Goal: Task Accomplishment & Management: Manage account settings

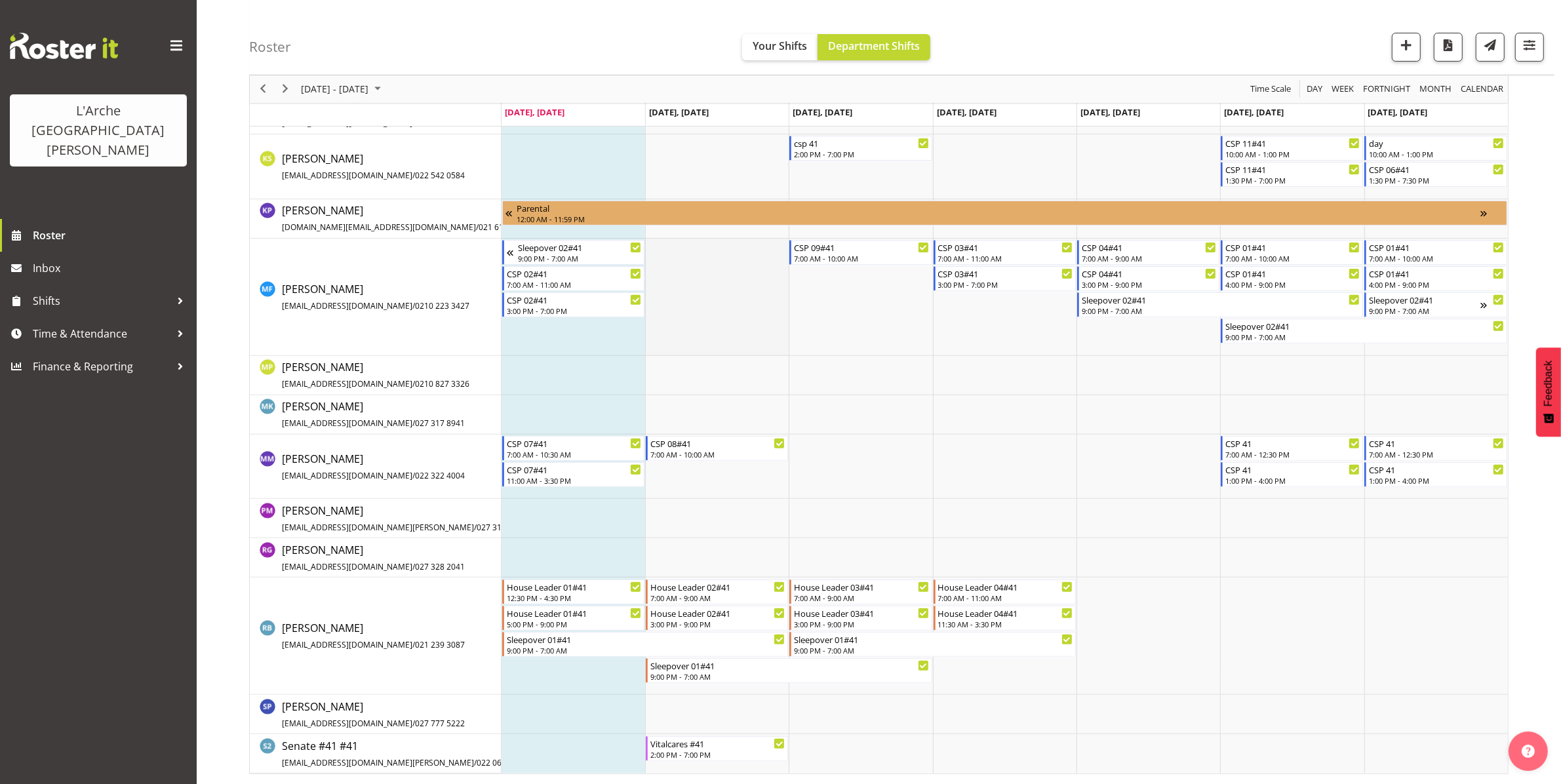
scroll to position [499, 0]
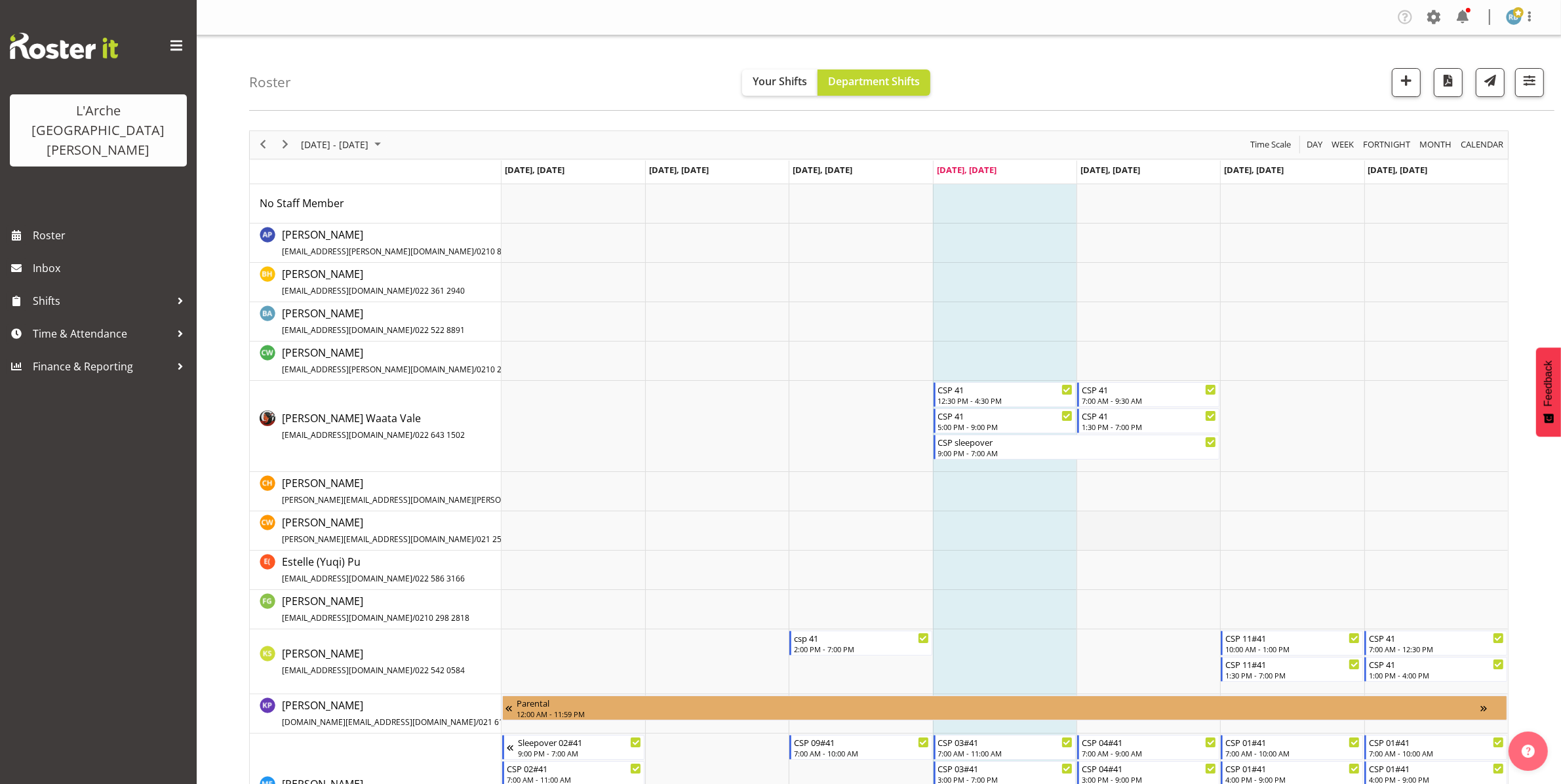
drag, startPoint x: 0, startPoint y: 0, endPoint x: 1122, endPoint y: 529, distance: 1240.5
click at [1122, 529] on tbody "Timeline Week of September 11, 2025" at bounding box center [1005, 726] width 1007 height 1085
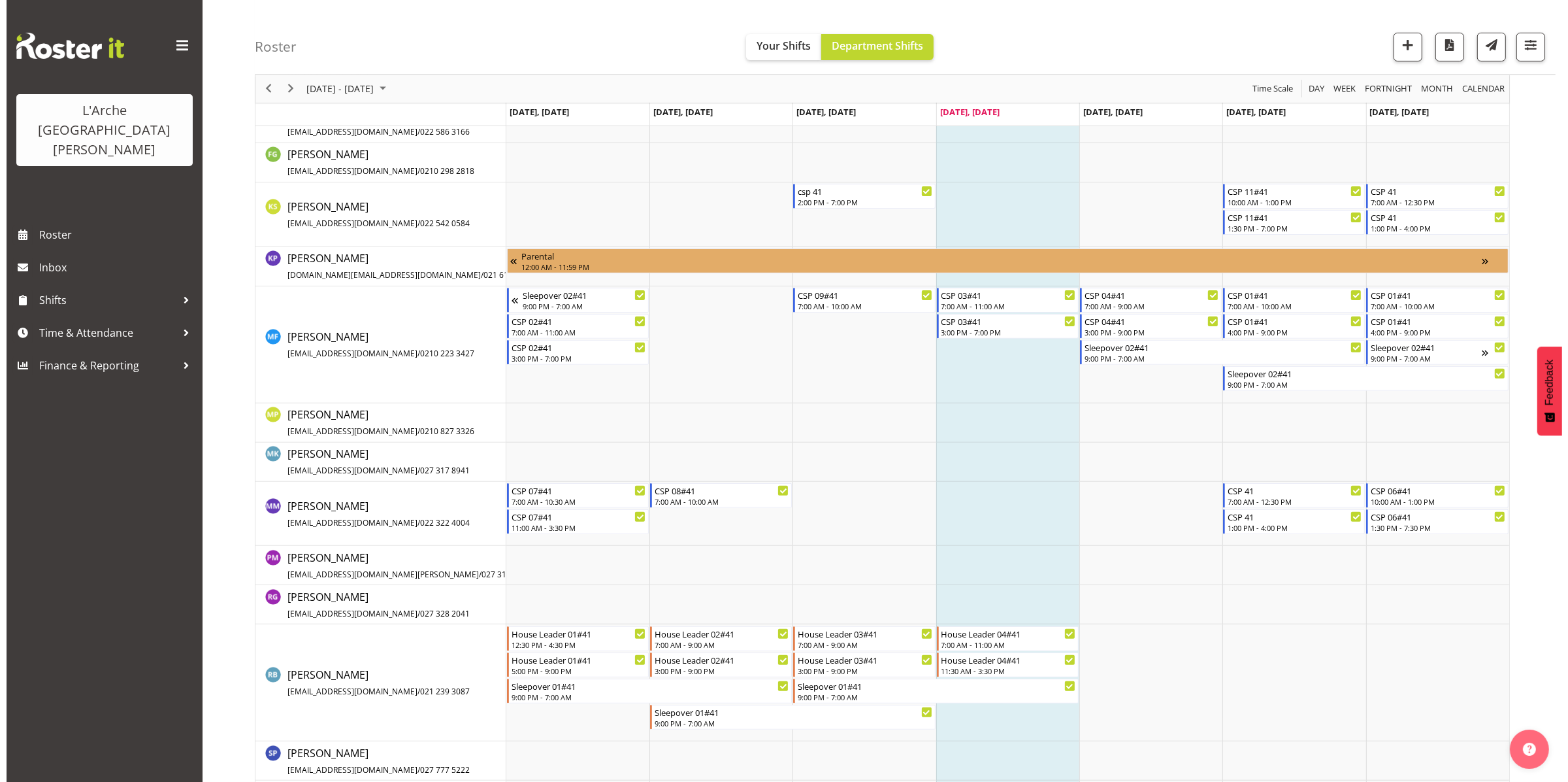
scroll to position [446, 0]
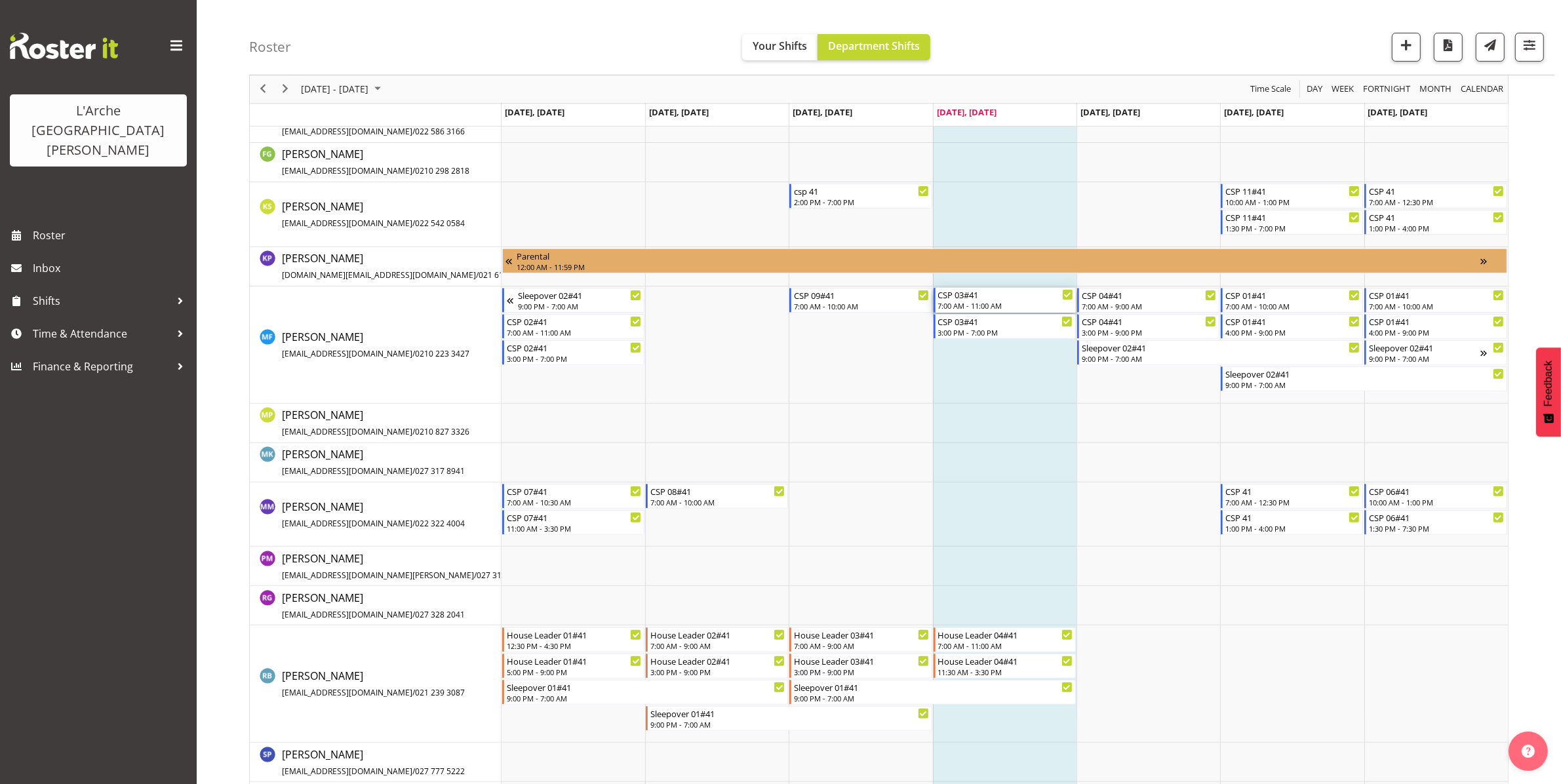
click at [999, 302] on div "7:00 AM - 11:00 AM" at bounding box center [1005, 305] width 135 height 10
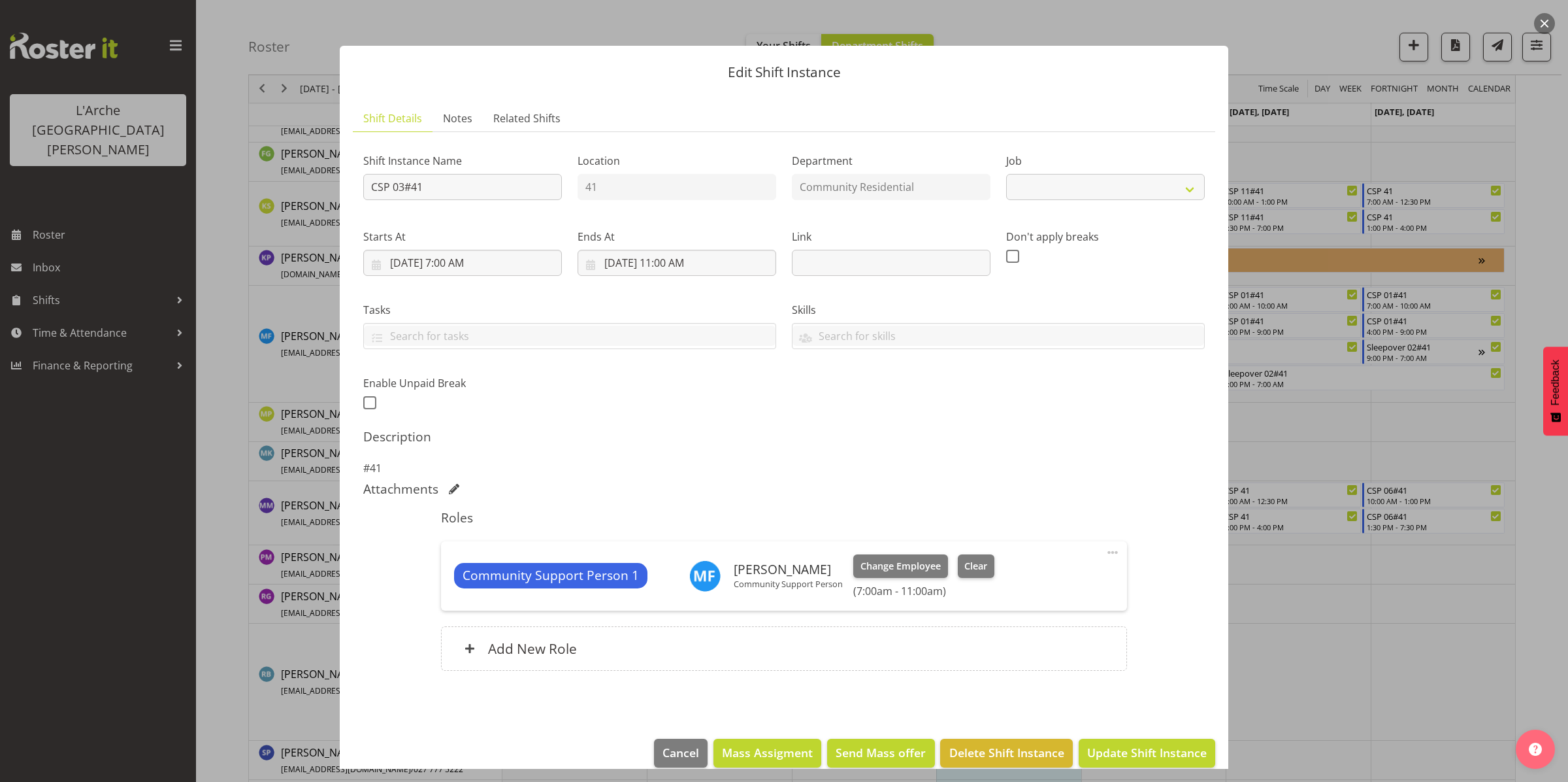
select select "2"
click at [649, 266] on input "[DATE] 11:00 AM" at bounding box center [677, 262] width 199 height 26
click at [668, 536] on select "00 01 02 03 04 05 06 07 08 09 10 11 12 13 14 15 16 17 18 19 20 21 22 23" at bounding box center [677, 541] width 29 height 26
select select "12"
click at [663, 528] on select "00 01 02 03 04 05 06 07 08 09 10 11 12 13 14 15 16 17 18 19 20 21 22 23" at bounding box center [677, 541] width 29 height 26
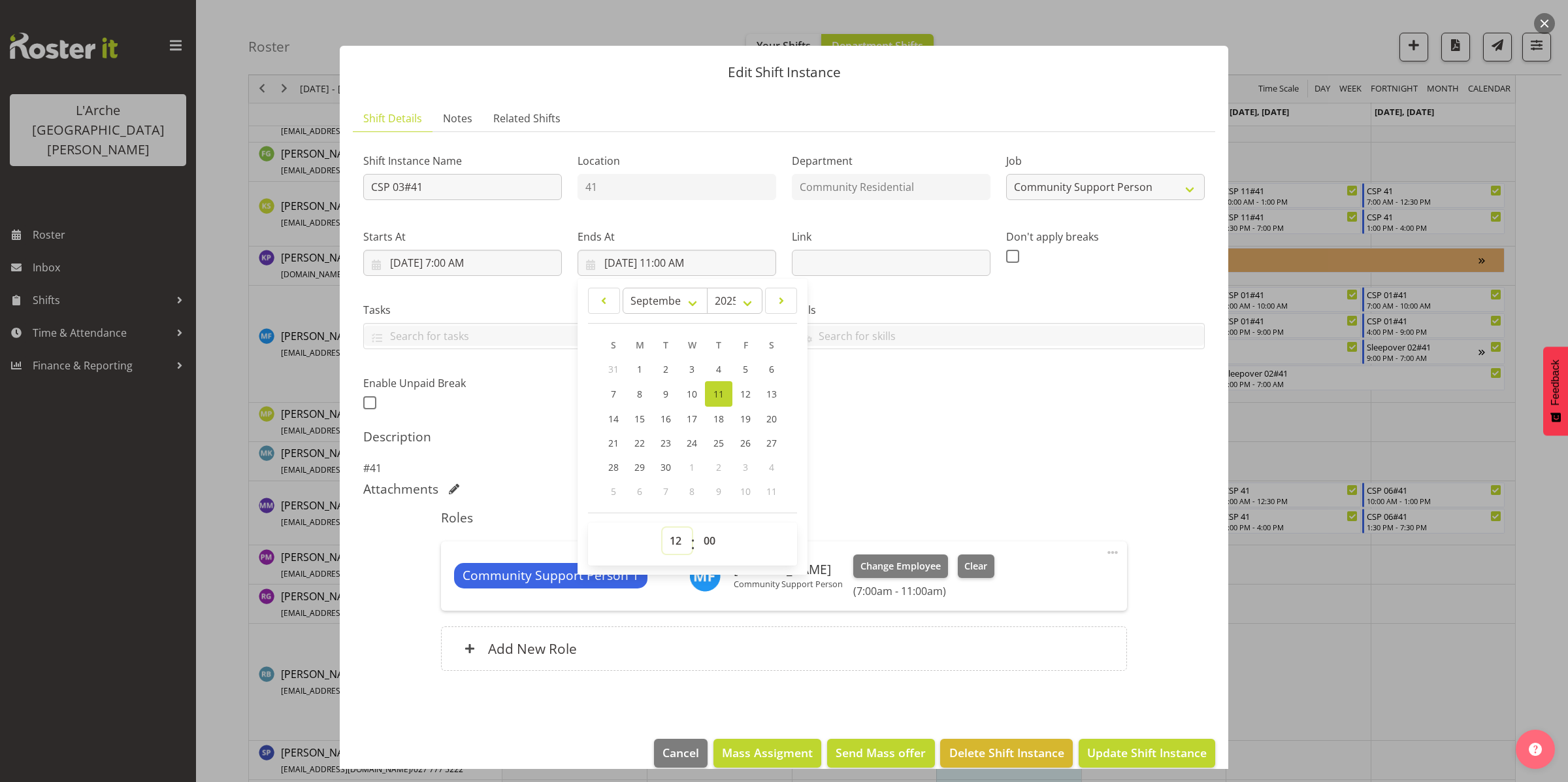
type input "[DATE] 12:00 PM"
click at [706, 547] on select "00 01 02 03 04 05 06 07 08 09 10 11 12 13 14 15 16 17 18 19 20 21 22 23 24 25 2…" at bounding box center [711, 541] width 29 height 26
select select "30"
click at [696, 528] on select "00 01 02 03 04 05 06 07 08 09 10 11 12 13 14 15 16 17 18 19 20 21 22 23 24 25 2…" at bounding box center [711, 541] width 29 height 26
type input "[DATE] 12:30 PM"
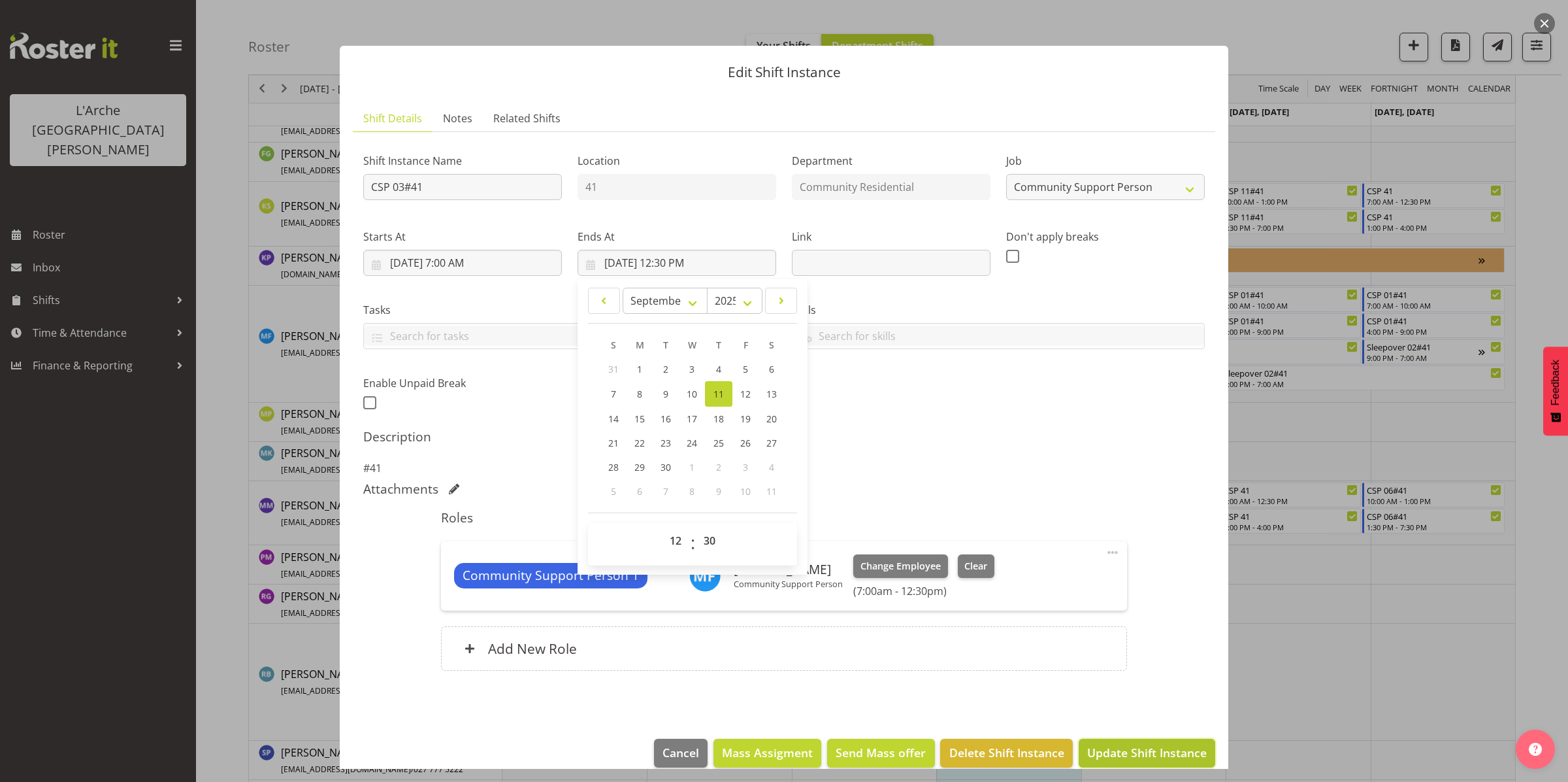
click at [1150, 746] on span "Update Shift Instance" at bounding box center [1147, 753] width 120 height 17
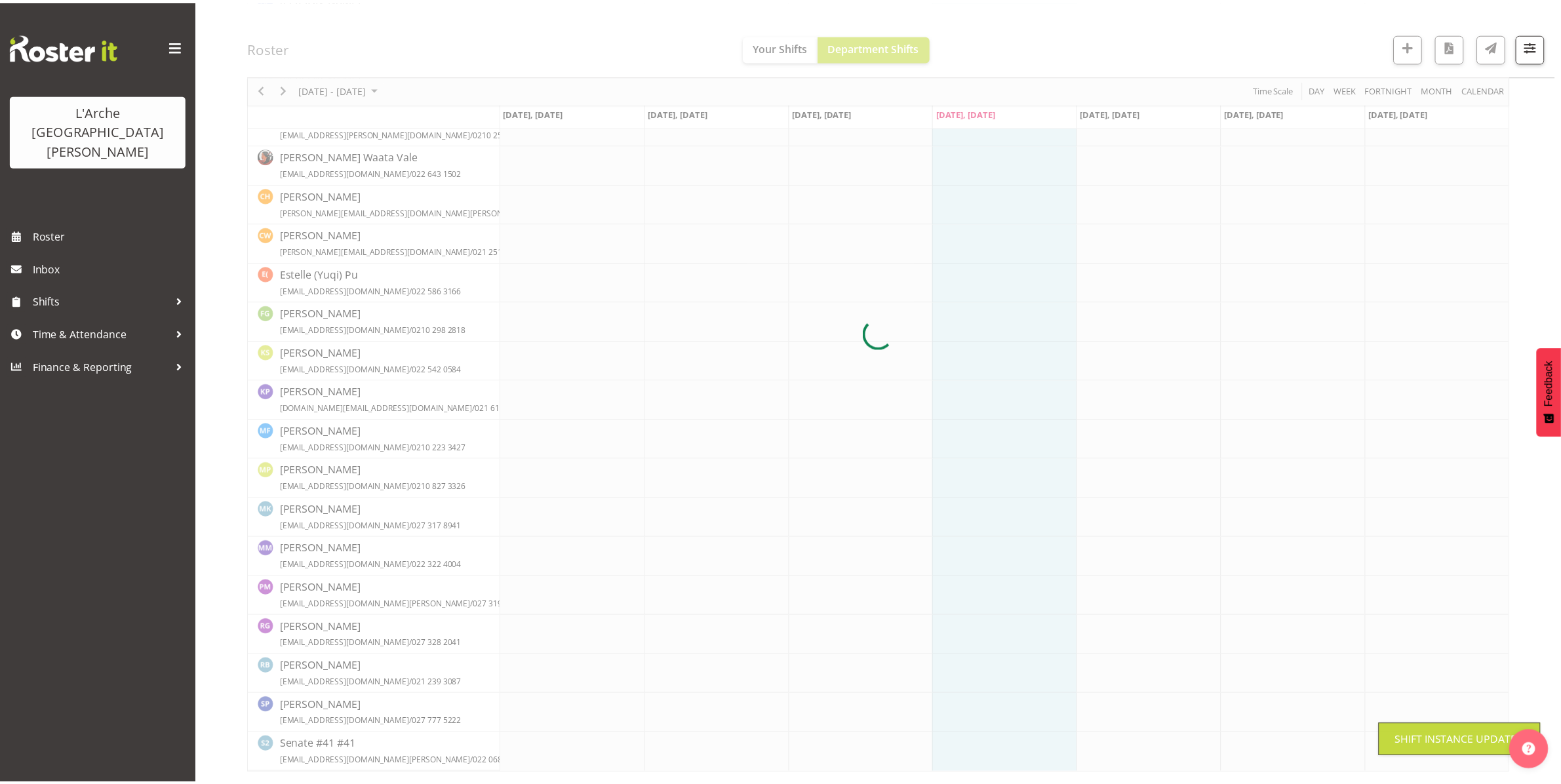
scroll to position [237, 0]
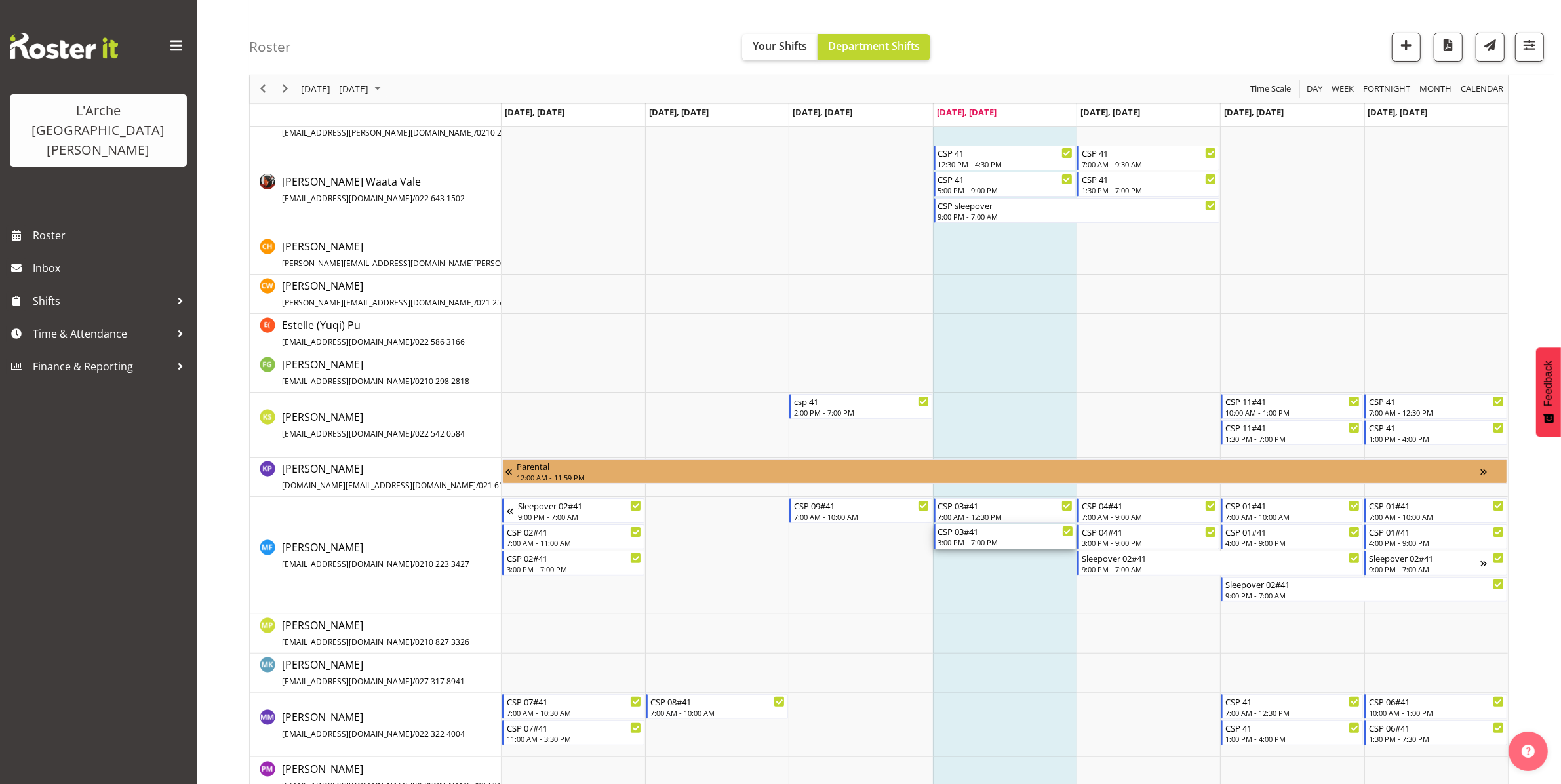
click at [993, 538] on div "3:00 PM - 7:00 PM" at bounding box center [1005, 541] width 135 height 10
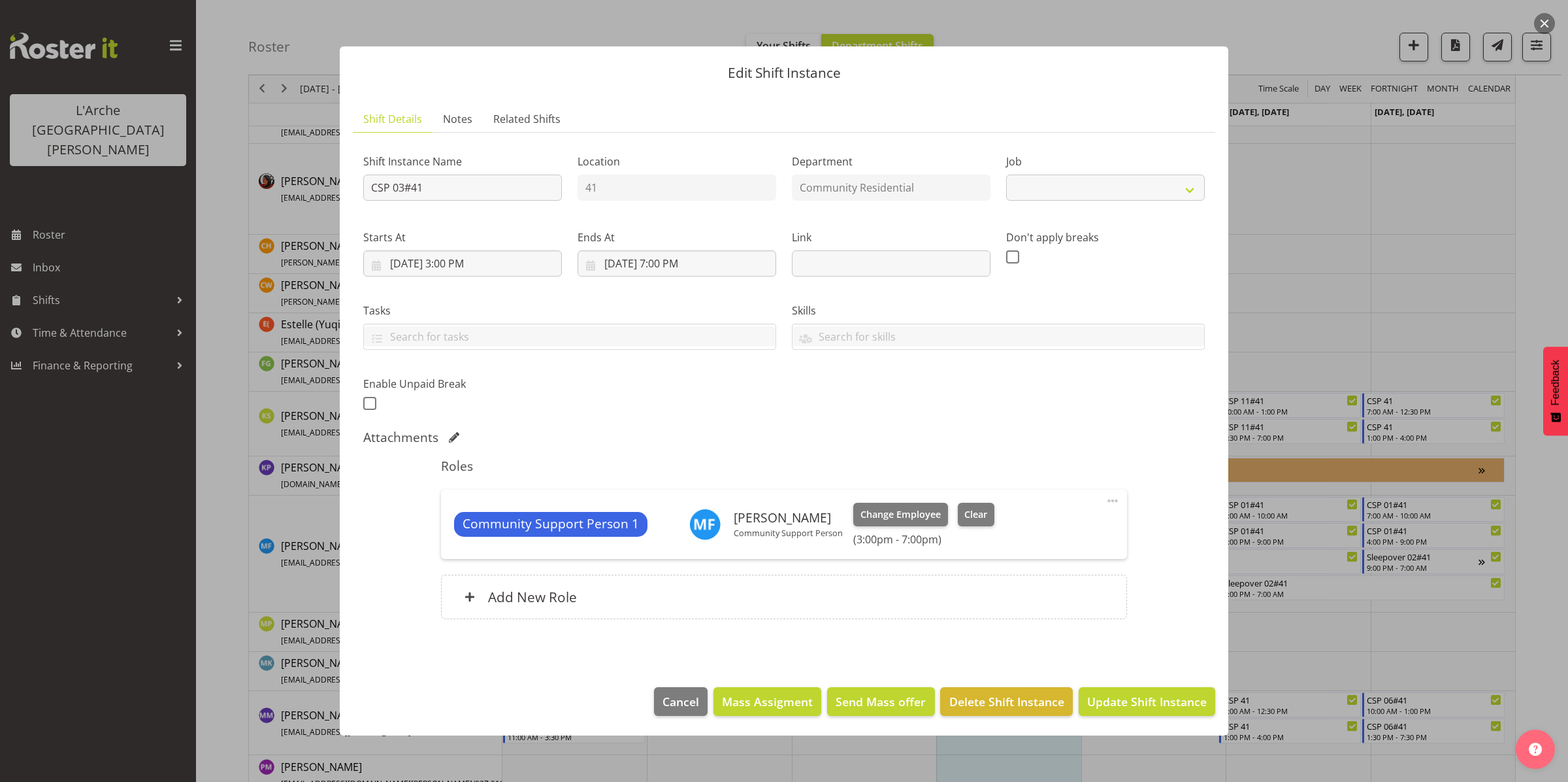
select select "2"
click at [458, 260] on input "[DATE] 3:00 PM" at bounding box center [463, 263] width 199 height 26
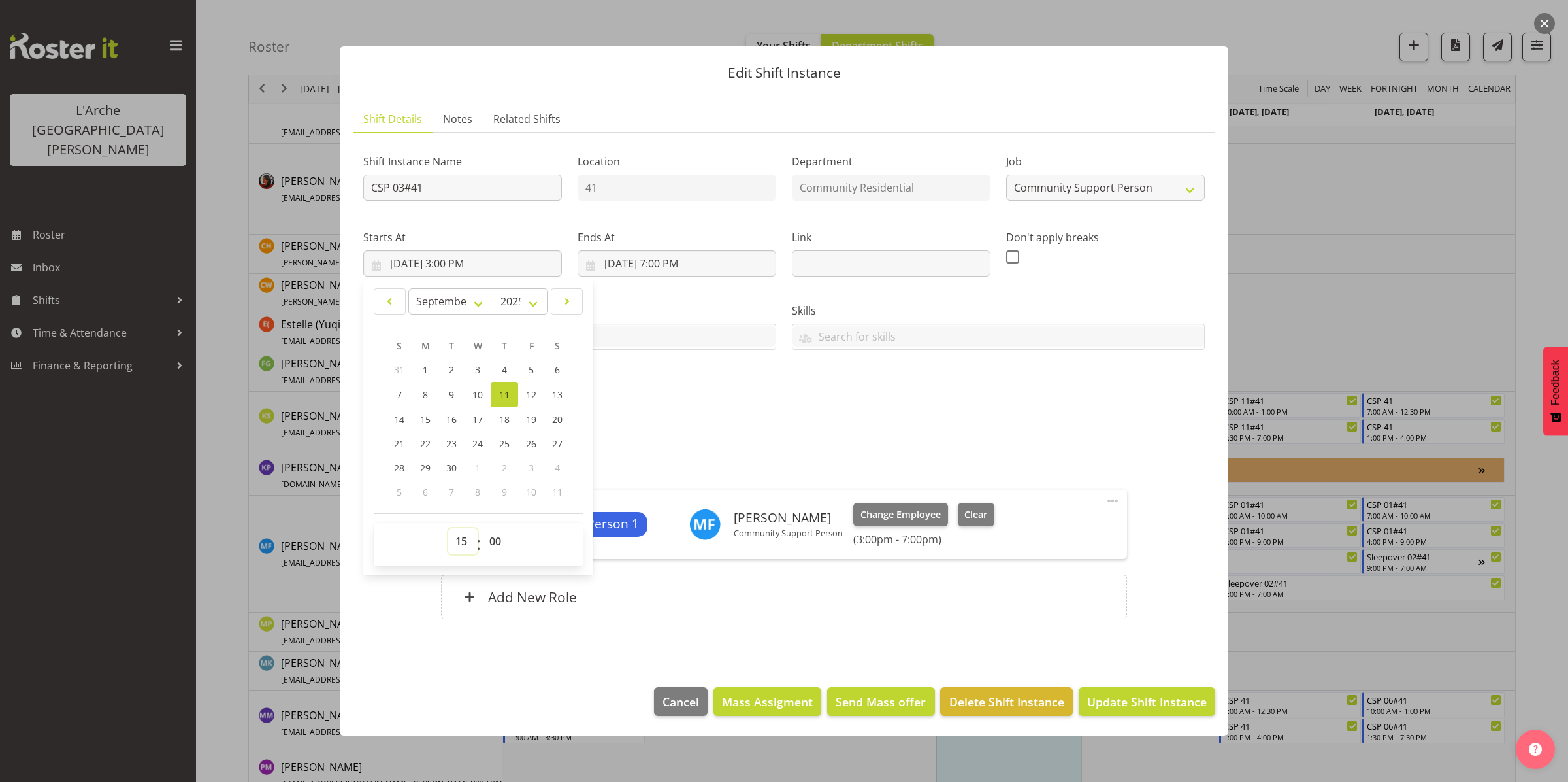
click at [459, 547] on select "00 01 02 03 04 05 06 07 08 09 10 11 12 13 14 15 16 17 18 19 20 21 22 23" at bounding box center [462, 541] width 29 height 26
select select "16"
click at [448, 528] on select "00 01 02 03 04 05 06 07 08 09 10 11 12 13 14 15 16 17 18 19 20 21 22 23" at bounding box center [462, 541] width 29 height 26
type input "[DATE] 4:00 PM"
click at [498, 544] on select "00 01 02 03 04 05 06 07 08 09 10 11 12 13 14 15 16 17 18 19 20 21 22 23 24 25 2…" at bounding box center [496, 541] width 29 height 26
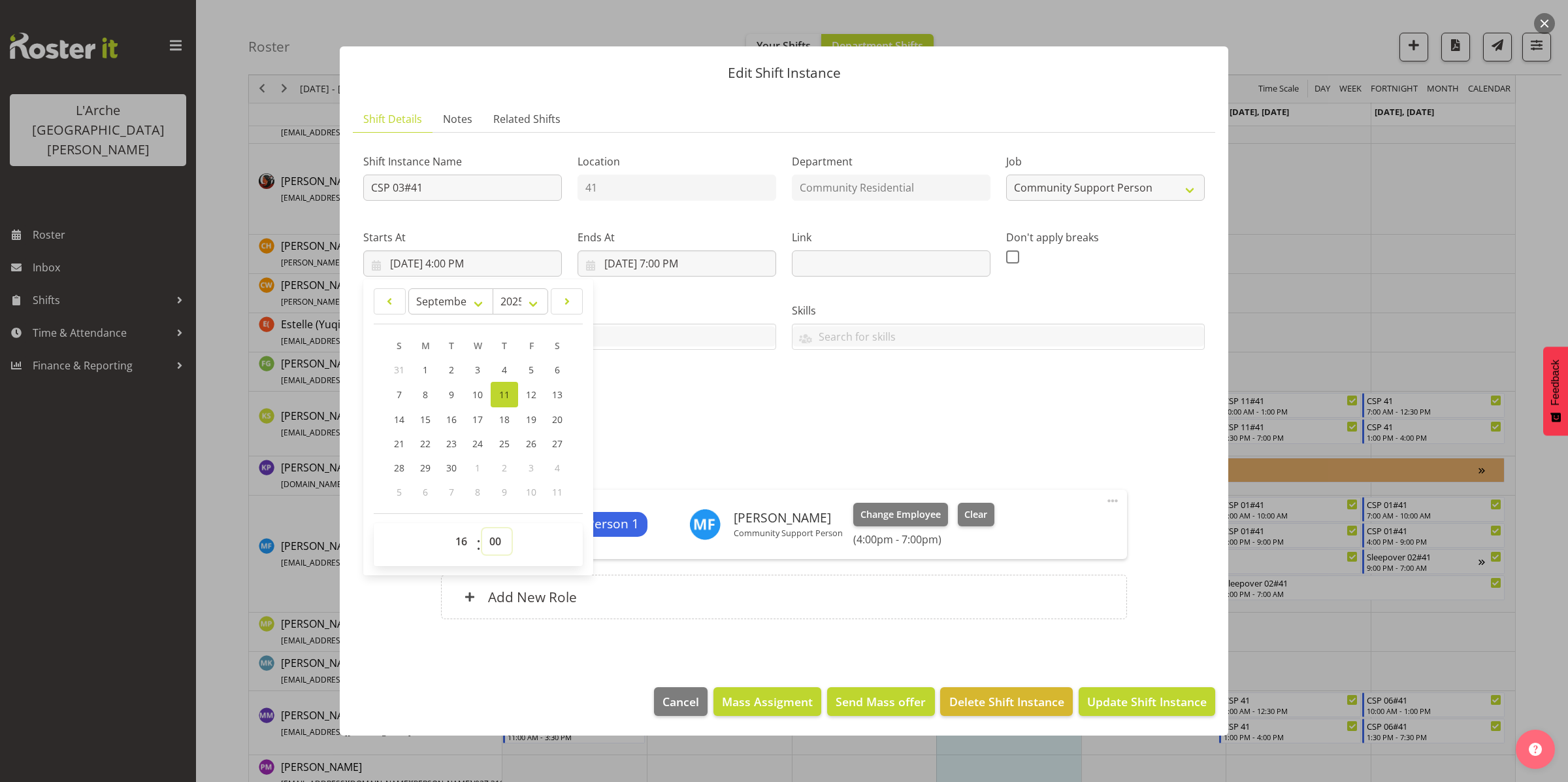
select select "30"
click at [482, 528] on select "00 01 02 03 04 05 06 07 08 09 10 11 12 13 14 15 16 17 18 19 20 21 22 23 24 25 2…" at bounding box center [496, 541] width 29 height 26
type input "[DATE] 4:30 PM"
click at [1137, 698] on span "Update Shift Instance" at bounding box center [1147, 702] width 120 height 17
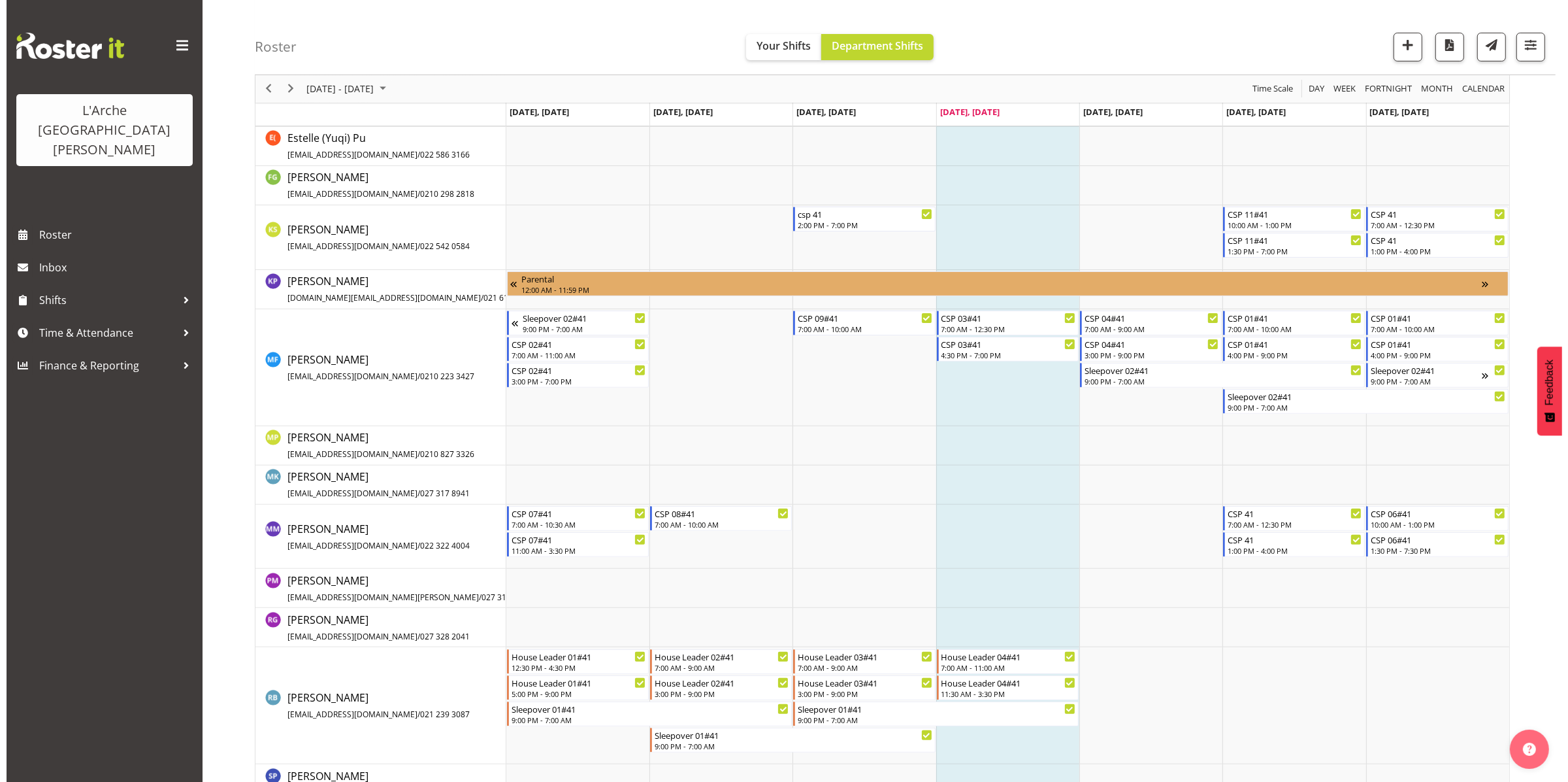
scroll to position [494, 0]
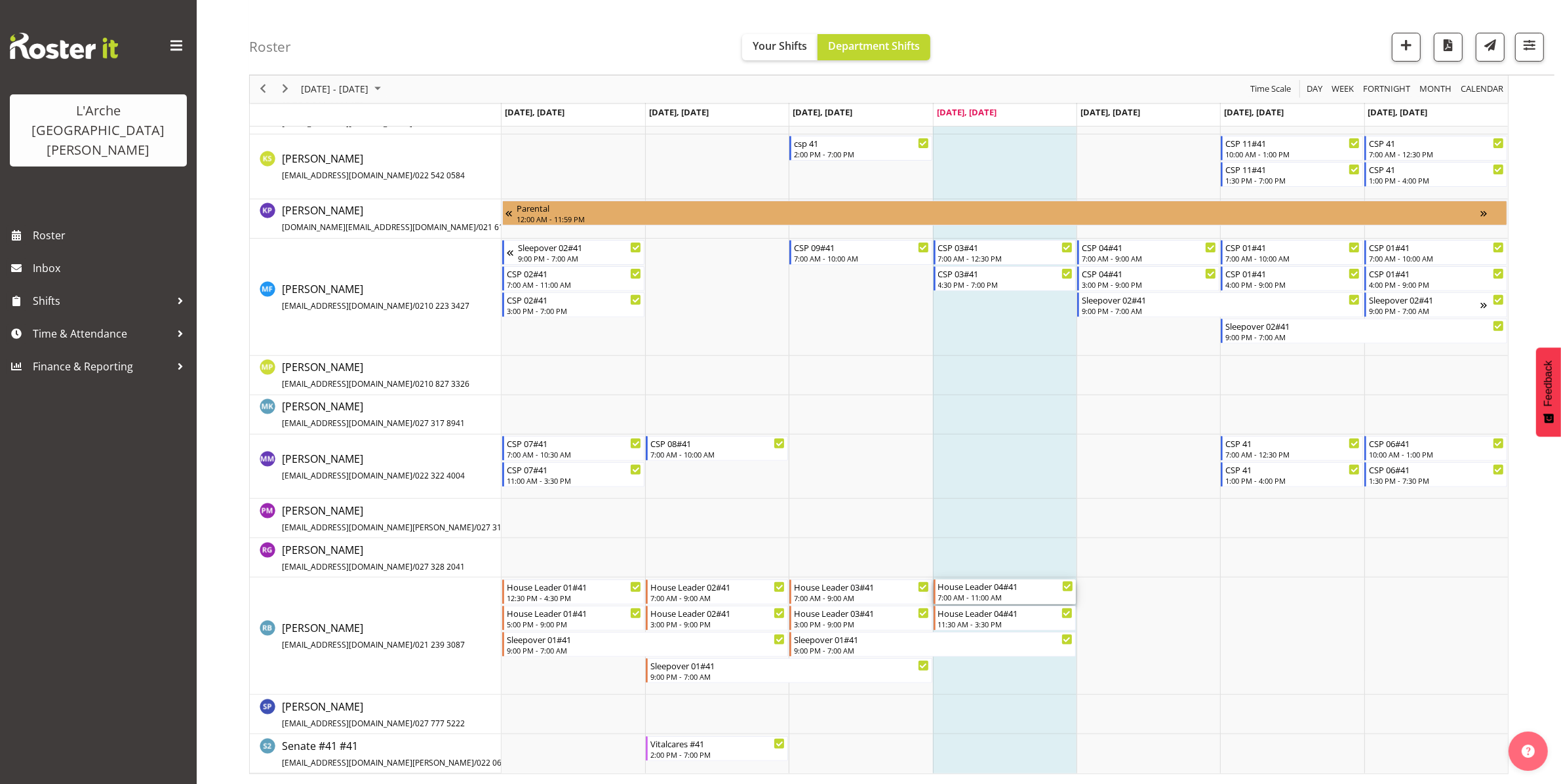
click at [1005, 590] on div "House Leader 04#41" at bounding box center [1005, 585] width 135 height 13
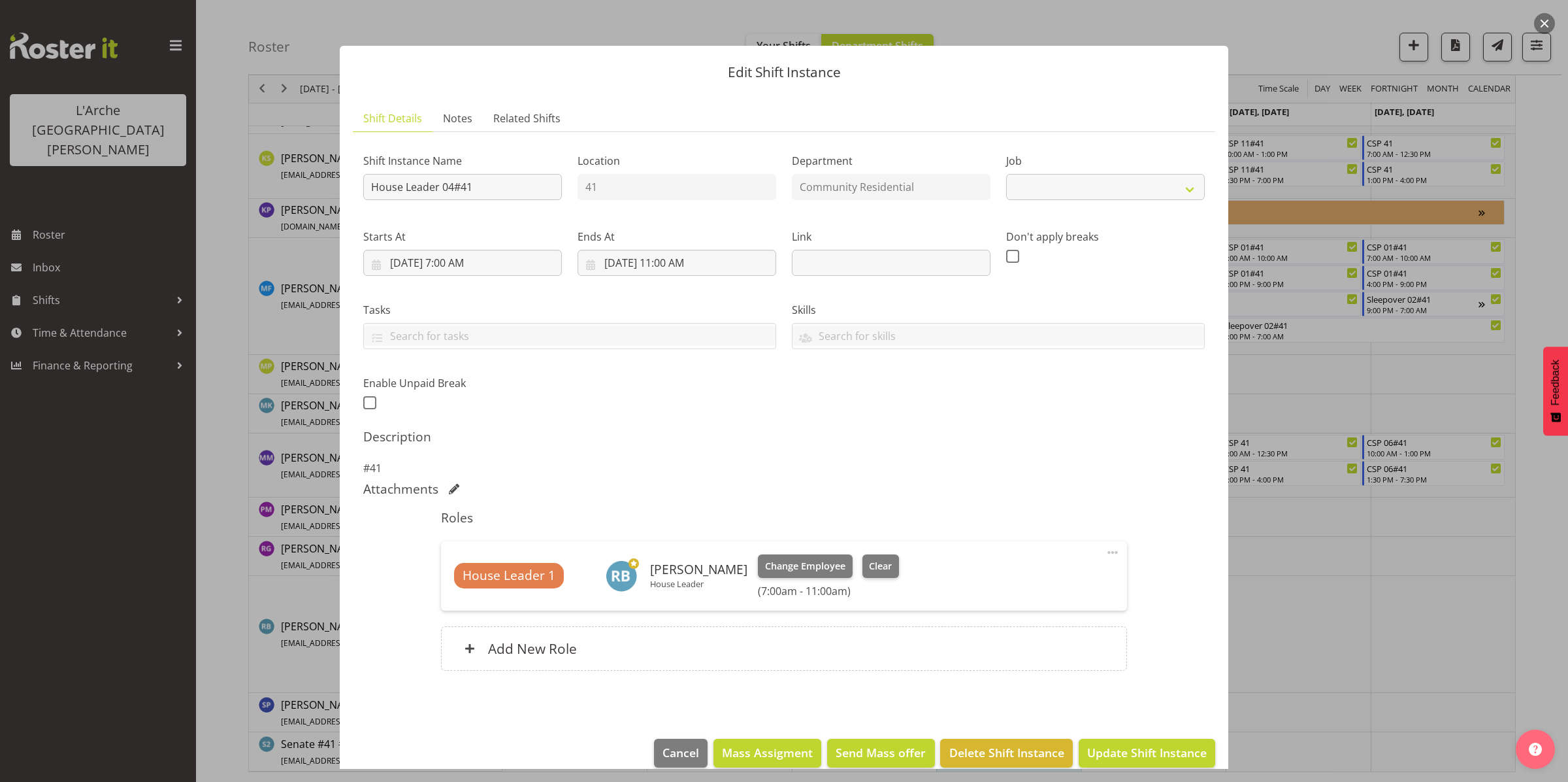
select select "1"
click at [688, 265] on input "[DATE] 11:00 AM" at bounding box center [677, 262] width 199 height 26
click at [676, 537] on select "00 01 02 03 04 05 06 07 08 09 10 11 12 13 14 15 16 17 18 19 20 21 22 23" at bounding box center [677, 541] width 29 height 26
select select "9"
click at [663, 528] on select "00 01 02 03 04 05 06 07 08 09 10 11 12 13 14 15 16 17 18 19 20 21 22 23" at bounding box center [677, 541] width 29 height 26
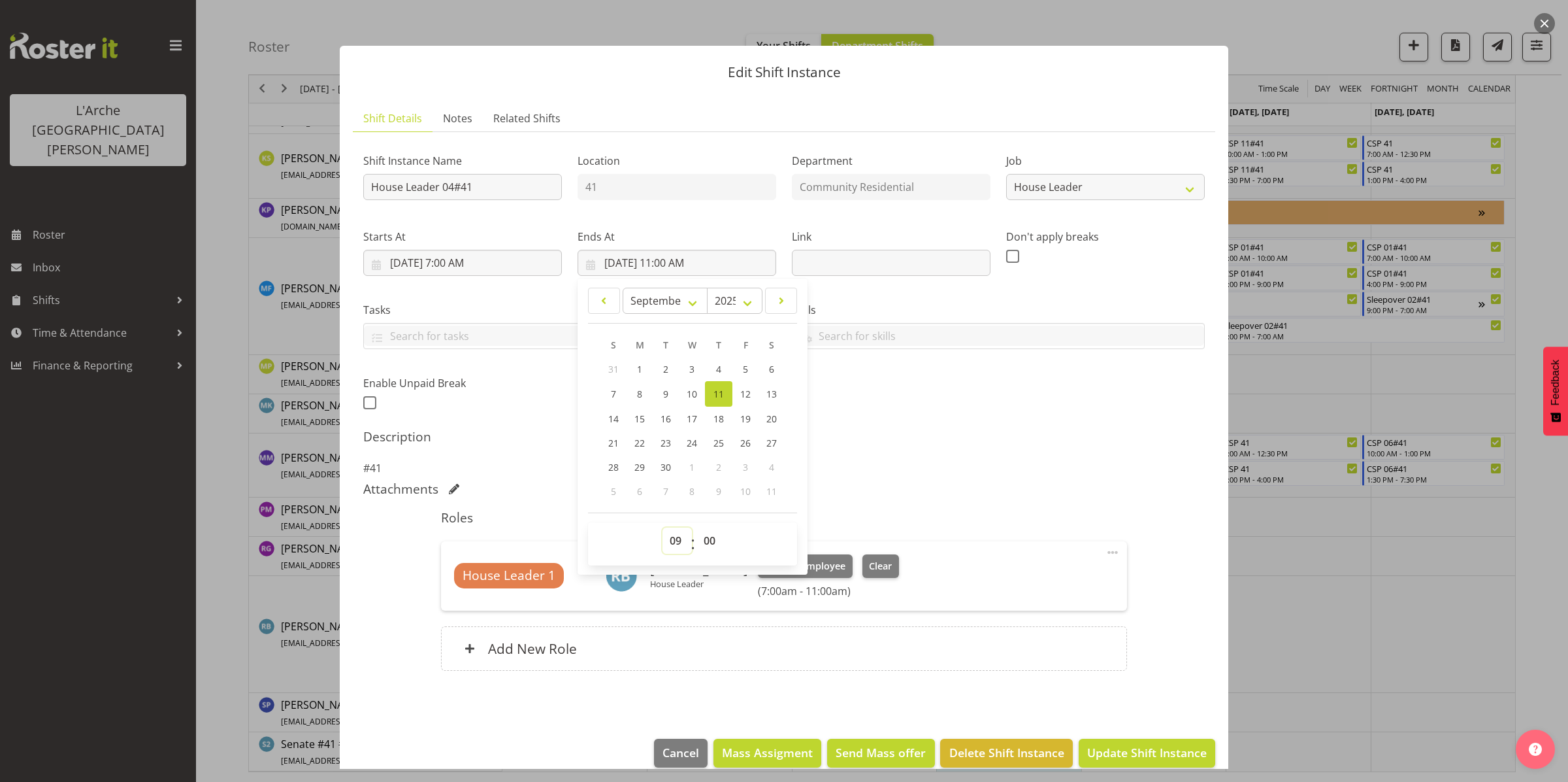
type input "[DATE] 9:00 AM"
click at [1096, 744] on span "Update Shift Instance" at bounding box center [1147, 753] width 120 height 17
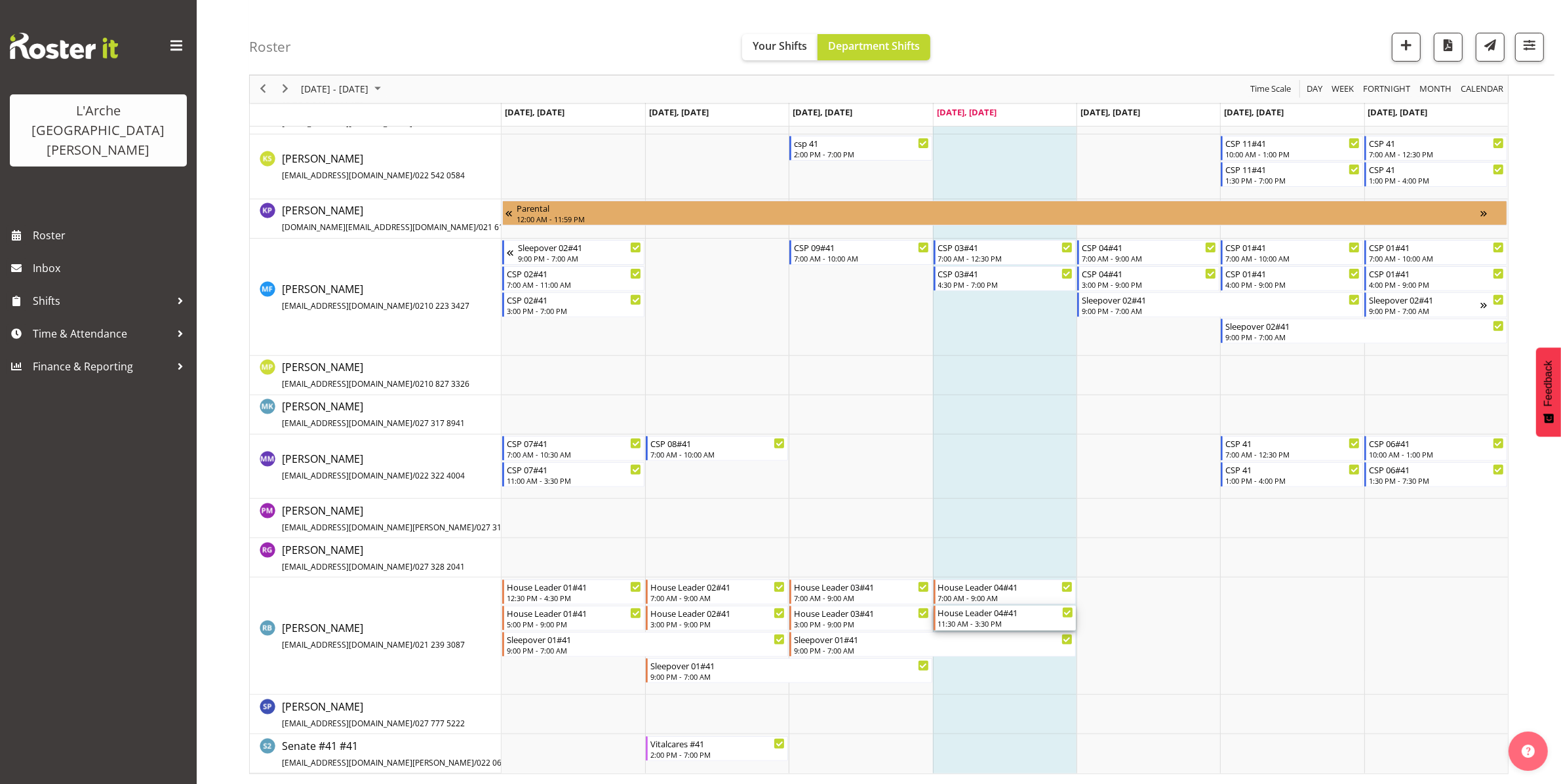
click at [979, 621] on div "11:30 AM - 3:30 PM" at bounding box center [1005, 623] width 135 height 10
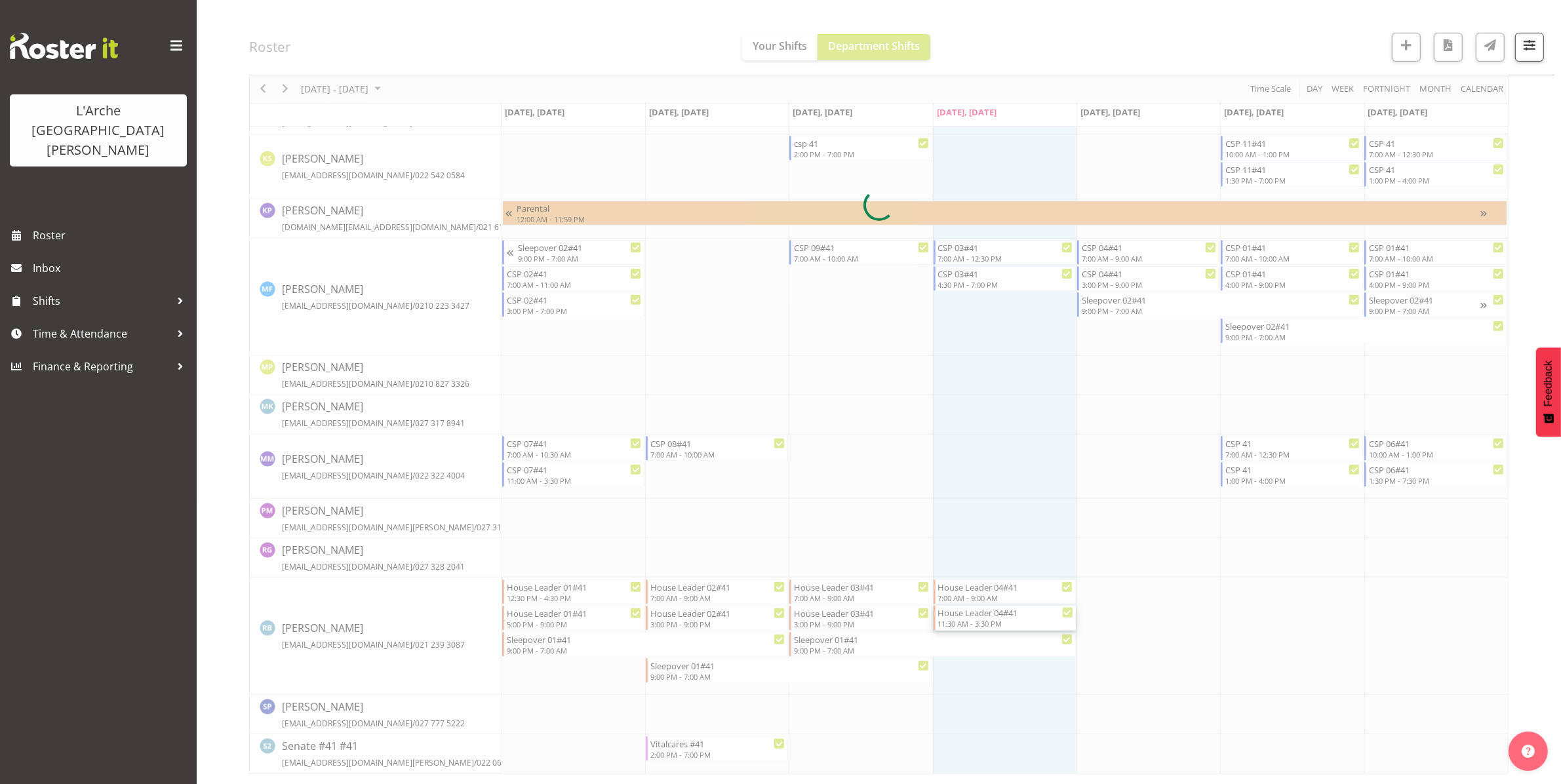
select select
select select "8"
select select "2025"
select select "11"
select select "30"
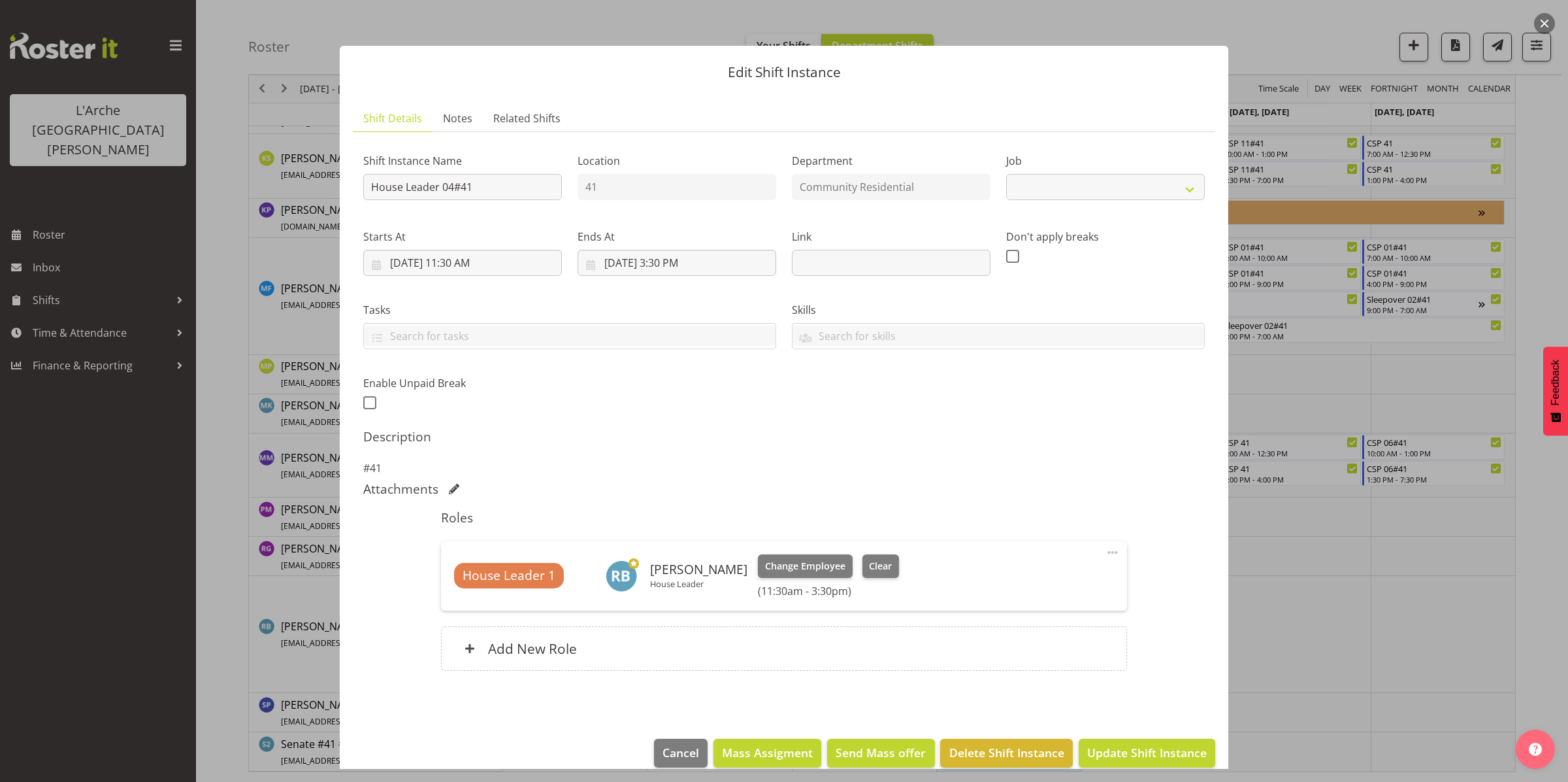
select select "1"
click at [458, 268] on input "[DATE] 11:30 AM" at bounding box center [463, 262] width 199 height 26
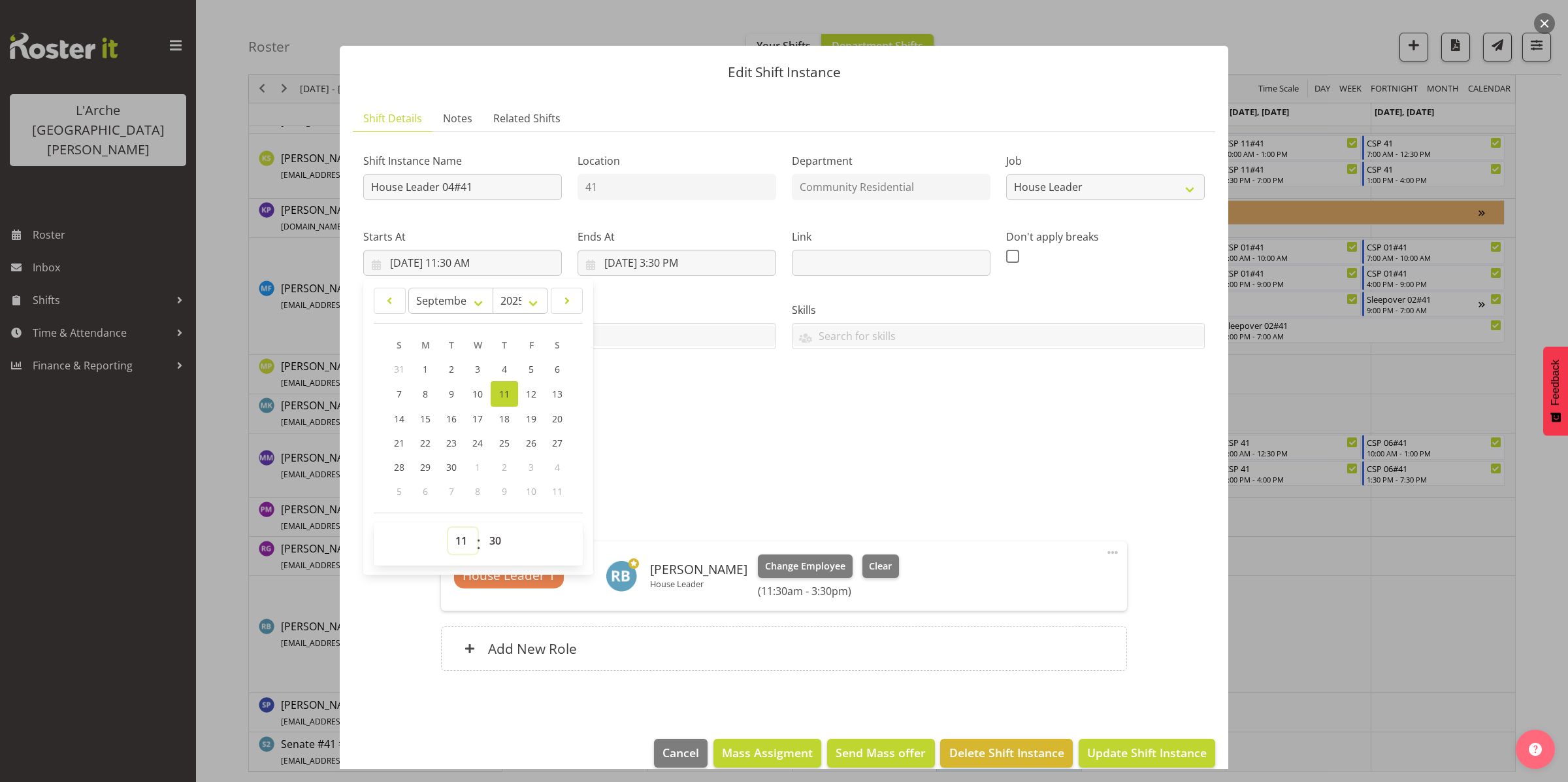
click at [465, 536] on select "00 01 02 03 04 05 06 07 08 09 10 11 12 13 14 15 16 17 18 19 20 21 22 23" at bounding box center [462, 541] width 29 height 26
select select "15"
click at [448, 528] on select "00 01 02 03 04 05 06 07 08 09 10 11 12 13 14 15 16 17 18 19 20 21 22 23" at bounding box center [462, 541] width 29 height 26
type input "[DATE] 3:30 PM"
click at [491, 539] on select "00 01 02 03 04 05 06 07 08 09 10 11 12 13 14 15 16 17 18 19 20 21 22 23 24 25 2…" at bounding box center [496, 541] width 29 height 26
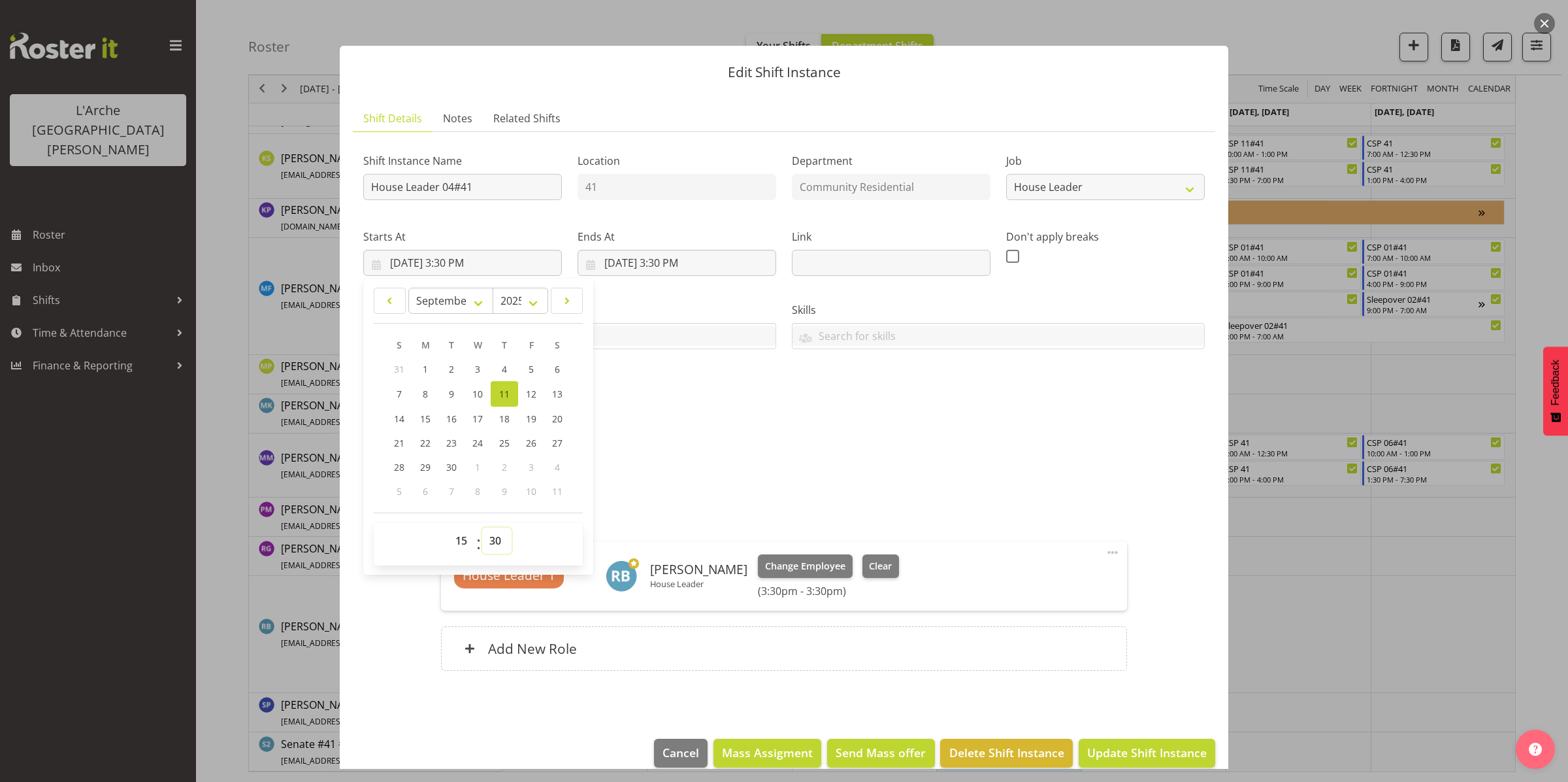
select select "0"
click at [482, 528] on select "00 01 02 03 04 05 06 07 08 09 10 11 12 13 14 15 16 17 18 19 20 21 22 23 24 25 2…" at bounding box center [496, 541] width 29 height 26
type input "[DATE] 3:00 PM"
click at [1118, 755] on span "Update Shift Instance" at bounding box center [1147, 753] width 120 height 17
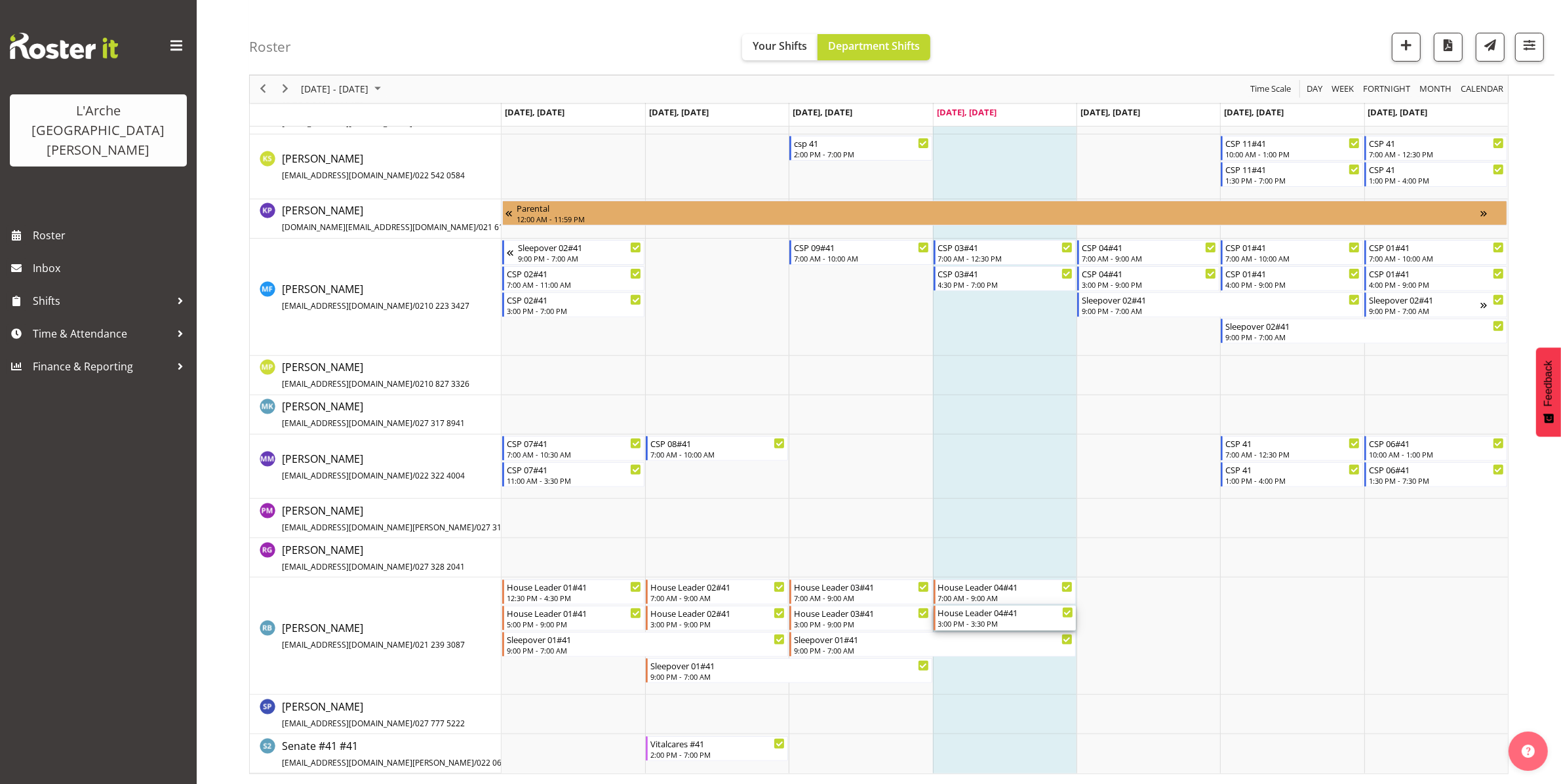
click at [981, 620] on div "3:00 PM - 3:30 PM" at bounding box center [1005, 623] width 135 height 10
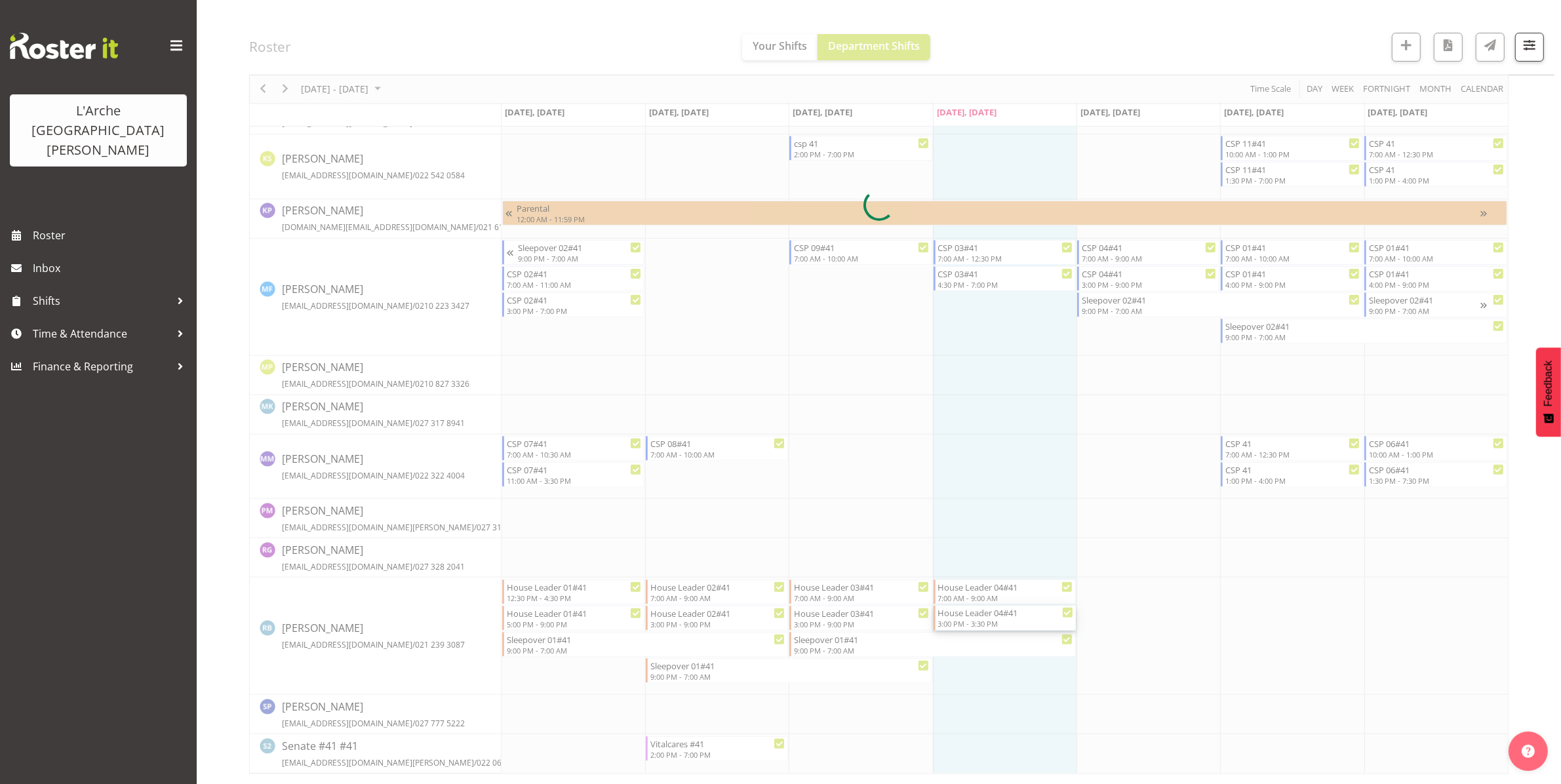
select select
select select "8"
select select "2025"
select select "15"
select select "30"
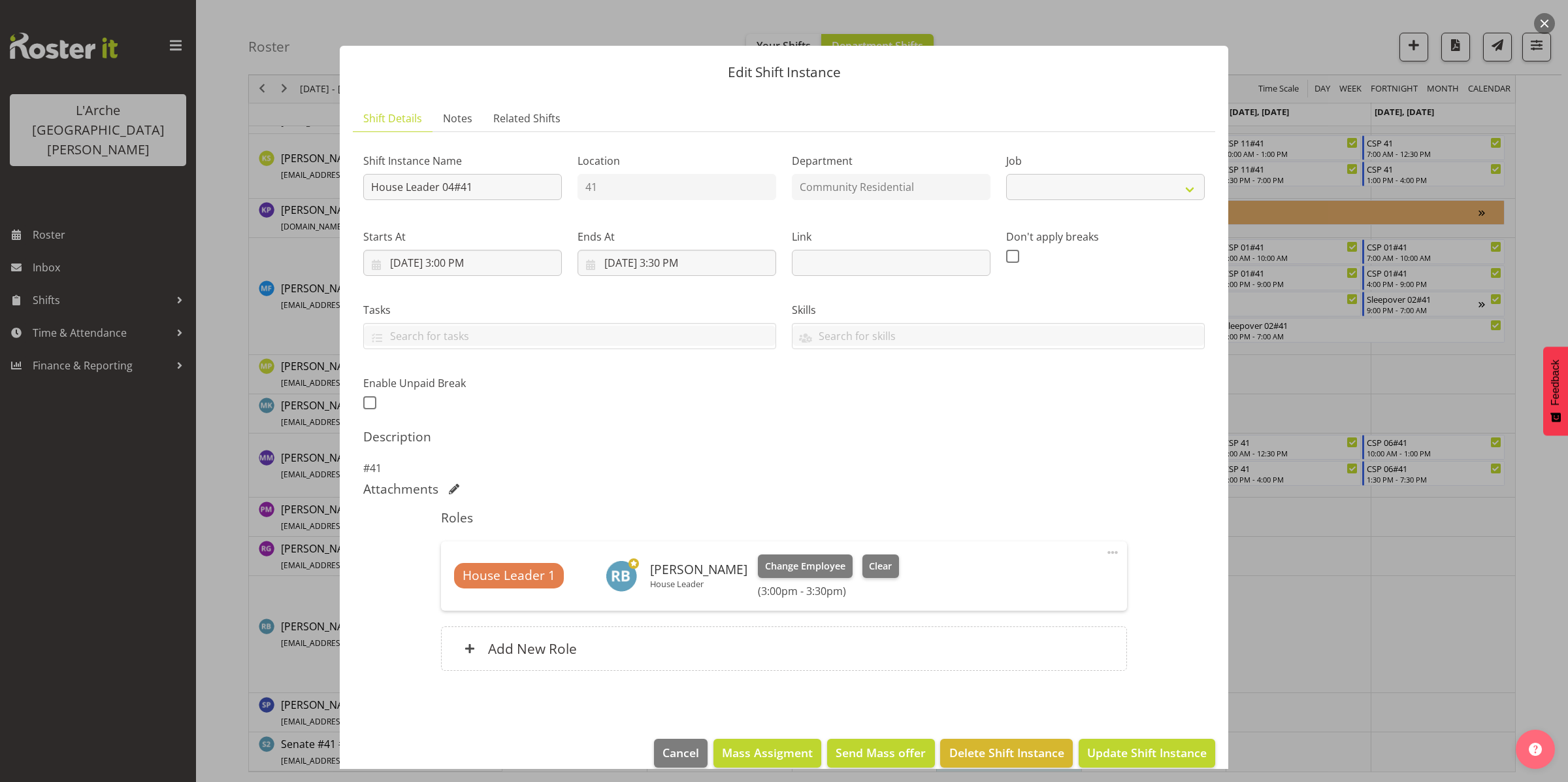
select select "1"
click at [681, 257] on input "[DATE] 3:30 PM" at bounding box center [677, 262] width 199 height 26
click at [673, 537] on select "00 01 02 03 04 05 06 07 08 09 10 11 12 13 14 15 16 17 18 19 20 21 22 23" at bounding box center [677, 541] width 29 height 26
select select "18"
click at [663, 528] on select "00 01 02 03 04 05 06 07 08 09 10 11 12 13 14 15 16 17 18 19 20 21 22 23" at bounding box center [677, 541] width 29 height 26
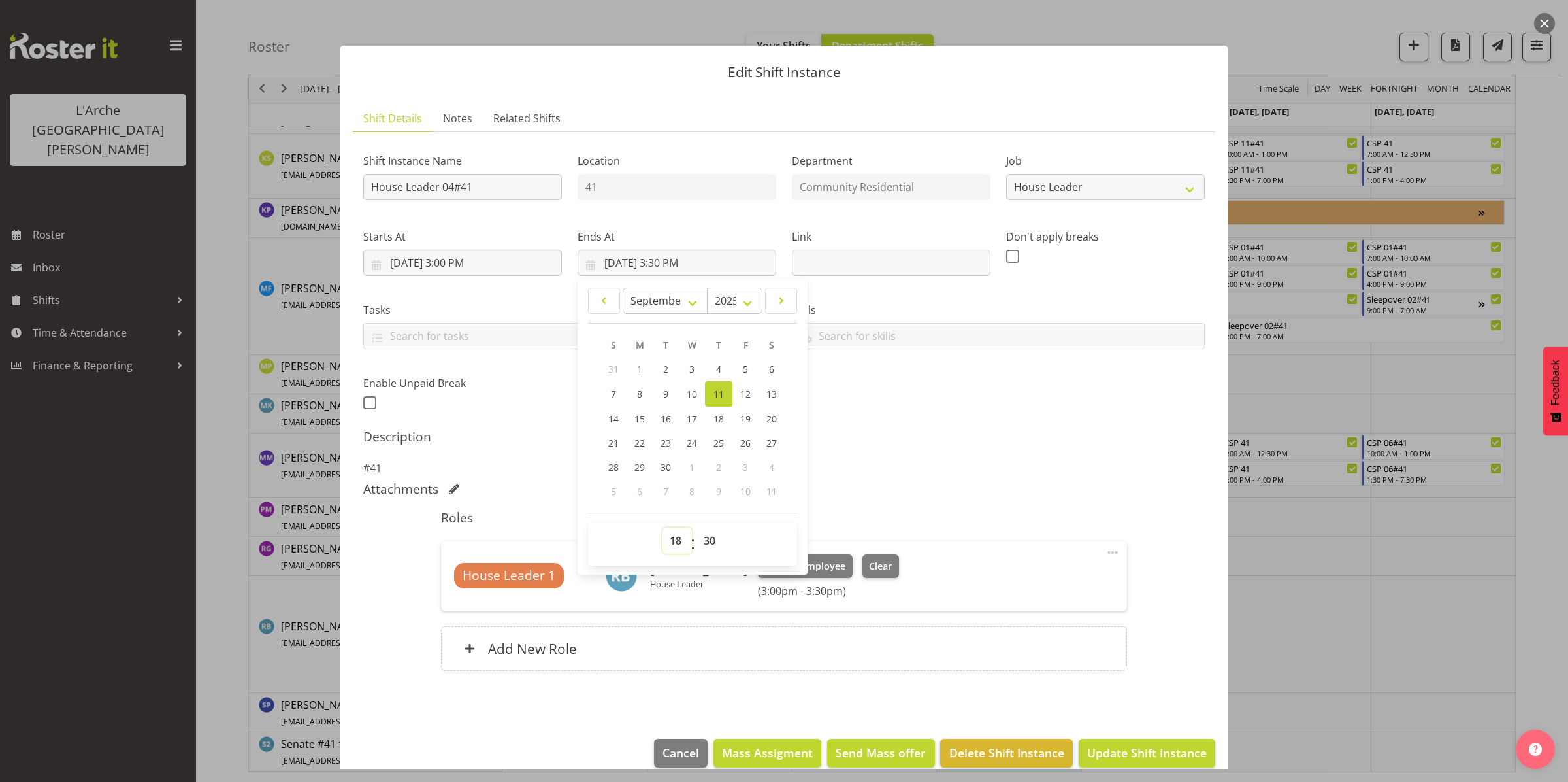
type input "[DATE] 6:30 PM"
click at [706, 543] on select "00 01 02 03 04 05 06 07 08 09 10 11 12 13 14 15 16 17 18 19 20 21 22 23 24 25 2…" at bounding box center [711, 541] width 29 height 26
select select "0"
click at [696, 528] on select "00 01 02 03 04 05 06 07 08 09 10 11 12 13 14 15 16 17 18 19 20 21 22 23 24 25 2…" at bounding box center [711, 541] width 29 height 26
type input "[DATE] 6:00 PM"
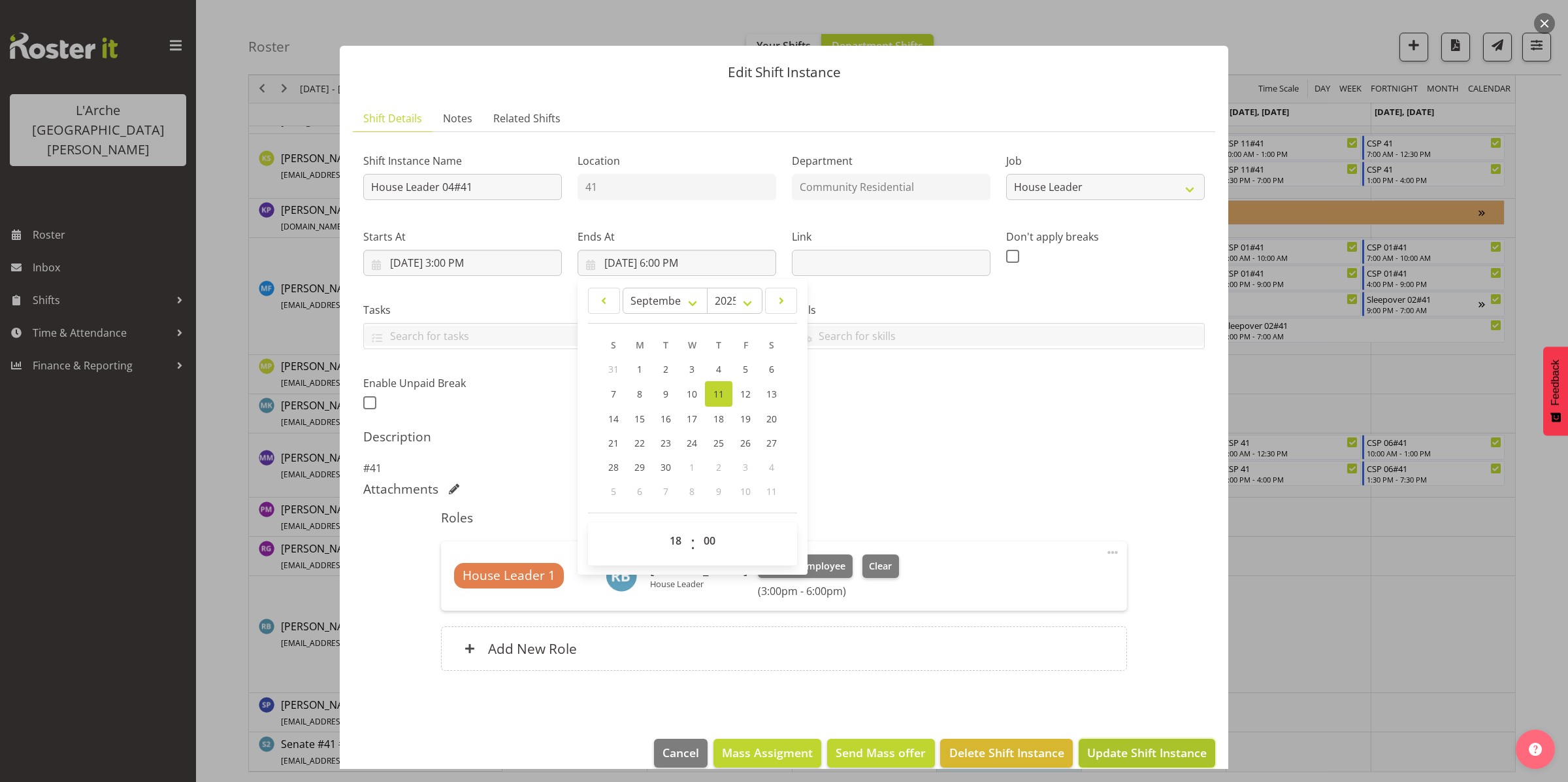
click at [1163, 749] on span "Update Shift Instance" at bounding box center [1147, 753] width 120 height 17
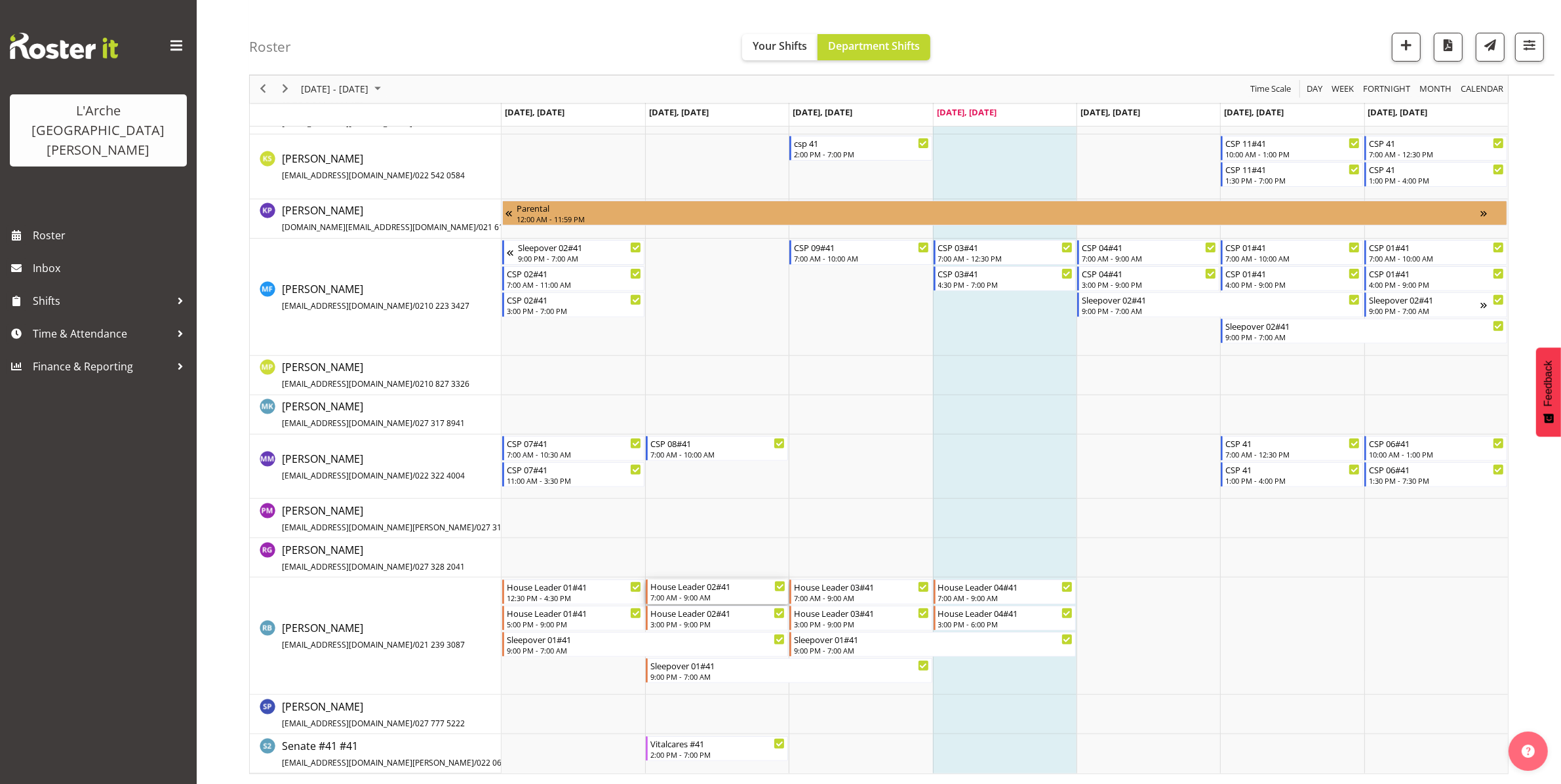
click at [701, 594] on div "7:00 AM - 9:00 AM" at bounding box center [718, 597] width 135 height 10
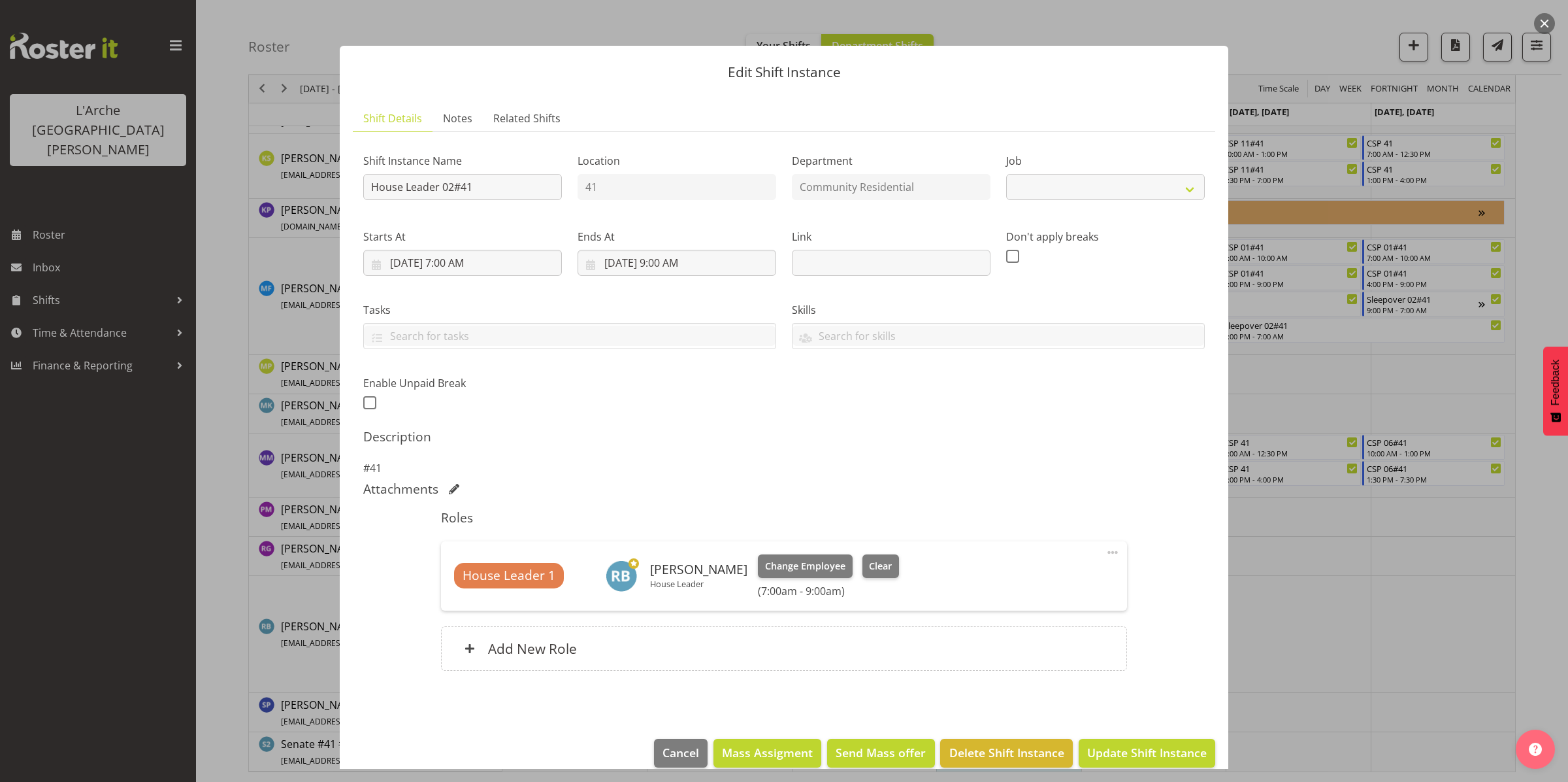
select select "1"
click at [635, 256] on input "[DATE] 9:00 AM" at bounding box center [677, 262] width 199 height 26
click at [706, 540] on select "00 01 02 03 04 05 06 07 08 09 10 11 12 13 14 15 16 17 18 19 20 21 22 23 24 25 2…" at bounding box center [711, 541] width 29 height 26
select select "30"
click at [696, 528] on select "00 01 02 03 04 05 06 07 08 09 10 11 12 13 14 15 16 17 18 19 20 21 22 23 24 25 2…" at bounding box center [711, 541] width 29 height 26
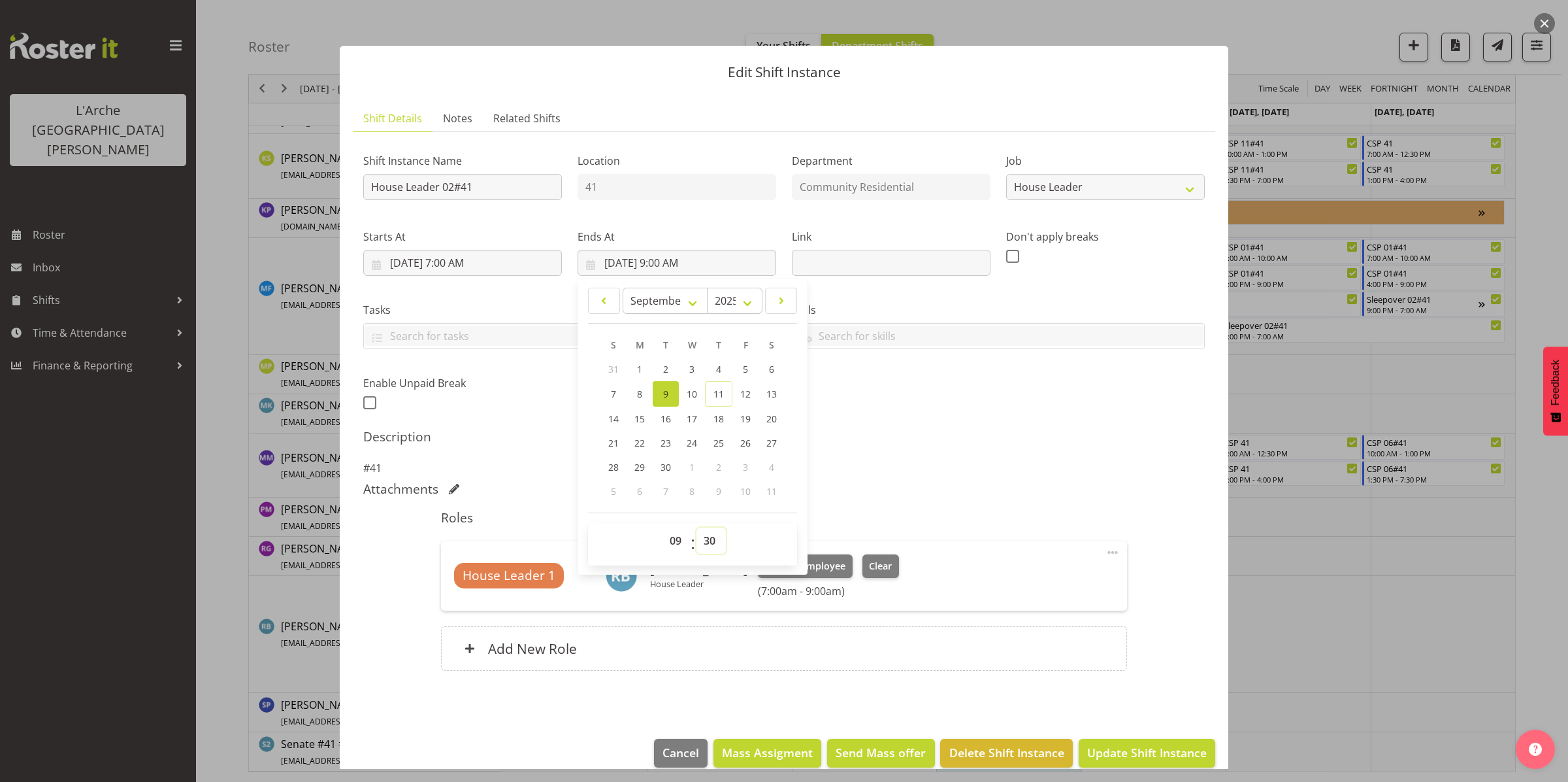
type input "[DATE] 9:30 AM"
click at [1098, 745] on span "Update Shift Instance" at bounding box center [1147, 753] width 120 height 17
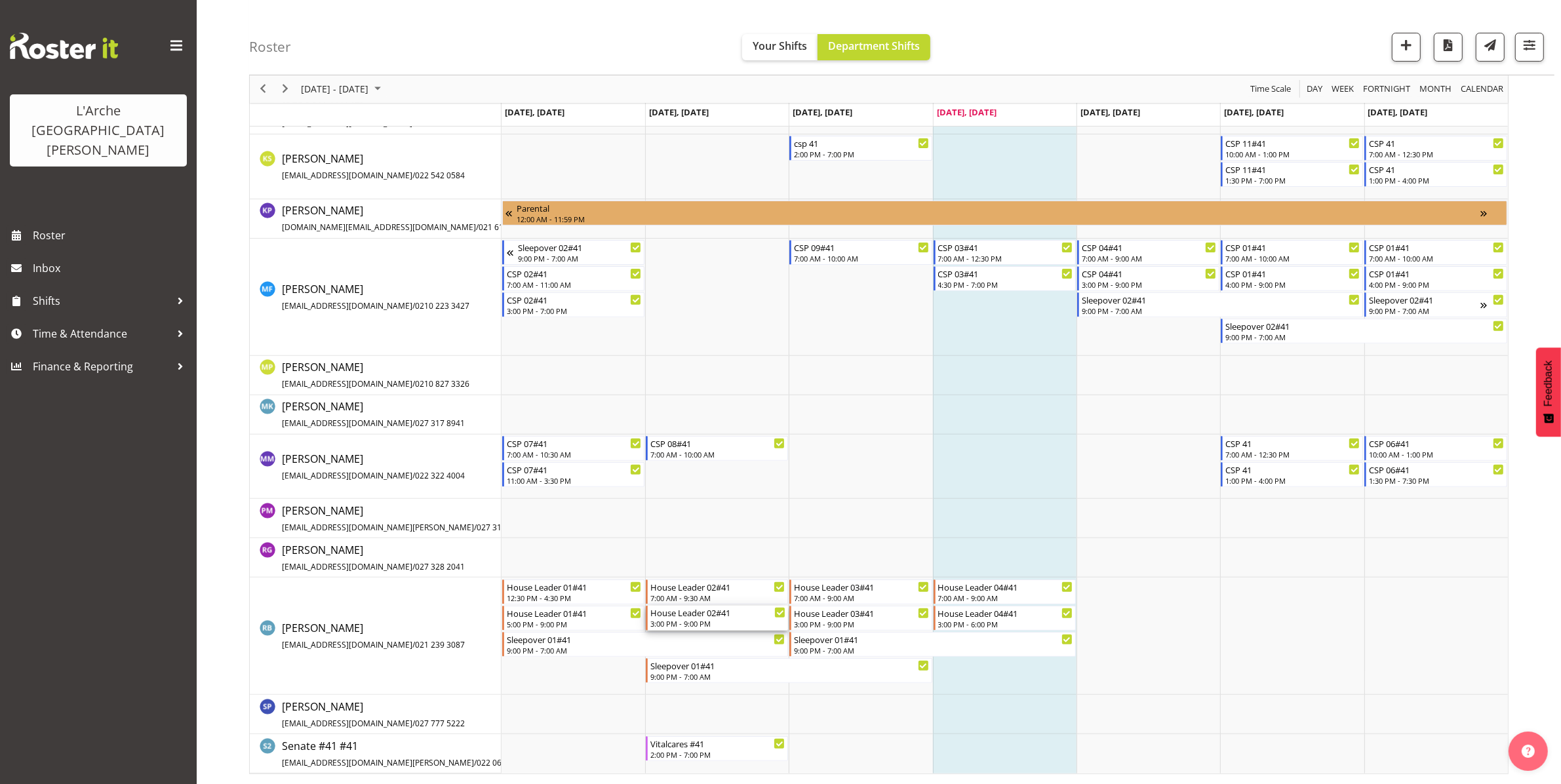
click at [703, 624] on div "3:00 PM - 9:00 PM" at bounding box center [718, 623] width 135 height 10
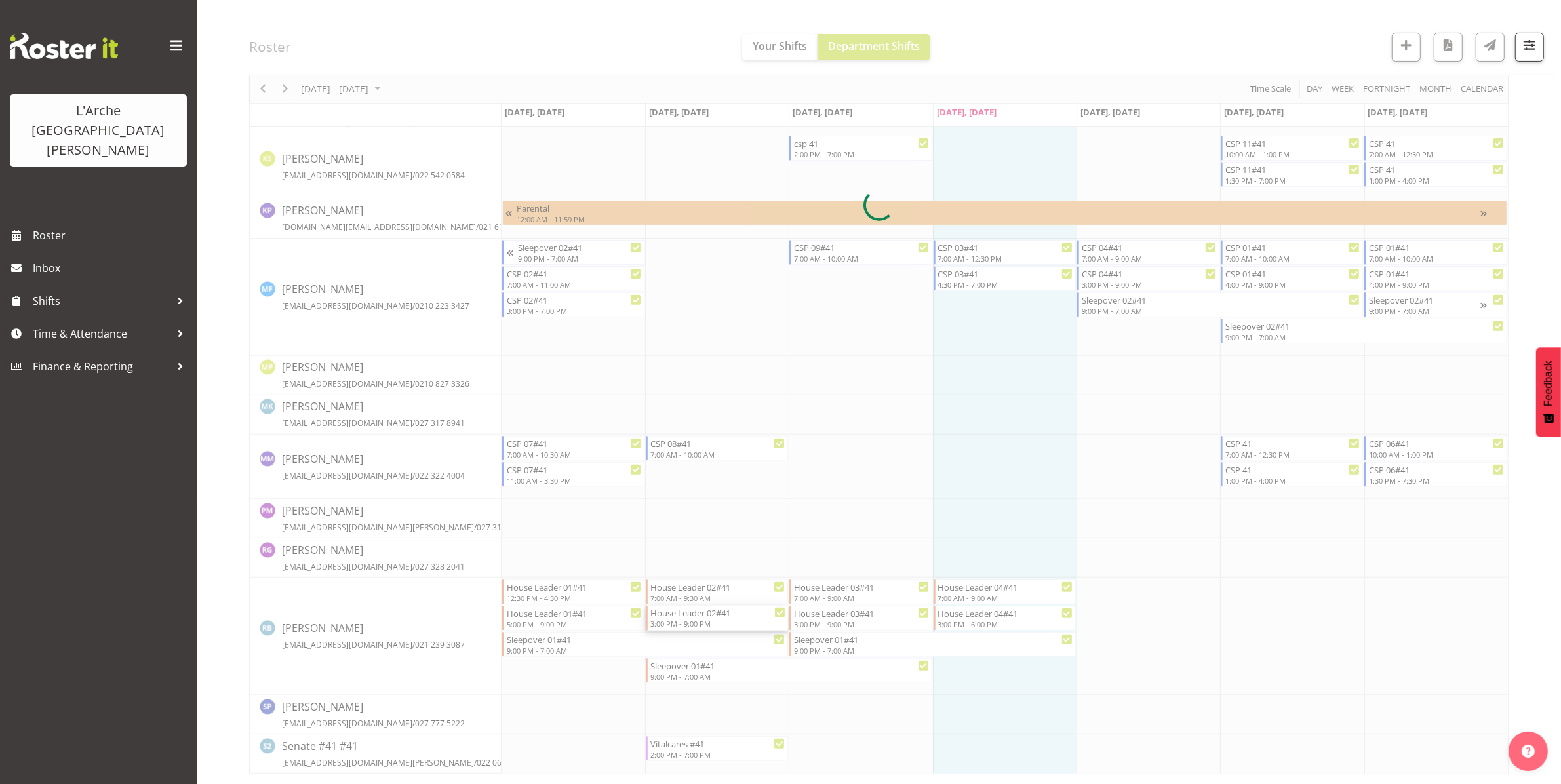
select select
select select "8"
select select "2025"
select select "15"
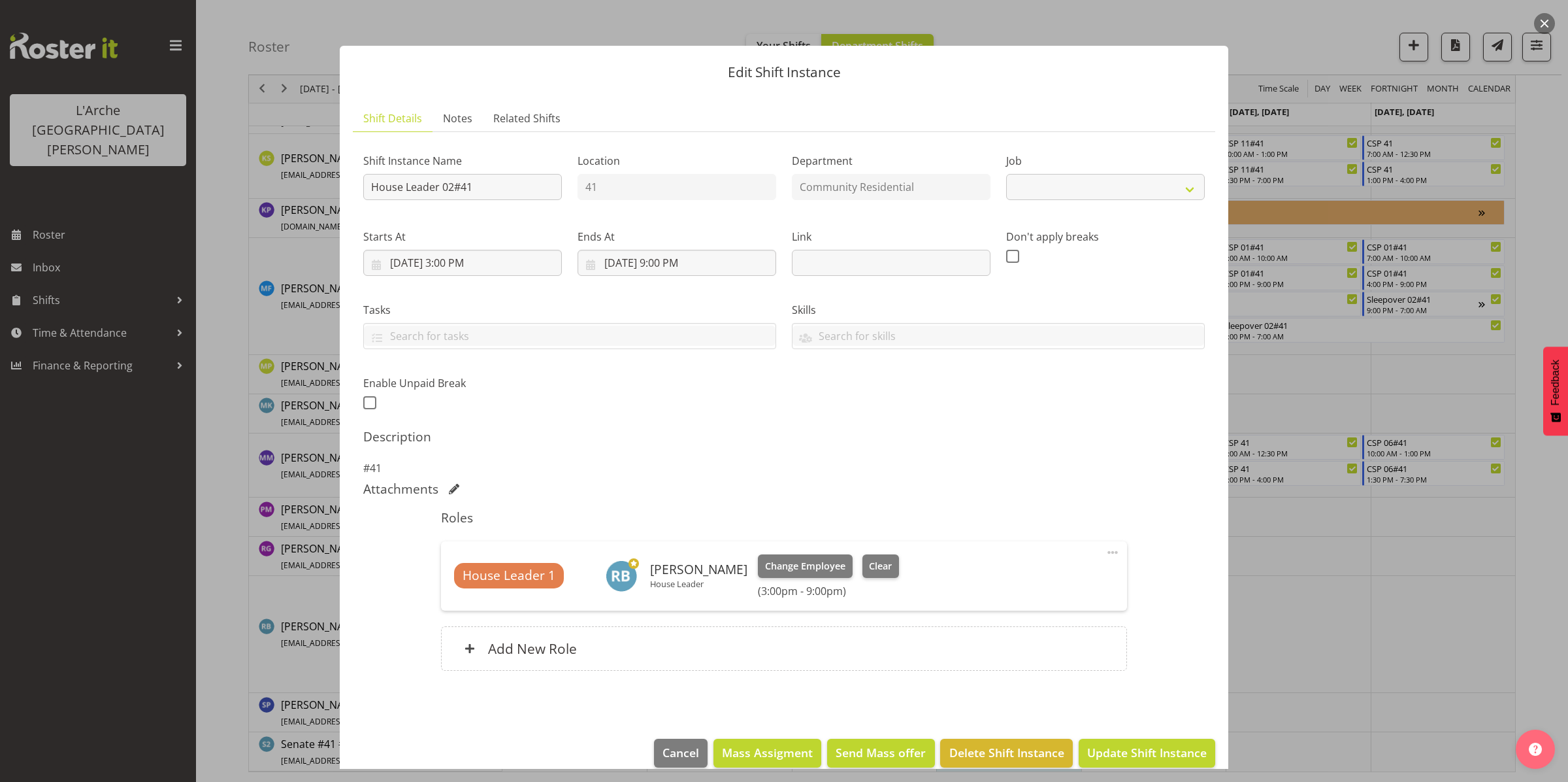
select select "1"
click at [517, 264] on input "[DATE] 3:00 PM" at bounding box center [463, 262] width 199 height 26
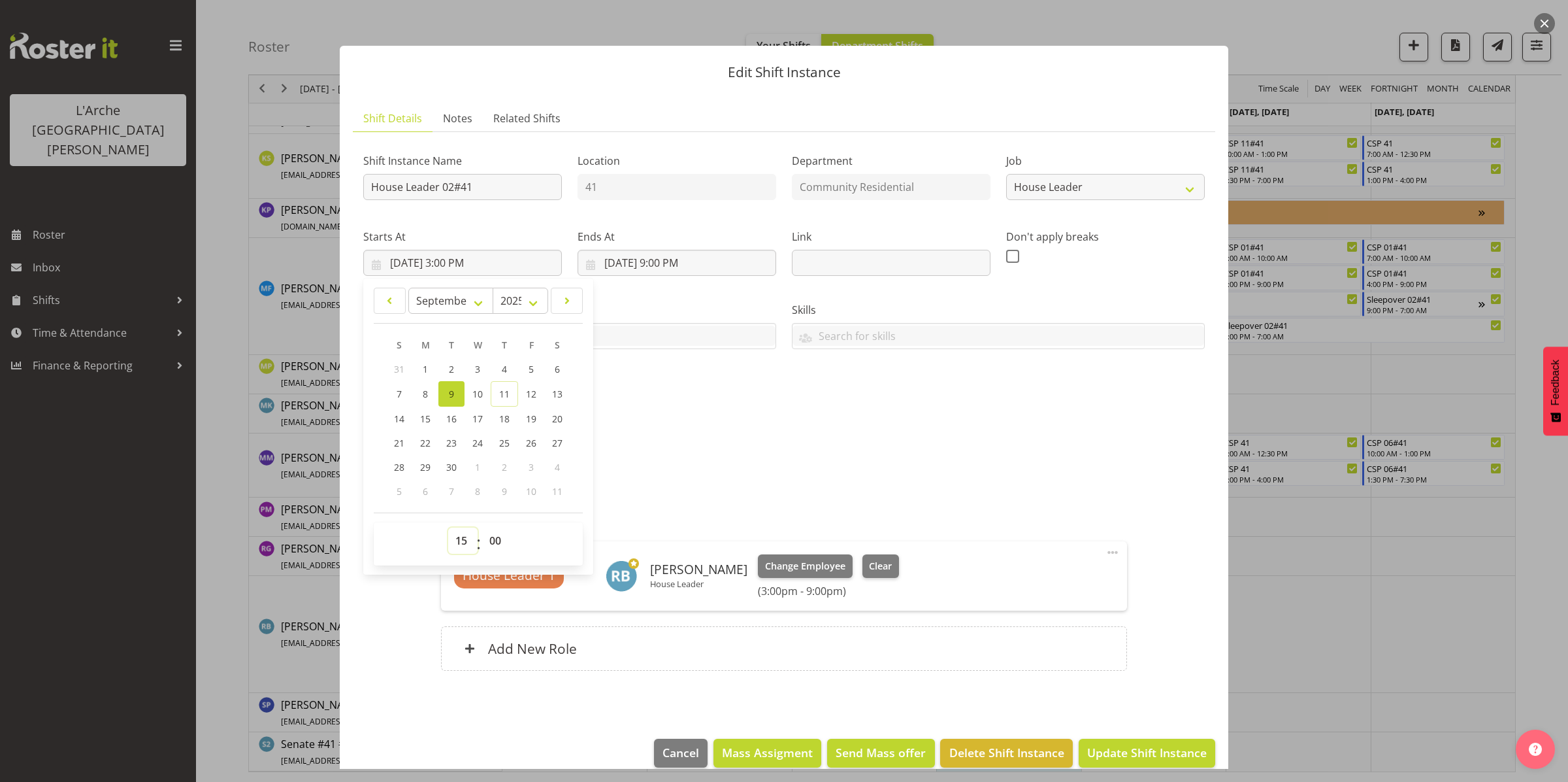
click at [461, 539] on select "00 01 02 03 04 05 06 07 08 09 10 11 12 13 14 15 16 17 18 19 20 21 22 23" at bounding box center [462, 541] width 29 height 26
select select "14"
click at [448, 528] on select "00 01 02 03 04 05 06 07 08 09 10 11 12 13 14 15 16 17 18 19 20 21 22 23" at bounding box center [462, 541] width 29 height 26
type input "[DATE] 2:00 PM"
click at [1139, 752] on span "Update Shift Instance" at bounding box center [1147, 753] width 120 height 17
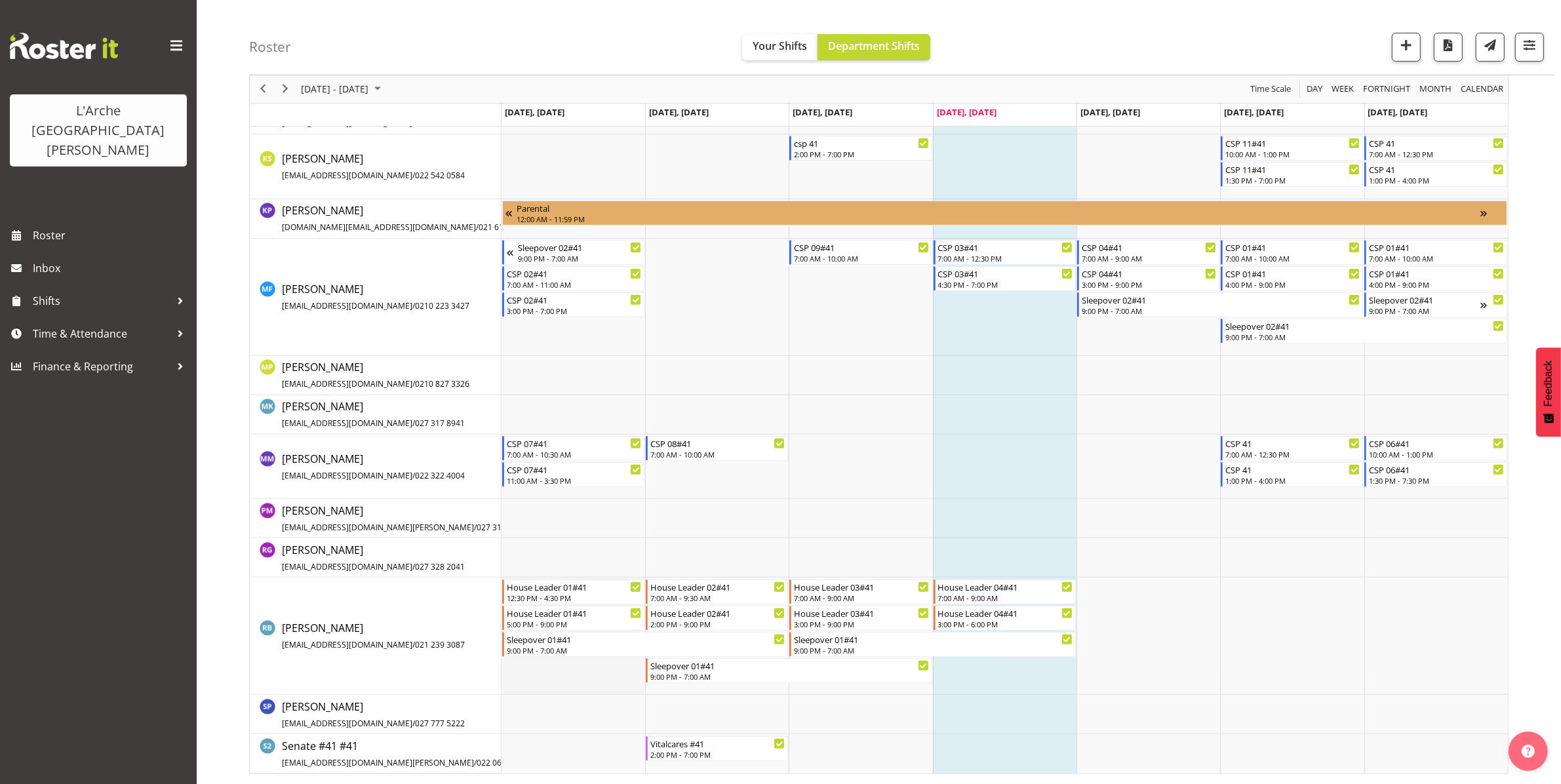
click at [545, 680] on td "Timeline Week of September 11, 2025" at bounding box center [573, 636] width 143 height 117
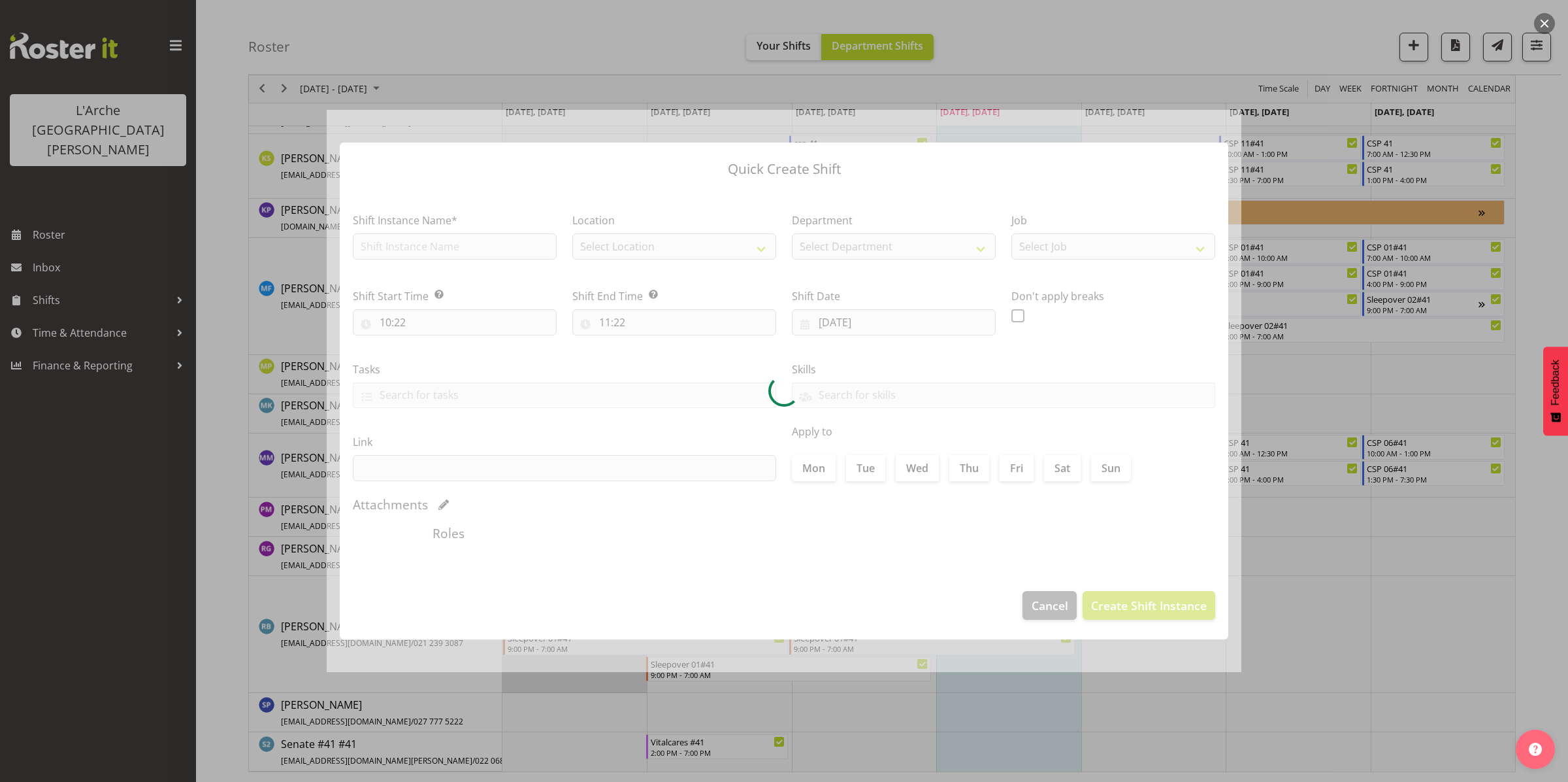
type input "[DATE]"
checkbox input "true"
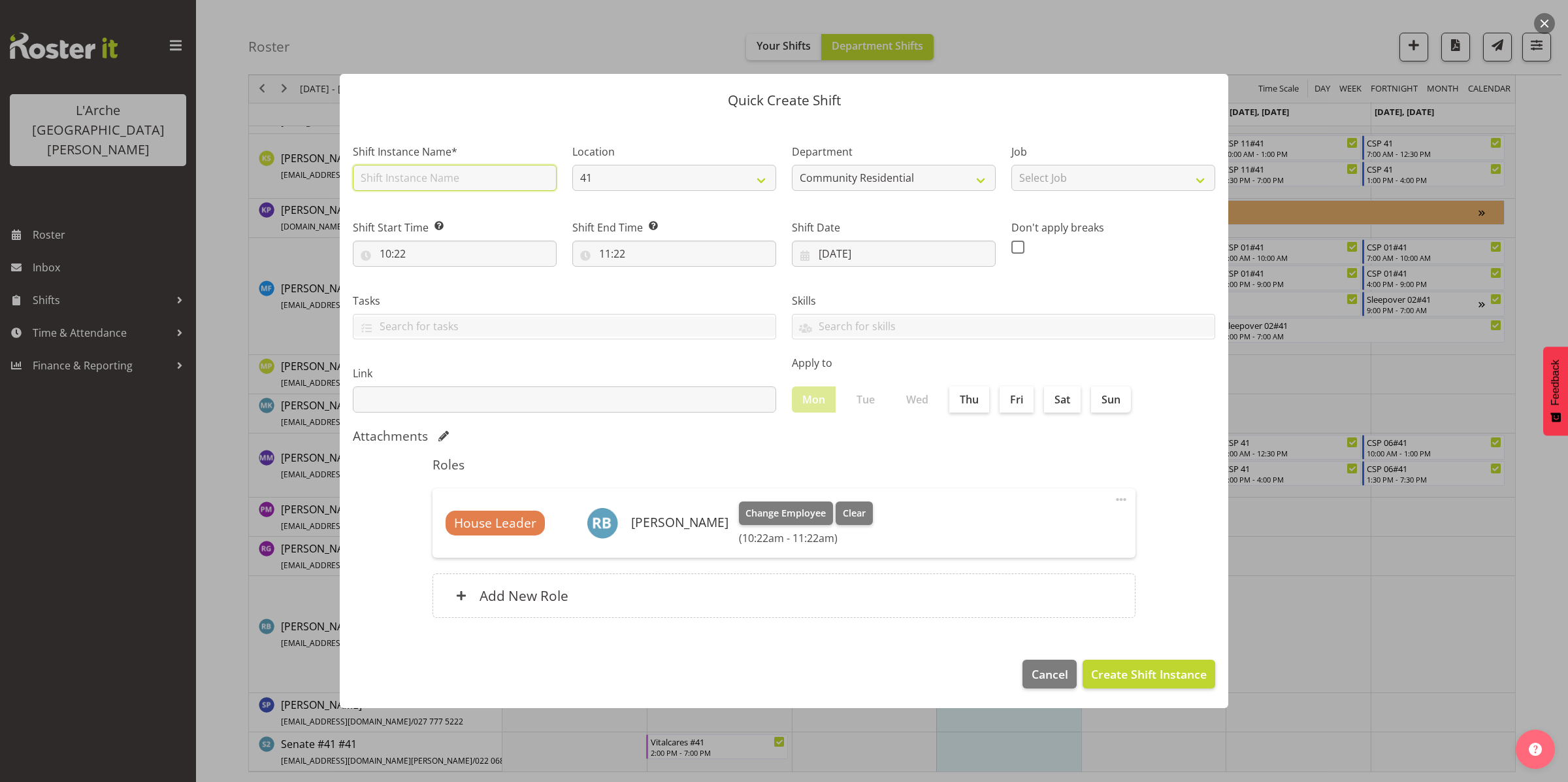
click at [488, 178] on input "text" at bounding box center [454, 178] width 203 height 26
type input "HL/QA Meeting"
click at [429, 250] on input "10:22" at bounding box center [454, 253] width 203 height 26
click at [480, 290] on select "00 01 02 03 04 05 06 07 08 09 10 11 12 13 14 15 16 17 18 19 20 21 22 23 24 25 2…" at bounding box center [476, 287] width 29 height 26
select select "0"
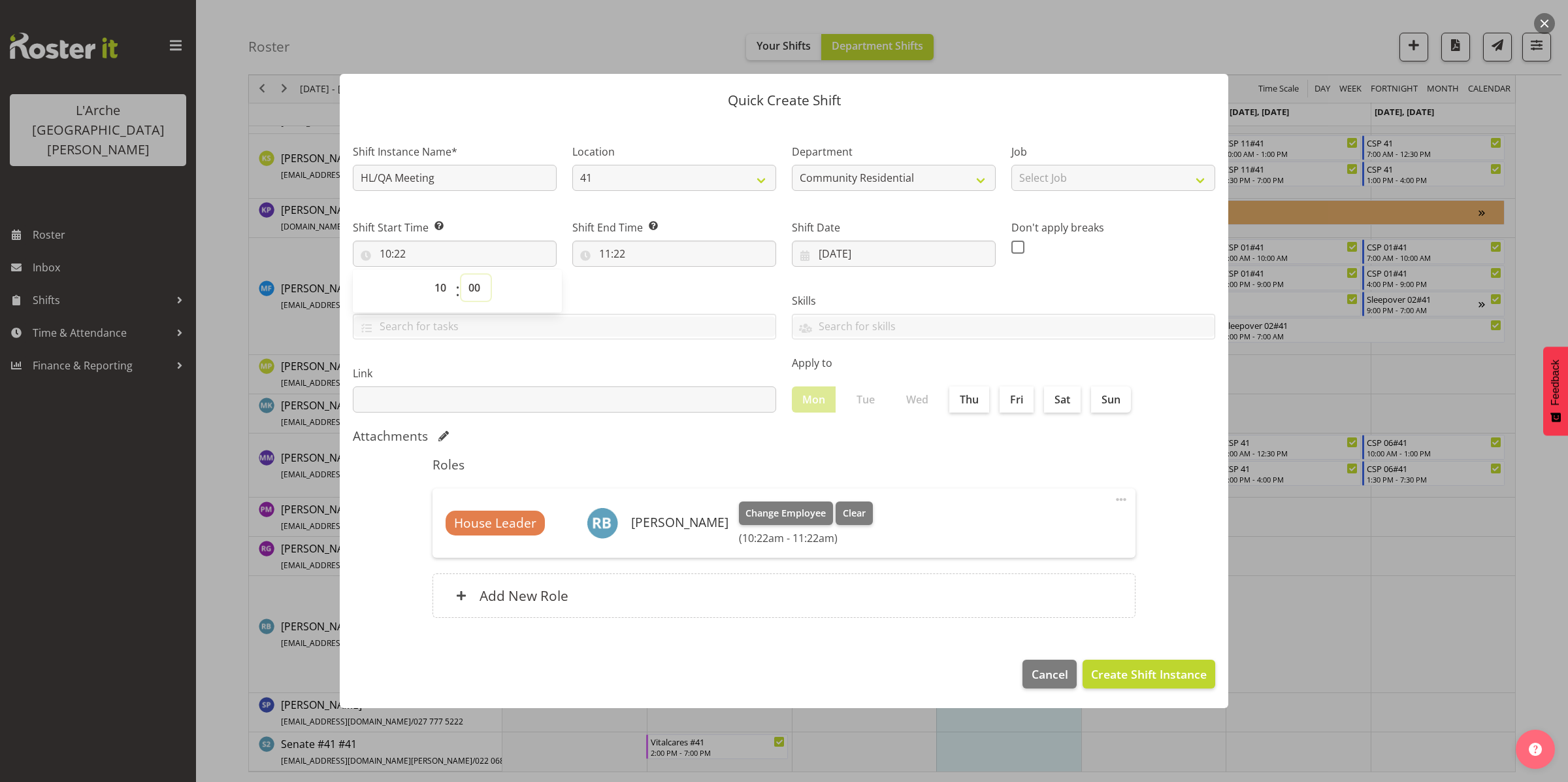
click at [461, 275] on select "00 01 02 03 04 05 06 07 08 09 10 11 12 13 14 15 16 17 18 19 20 21 22 23 24 25 2…" at bounding box center [476, 287] width 29 height 26
type input "10:00"
click at [614, 256] on input "11:22" at bounding box center [674, 253] width 203 height 26
click at [661, 283] on select "00 01 02 03 04 05 06 07 08 09 10 11 12 13 14 15 16 17 18 19 20 21 22 23" at bounding box center [661, 287] width 29 height 26
select select "12"
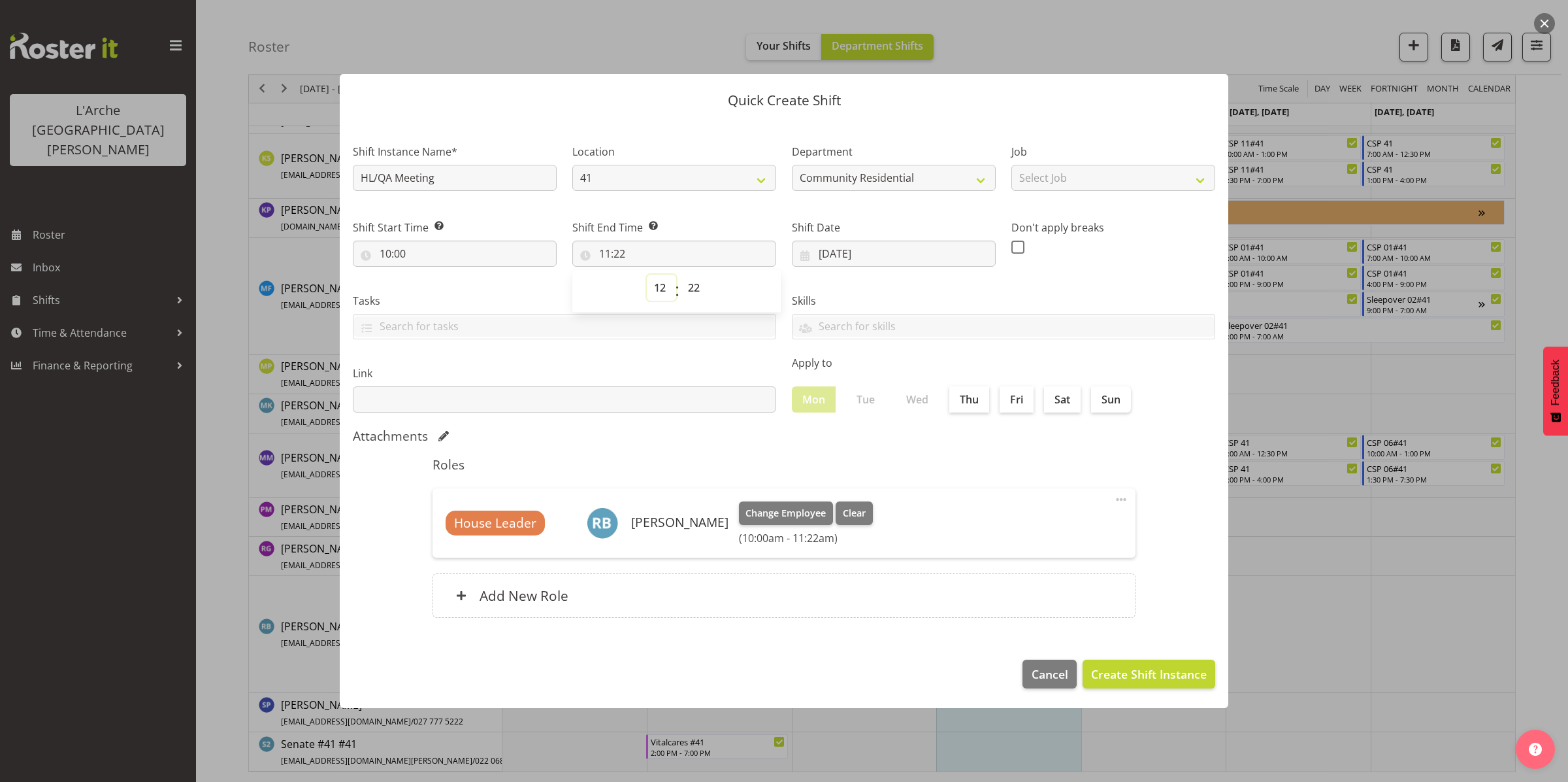
click at [647, 275] on select "00 01 02 03 04 05 06 07 08 09 10 11 12 13 14 15 16 17 18 19 20 21 22 23" at bounding box center [661, 287] width 29 height 26
type input "12:22"
click at [696, 289] on select "00 01 02 03 04 05 06 07 08 09 10 11 12 13 14 15 16 17 18 19 20 21 22 23 24 25 2…" at bounding box center [695, 287] width 29 height 26
select select "0"
click at [681, 275] on select "00 01 02 03 04 05 06 07 08 09 10 11 12 13 14 15 16 17 18 19 20 21 22 23 24 25 2…" at bounding box center [695, 287] width 29 height 26
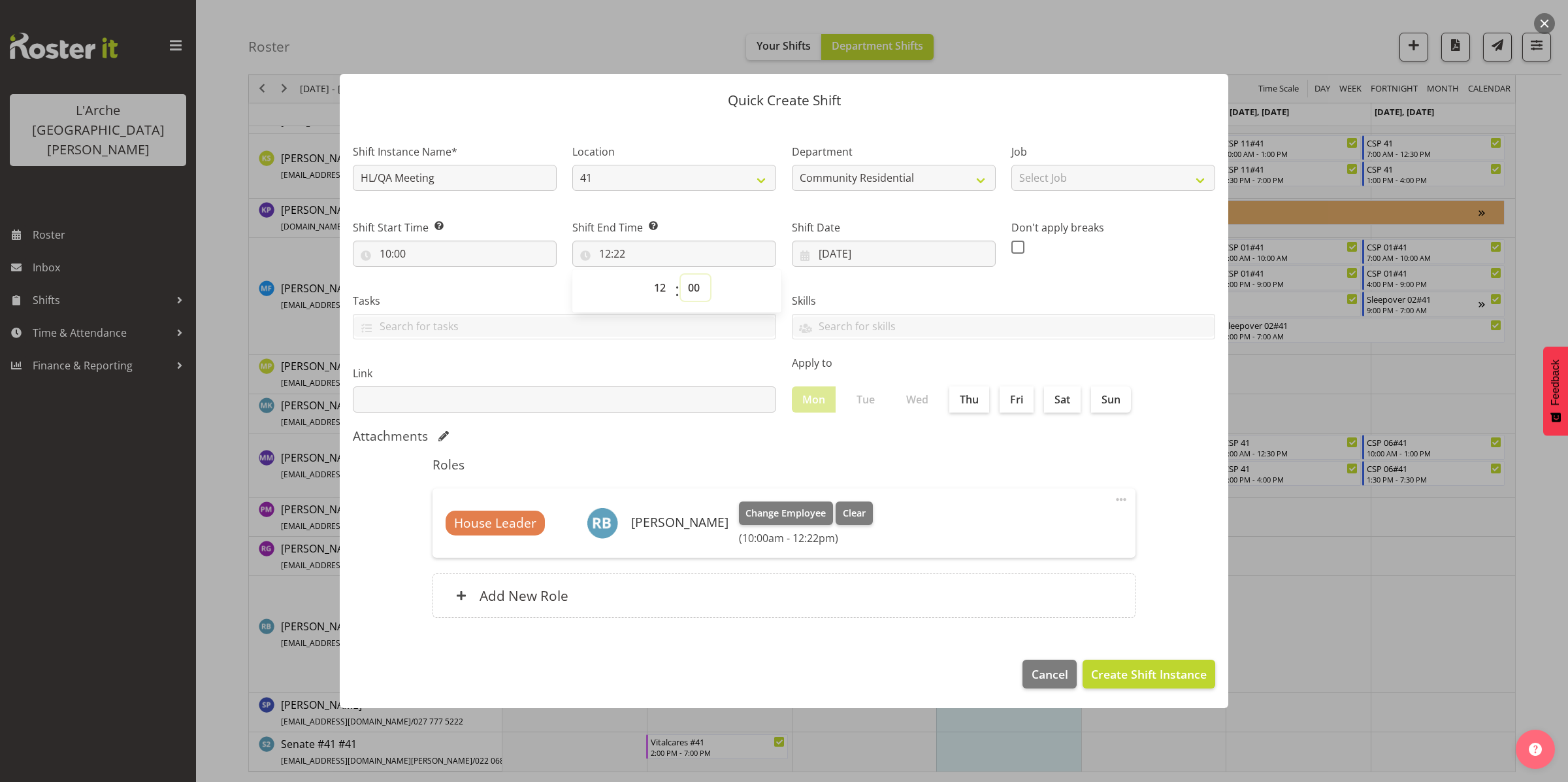
type input "12:00"
click at [1072, 180] on select "Select Job Accounts Admin Art Coordinator Community Leader Community Support Pe…" at bounding box center [1113, 178] width 203 height 26
select select "1"
click at [1011, 165] on select "Select Job Accounts Admin Art Coordinator Community Leader Community Support Pe…" at bounding box center [1113, 178] width 203 height 26
click at [1122, 677] on span "Create Shift Instance" at bounding box center [1148, 674] width 116 height 17
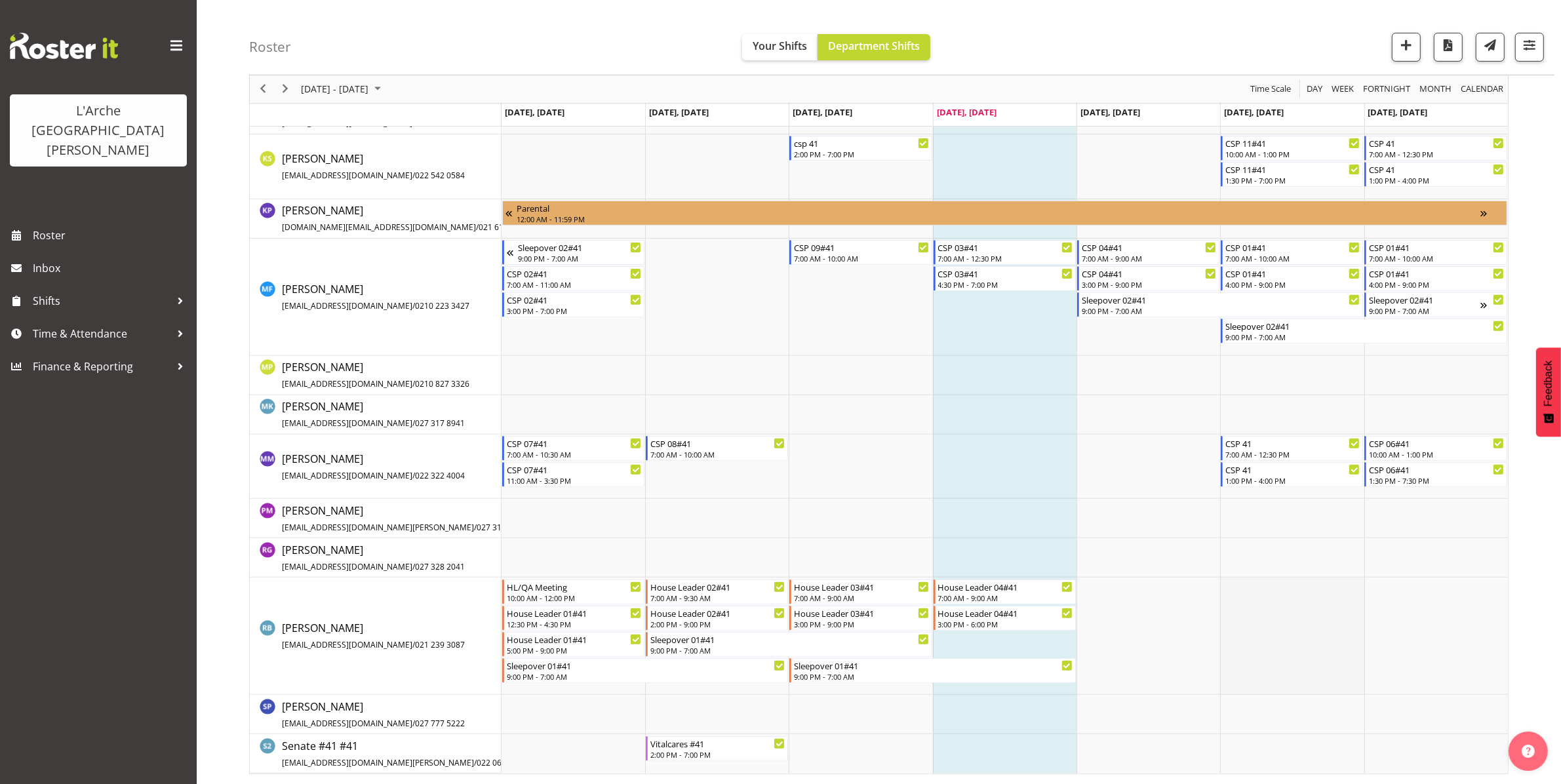
click at [1286, 607] on td "Timeline Week of September 11, 2025" at bounding box center [1292, 636] width 143 height 117
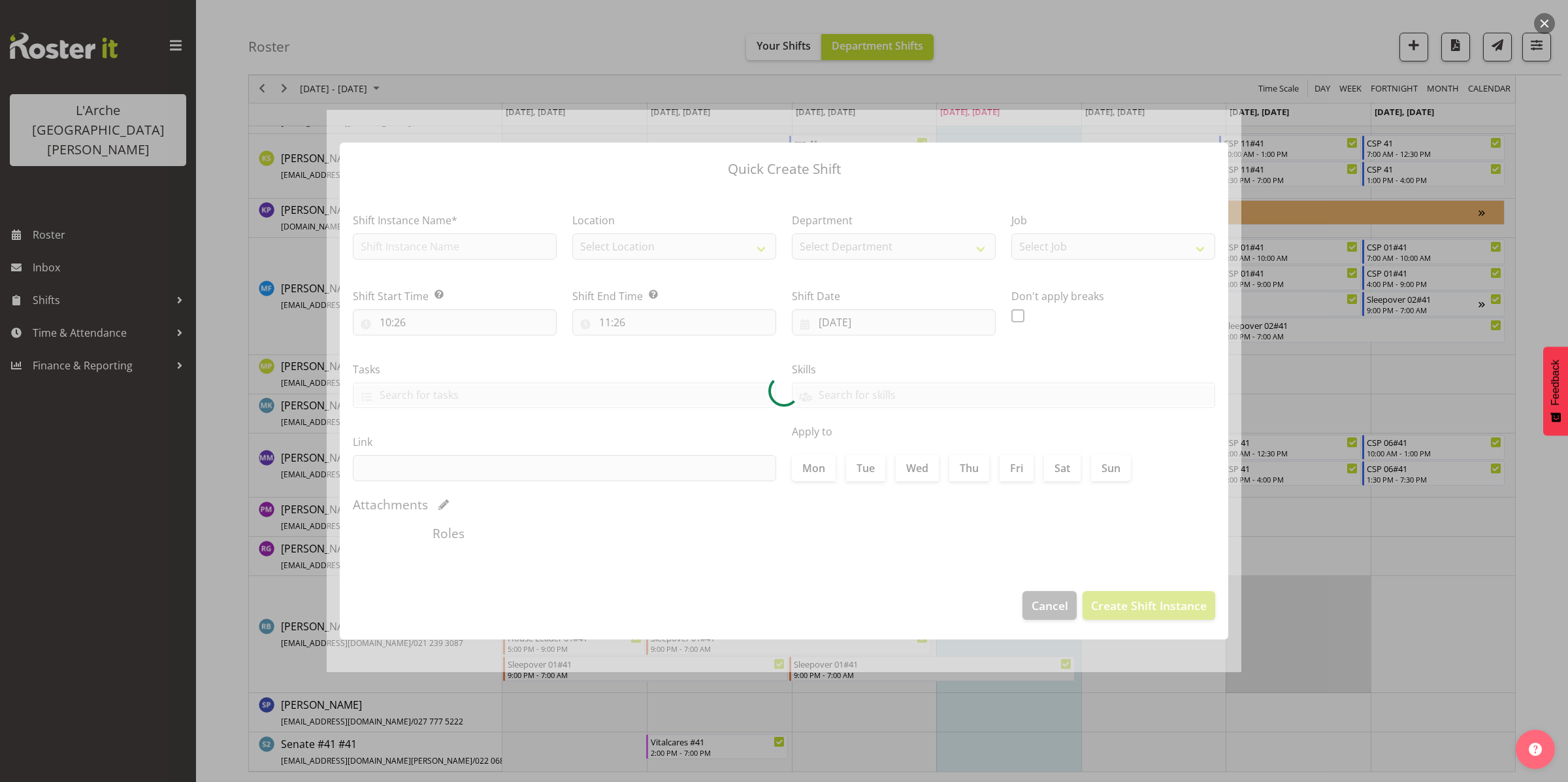
type input "[DATE]"
checkbox input "true"
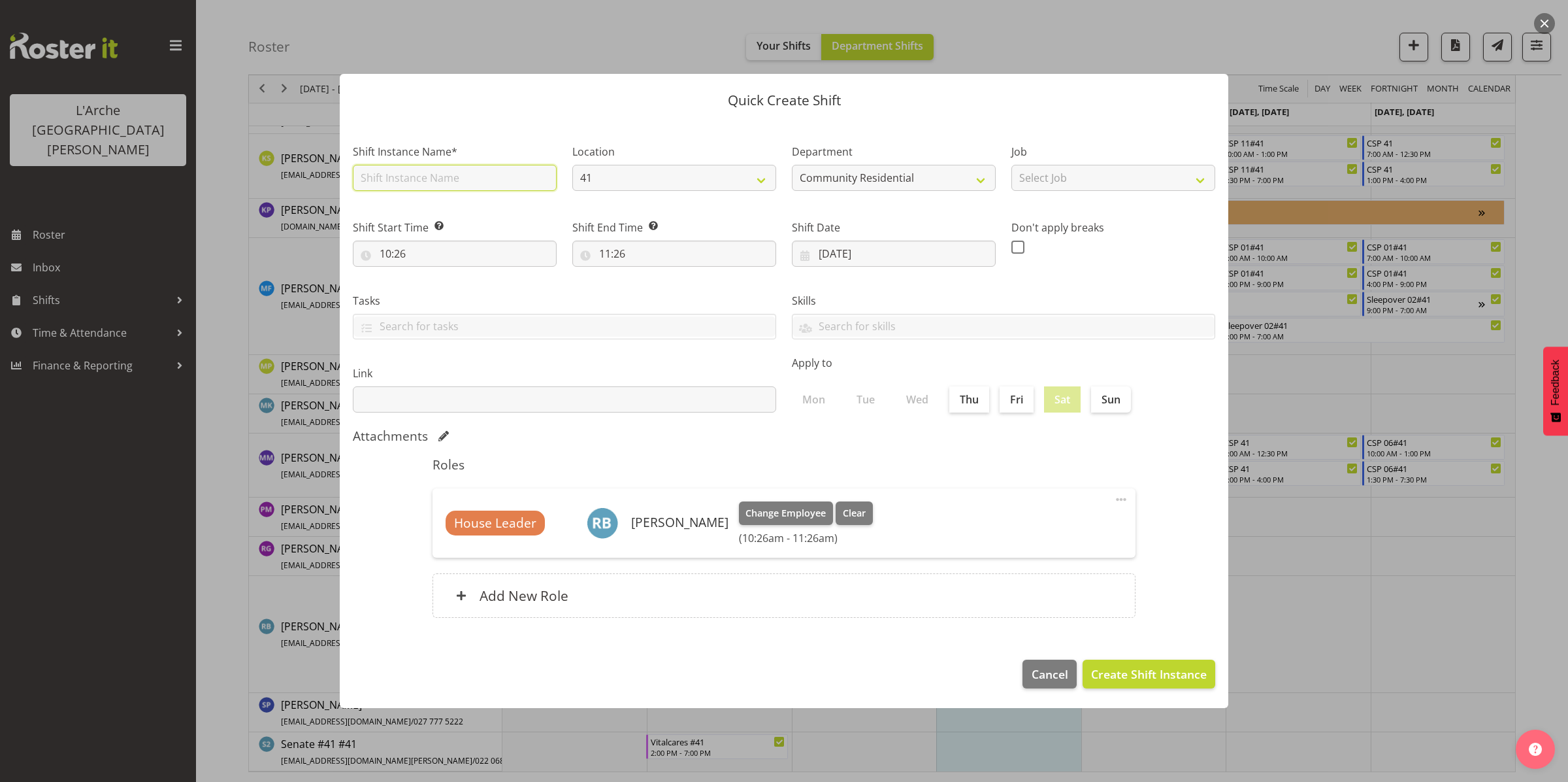
click at [491, 178] on input "text" at bounding box center [454, 178] width 203 height 26
click at [395, 174] on input "First AAid" at bounding box center [454, 178] width 203 height 26
click at [424, 178] on input "First Aid" at bounding box center [454, 178] width 203 height 26
type input "First Aid Course"
click at [1053, 172] on select "Select Job Accounts Admin Art Coordinator Community Leader Community Support Pe…" at bounding box center [1113, 178] width 203 height 26
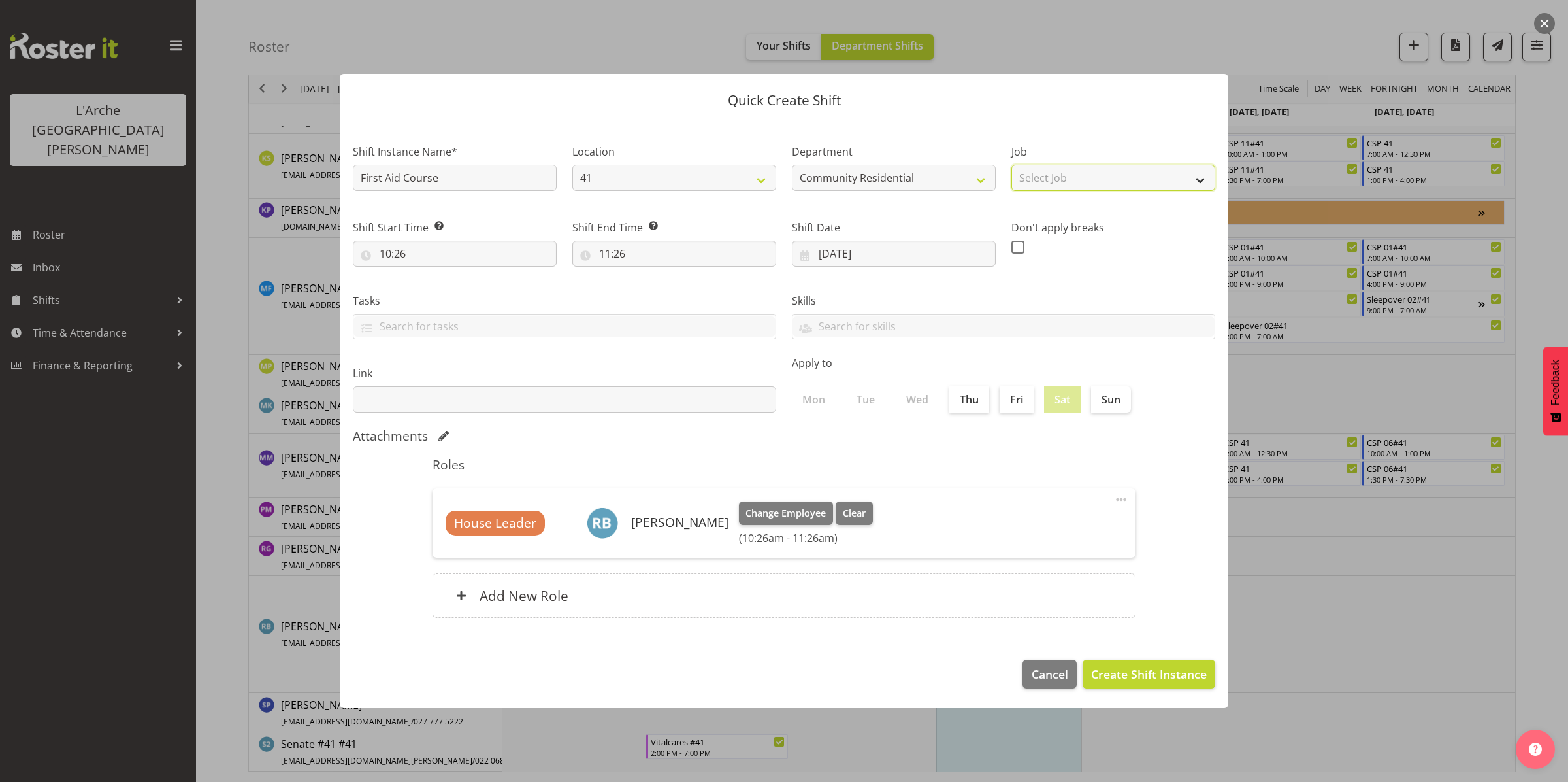
select select "1"
click at [1011, 165] on select "Select Job Accounts Admin Art Coordinator Community Leader Community Support Pe…" at bounding box center [1113, 178] width 203 height 26
click at [477, 256] on input "10:26" at bounding box center [454, 253] width 203 height 26
click at [445, 283] on select "00 01 02 03 04 05 06 07 08 09 10 11 12 13 14 15 16 17 18 19 20 21 22 23" at bounding box center [442, 287] width 29 height 26
select select "8"
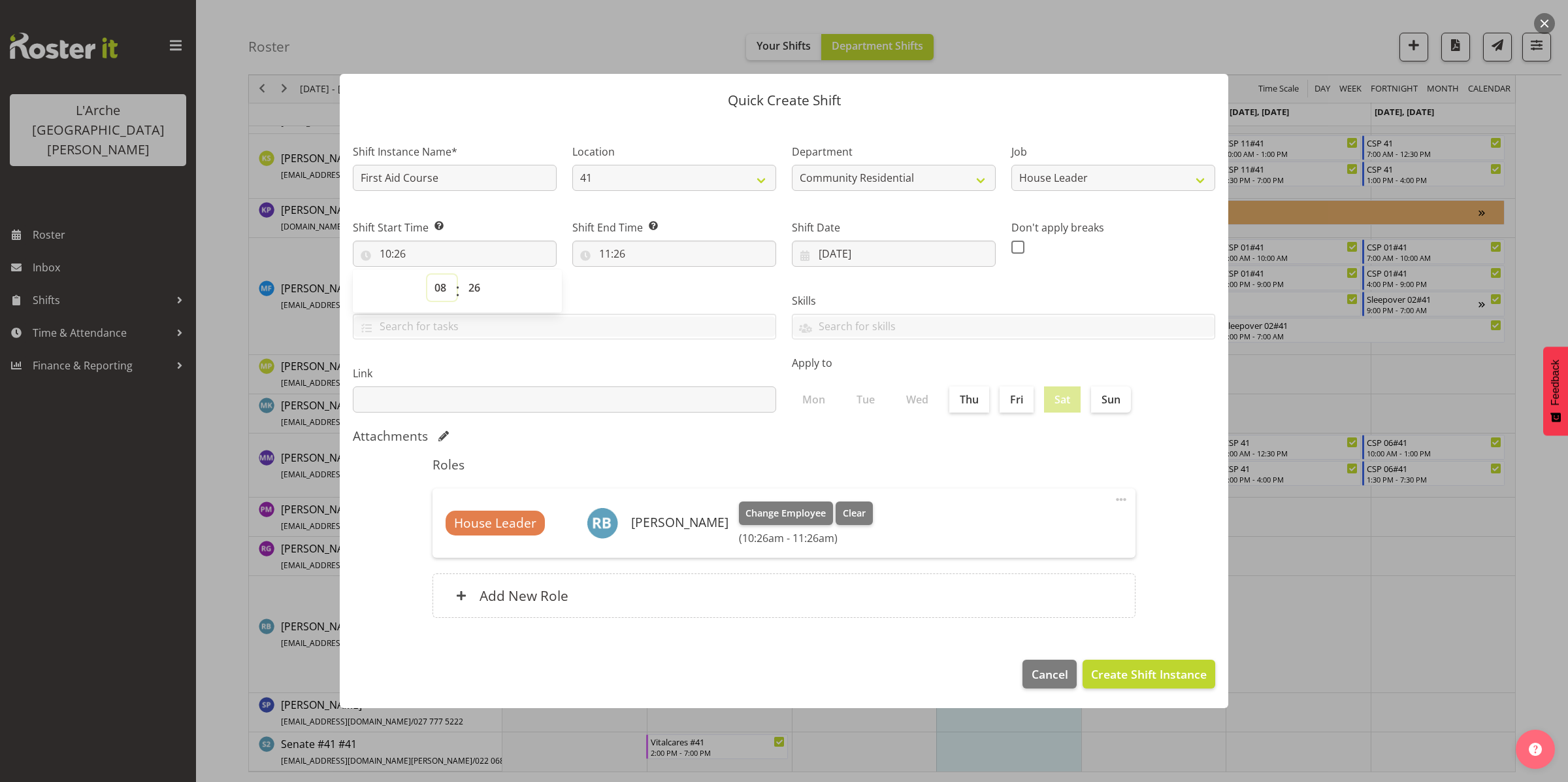
click at [427, 275] on select "00 01 02 03 04 05 06 07 08 09 10 11 12 13 14 15 16 17 18 19 20 21 22 23" at bounding box center [442, 287] width 29 height 26
type input "08:26"
click at [478, 280] on select "00 01 02 03 04 05 06 07 08 09 10 11 12 13 14 15 16 17 18 19 20 21 22 23 24 25 2…" at bounding box center [476, 287] width 29 height 26
select select "30"
click at [461, 275] on select "00 01 02 03 04 05 06 07 08 09 10 11 12 13 14 15 16 17 18 19 20 21 22 23 24 25 2…" at bounding box center [476, 287] width 29 height 26
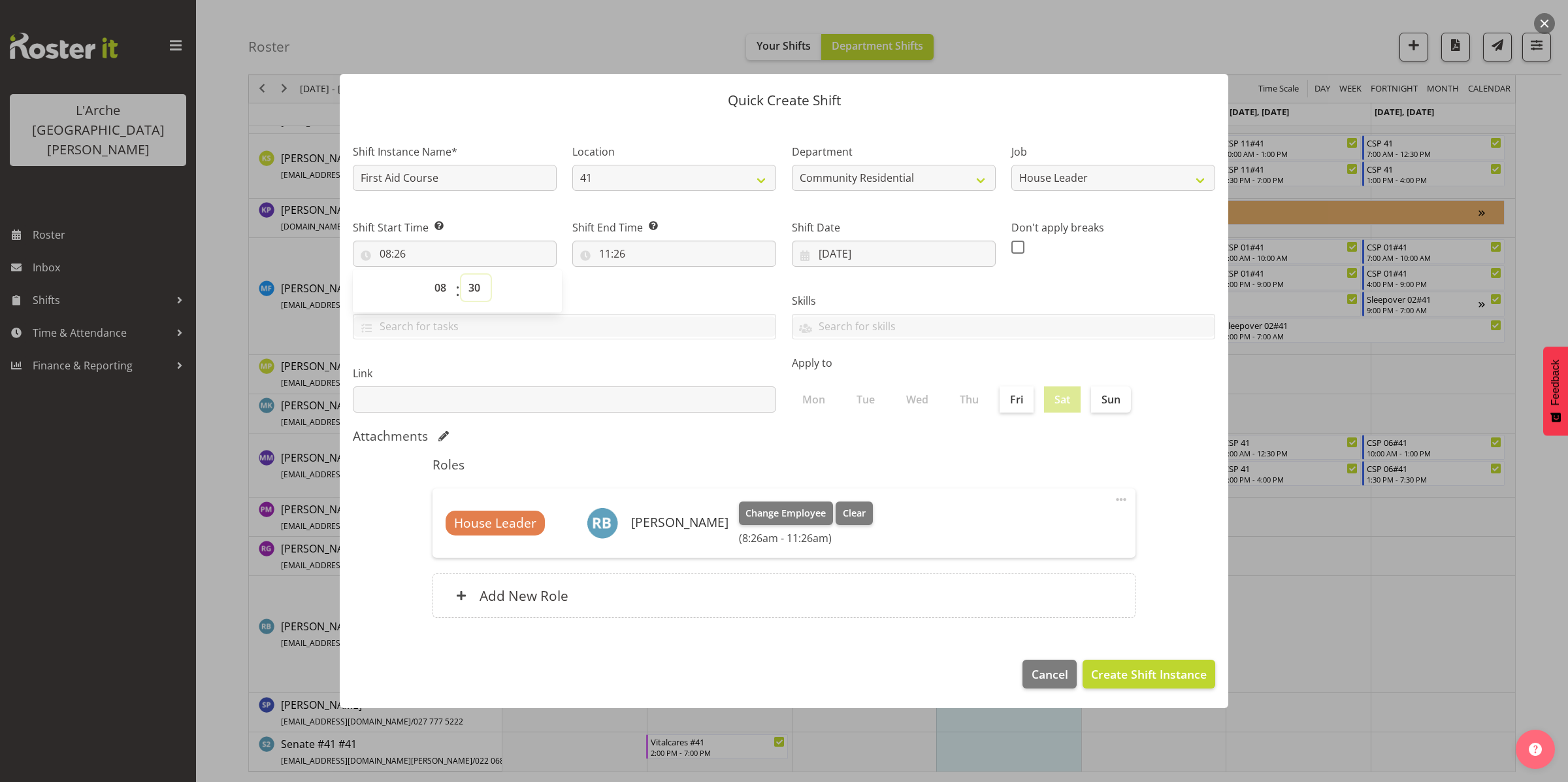
type input "08:30"
click at [644, 249] on input "11:26" at bounding box center [674, 253] width 203 height 26
click at [665, 288] on select "00 01 02 03 04 05 06 07 08 09 10 11 12 13 14 15 16 17 18 19 20 21 22 23" at bounding box center [661, 287] width 29 height 26
select select "17"
click at [647, 275] on select "00 01 02 03 04 05 06 07 08 09 10 11 12 13 14 15 16 17 18 19 20 21 22 23" at bounding box center [661, 287] width 29 height 26
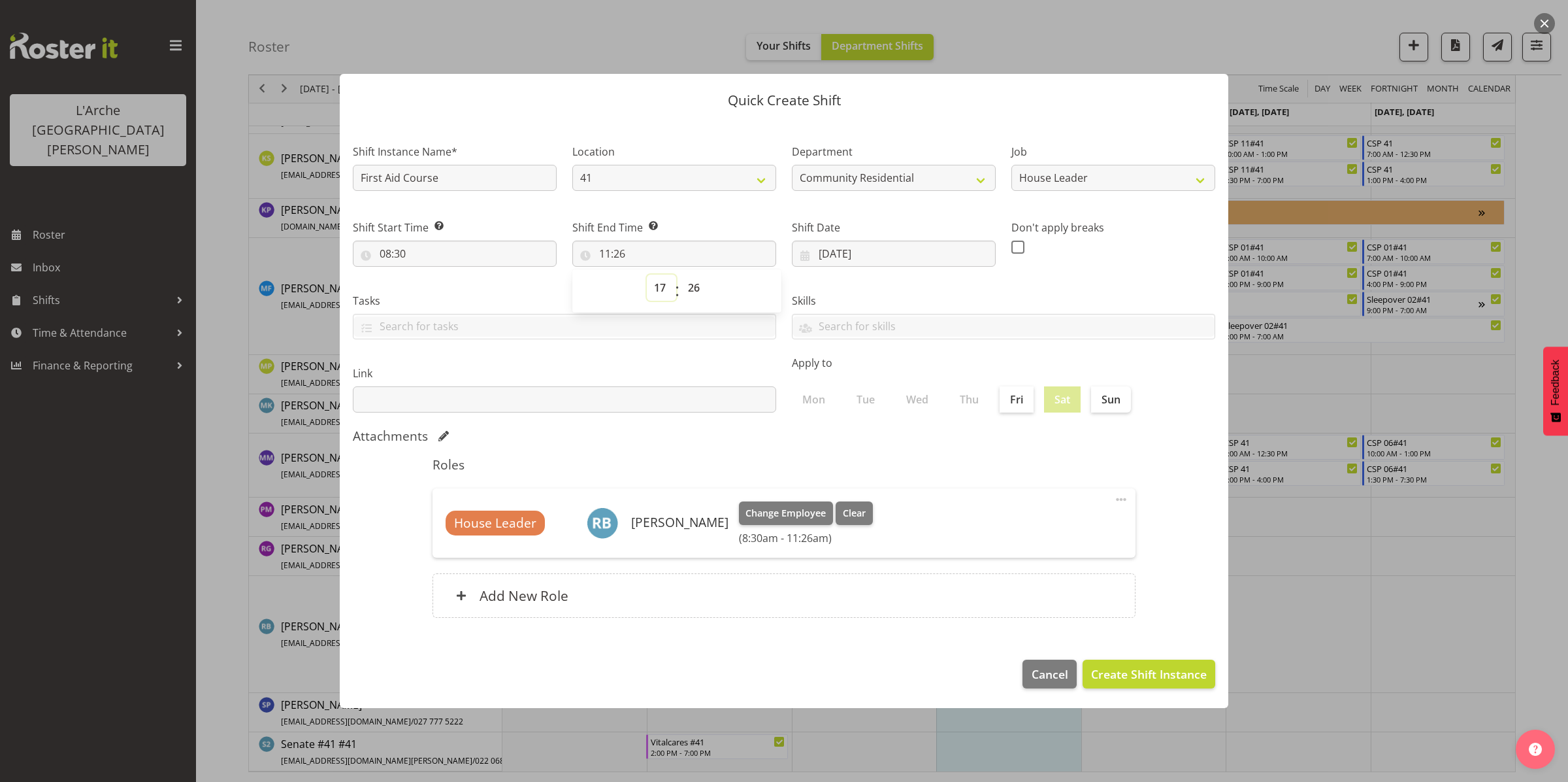
type input "17:26"
click at [690, 286] on select "00 01 02 03 04 05 06 07 08 09 10 11 12 13 14 15 16 17 18 19 20 21 22 23 24 25 2…" at bounding box center [695, 287] width 29 height 26
select select "0"
click at [681, 275] on select "00 01 02 03 04 05 06 07 08 09 10 11 12 13 14 15 16 17 18 19 20 21 22 23 24 25 2…" at bounding box center [695, 287] width 29 height 26
type input "17:00"
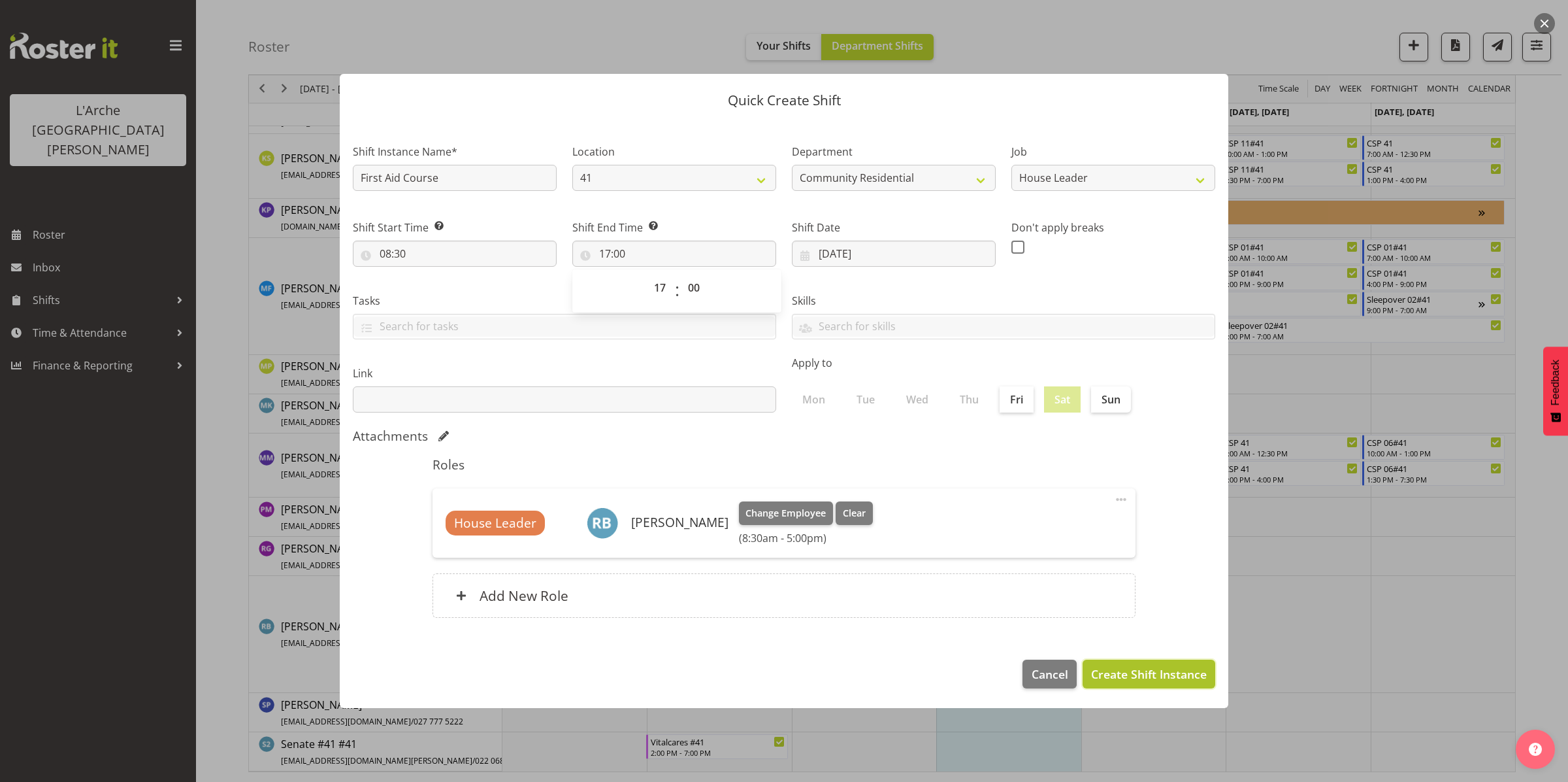
click at [1142, 672] on span "Create Shift Instance" at bounding box center [1148, 674] width 116 height 17
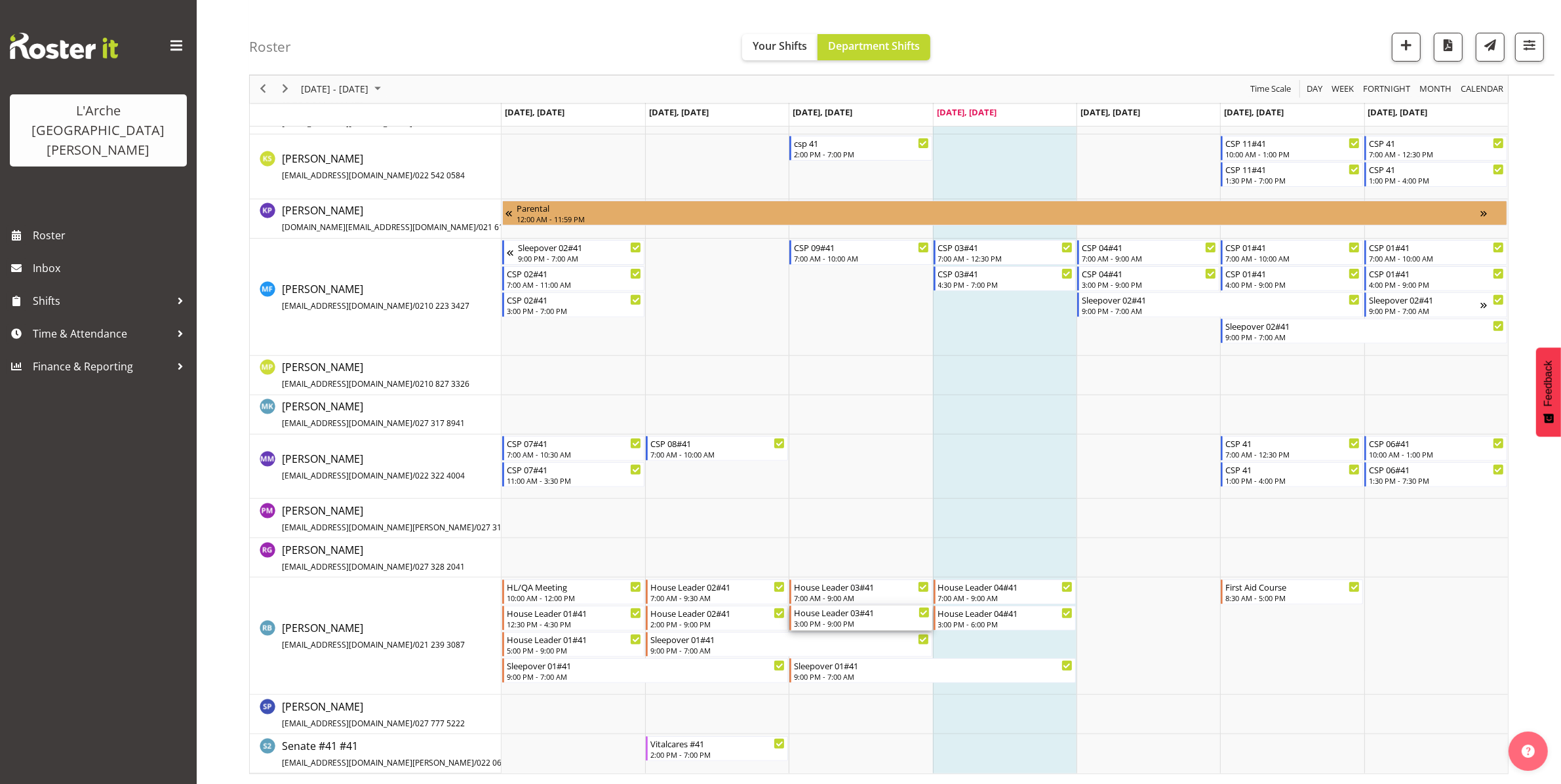
click at [839, 616] on div "House Leader 03#41" at bounding box center [861, 612] width 135 height 13
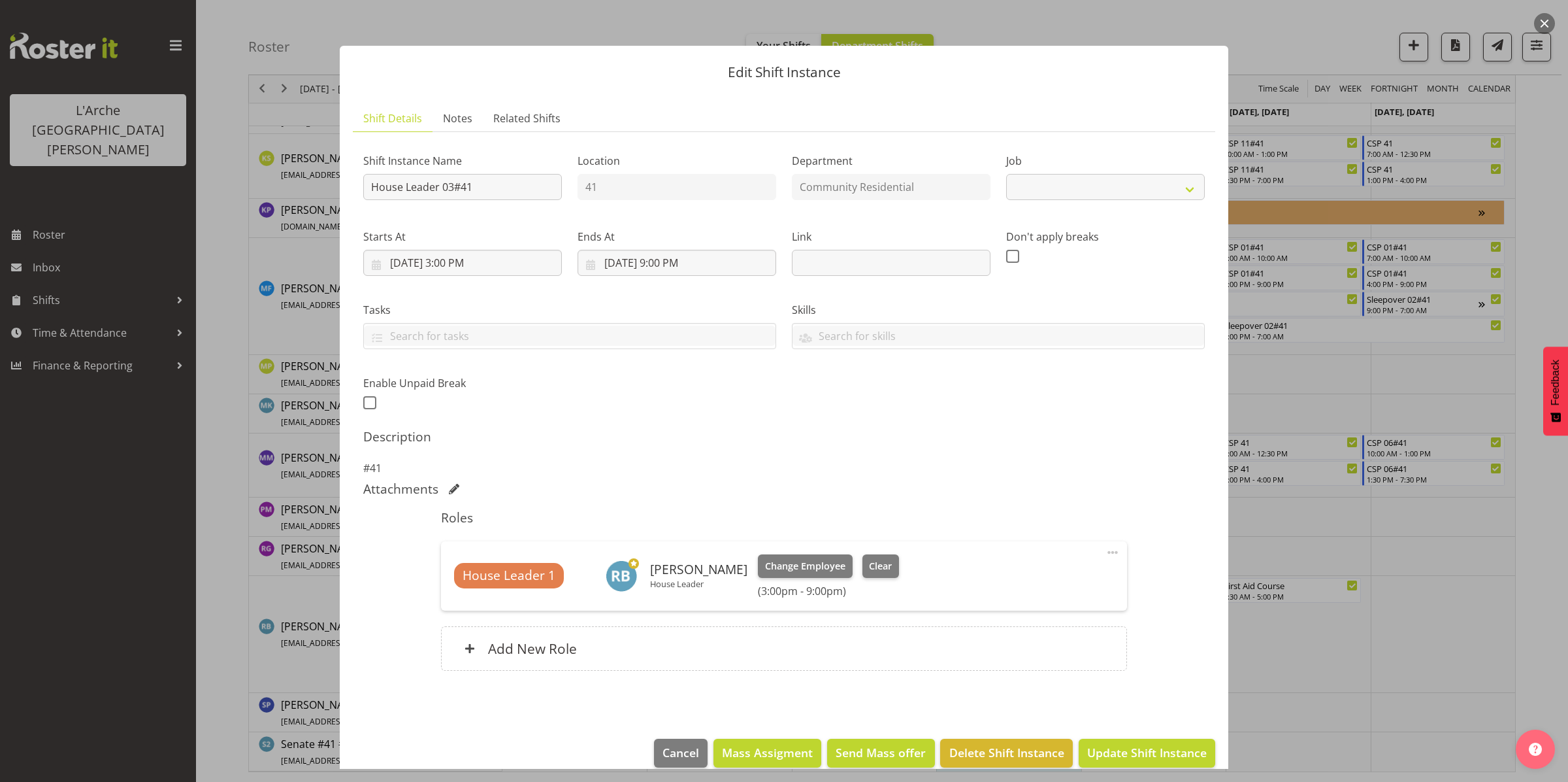
select select "1"
click at [470, 259] on input "[DATE] 3:00 PM" at bounding box center [463, 262] width 199 height 26
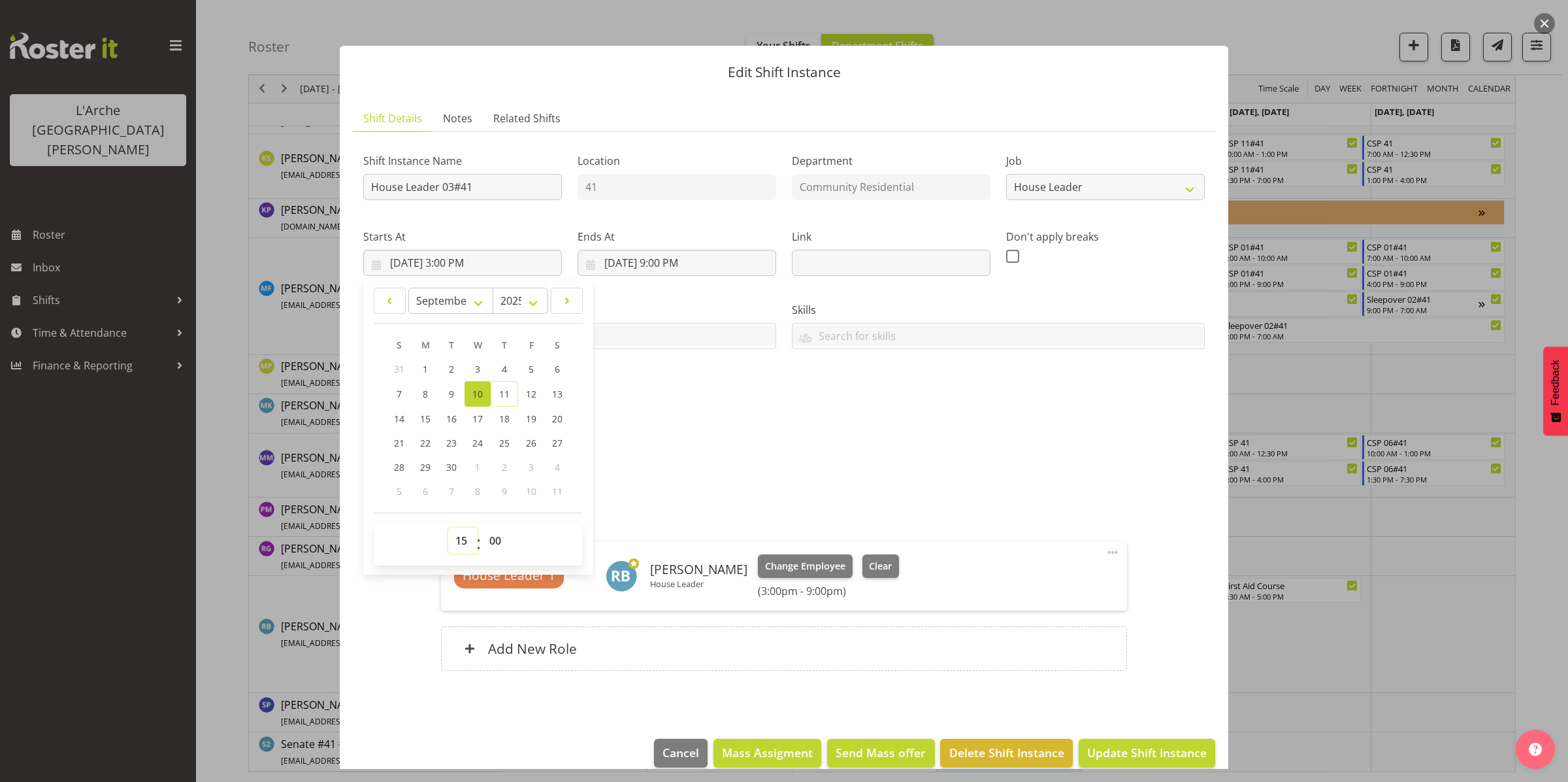
click at [459, 544] on select "00 01 02 03 04 05 06 07 08 09 10 11 12 13 14 15 16 17 18 19 20 21 22 23" at bounding box center [462, 541] width 29 height 26
select select "17"
click at [448, 528] on select "00 01 02 03 04 05 06 07 08 09 10 11 12 13 14 15 16 17 18 19 20 21 22 23" at bounding box center [462, 541] width 29 height 26
type input "[DATE] 5:00 PM"
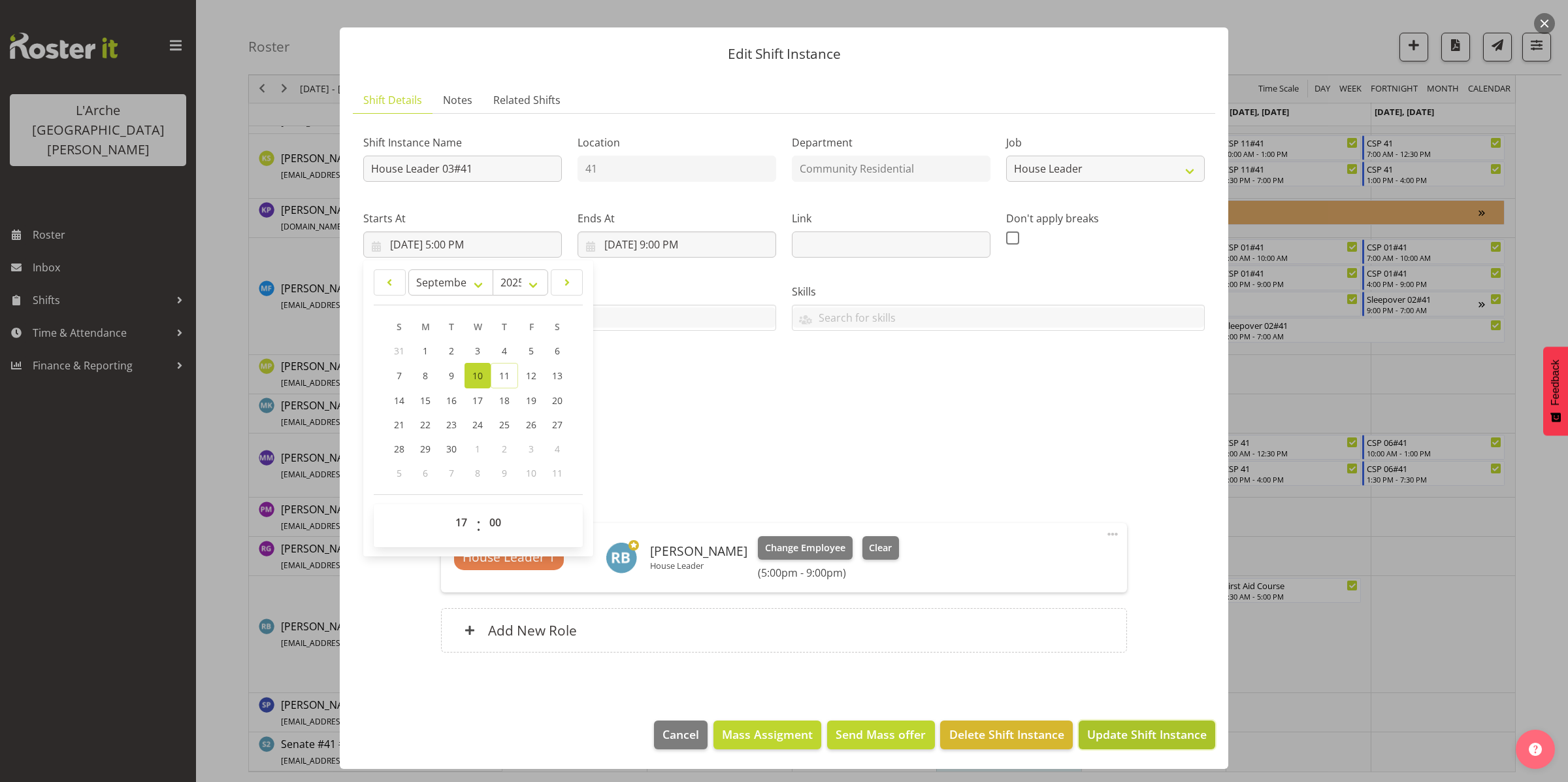
click at [1148, 730] on span "Update Shift Instance" at bounding box center [1147, 735] width 120 height 17
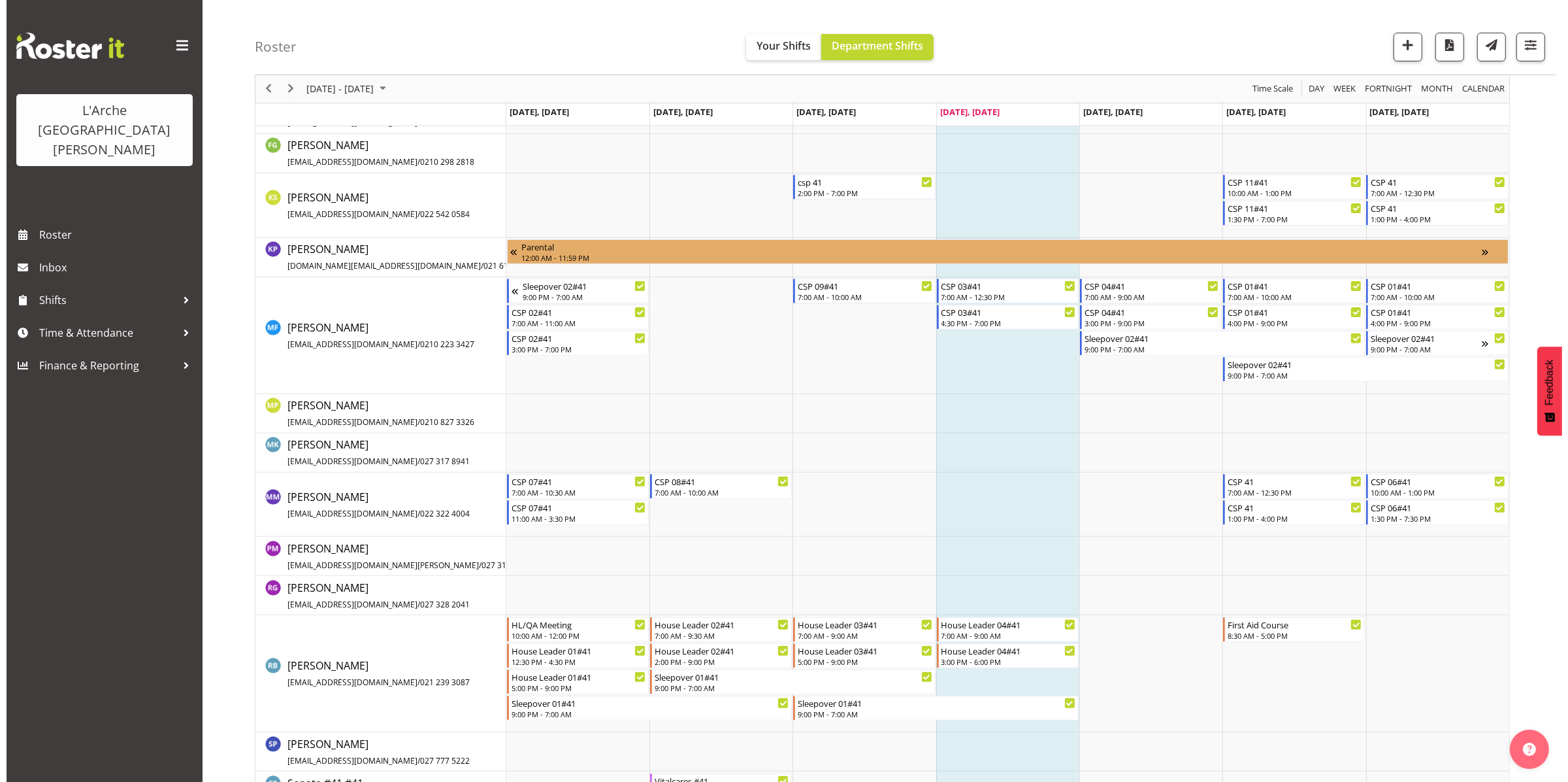
scroll to position [494, 0]
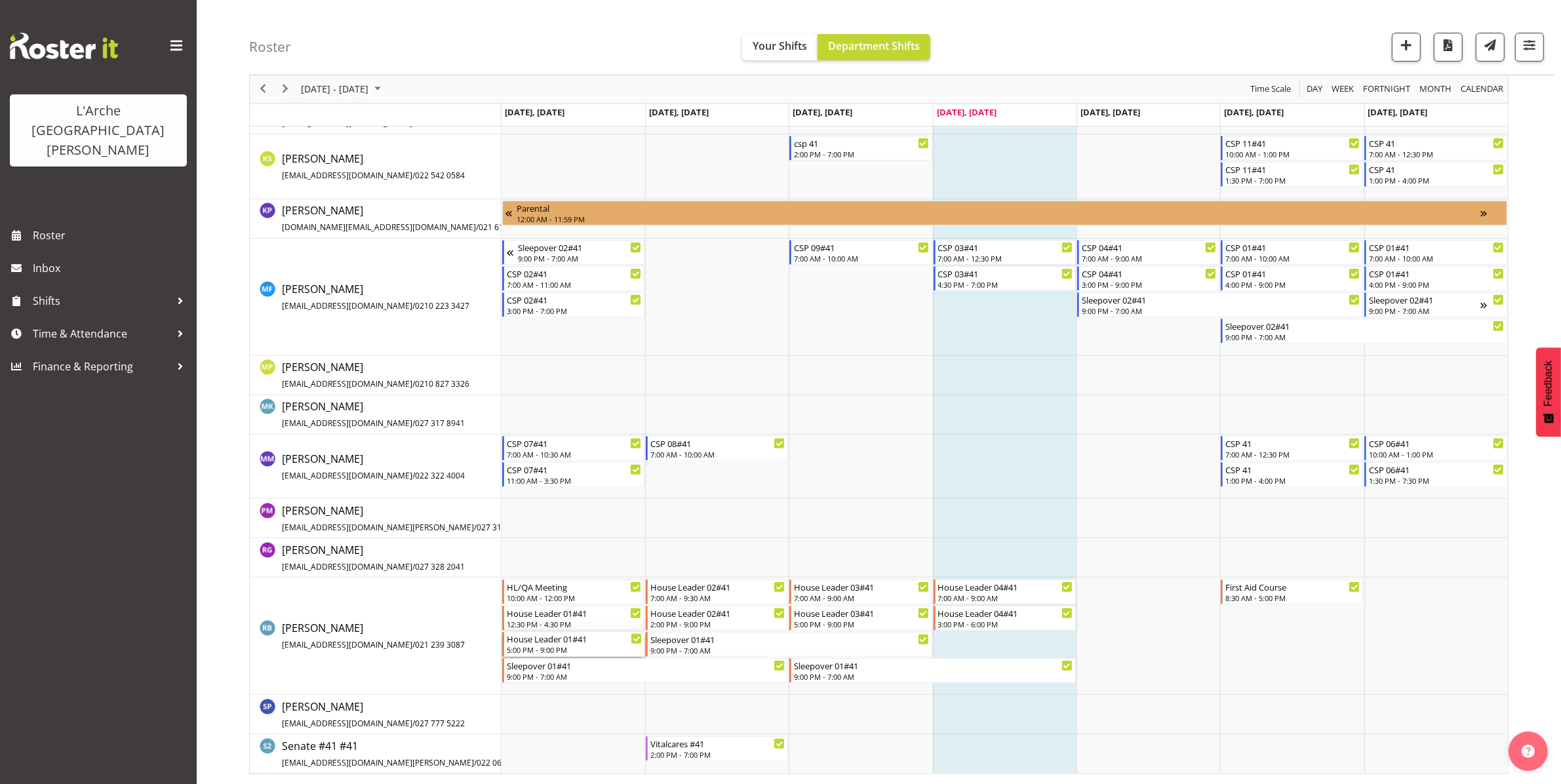
click at [579, 646] on div "5:00 PM - 9:00 PM" at bounding box center [574, 649] width 135 height 10
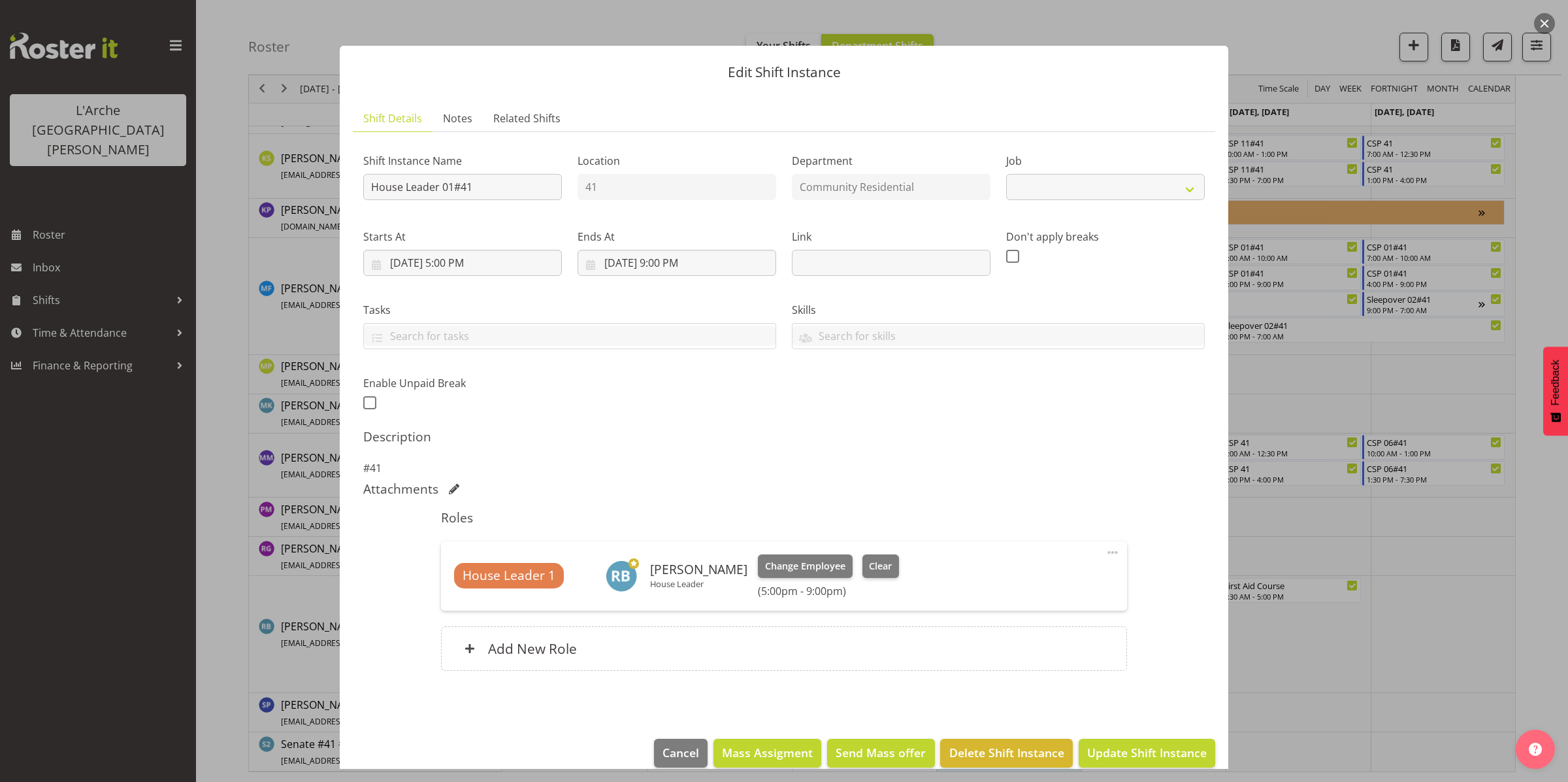
select select "1"
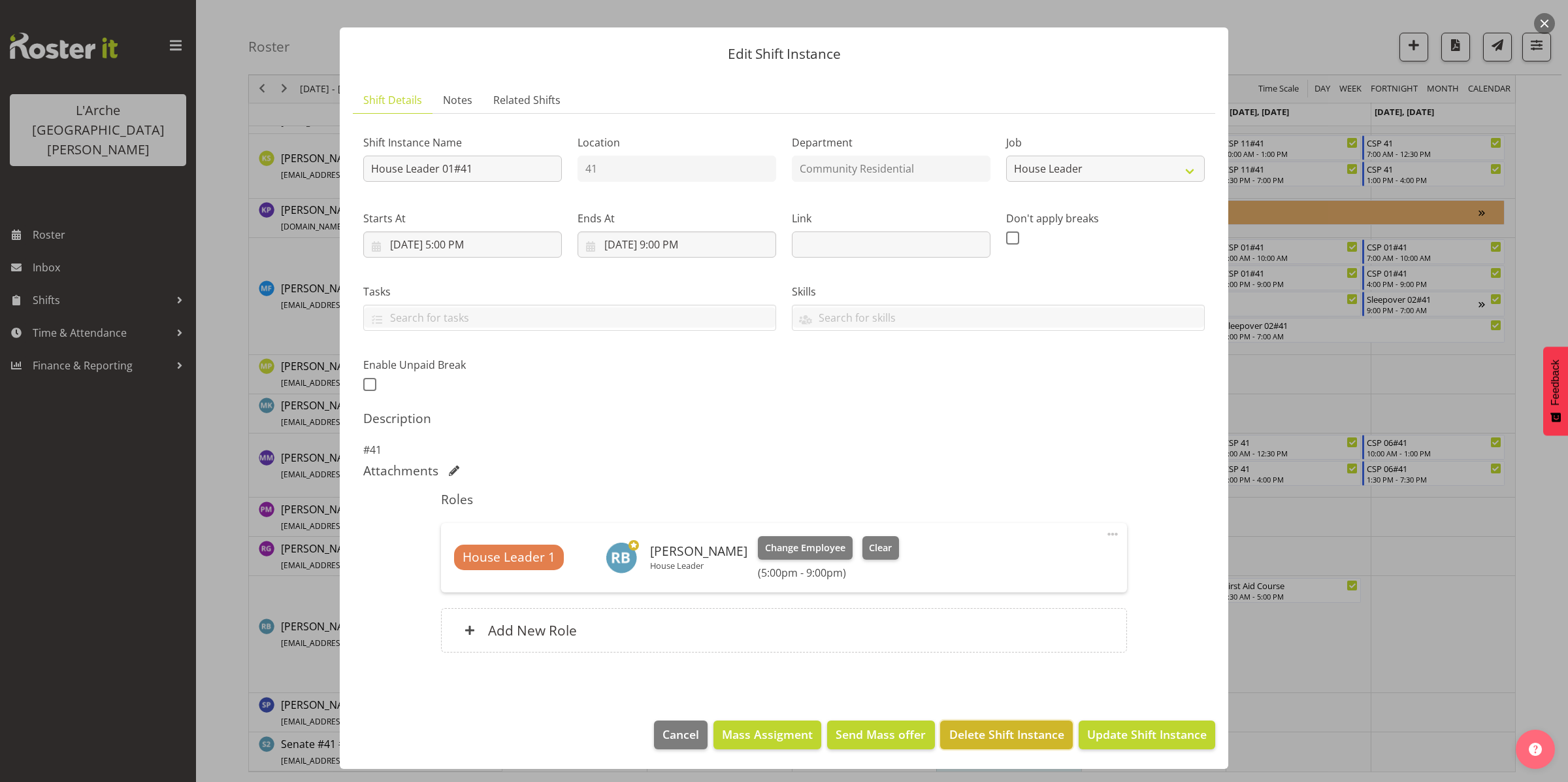
click at [985, 729] on span "Delete Shift Instance" at bounding box center [1007, 735] width 115 height 17
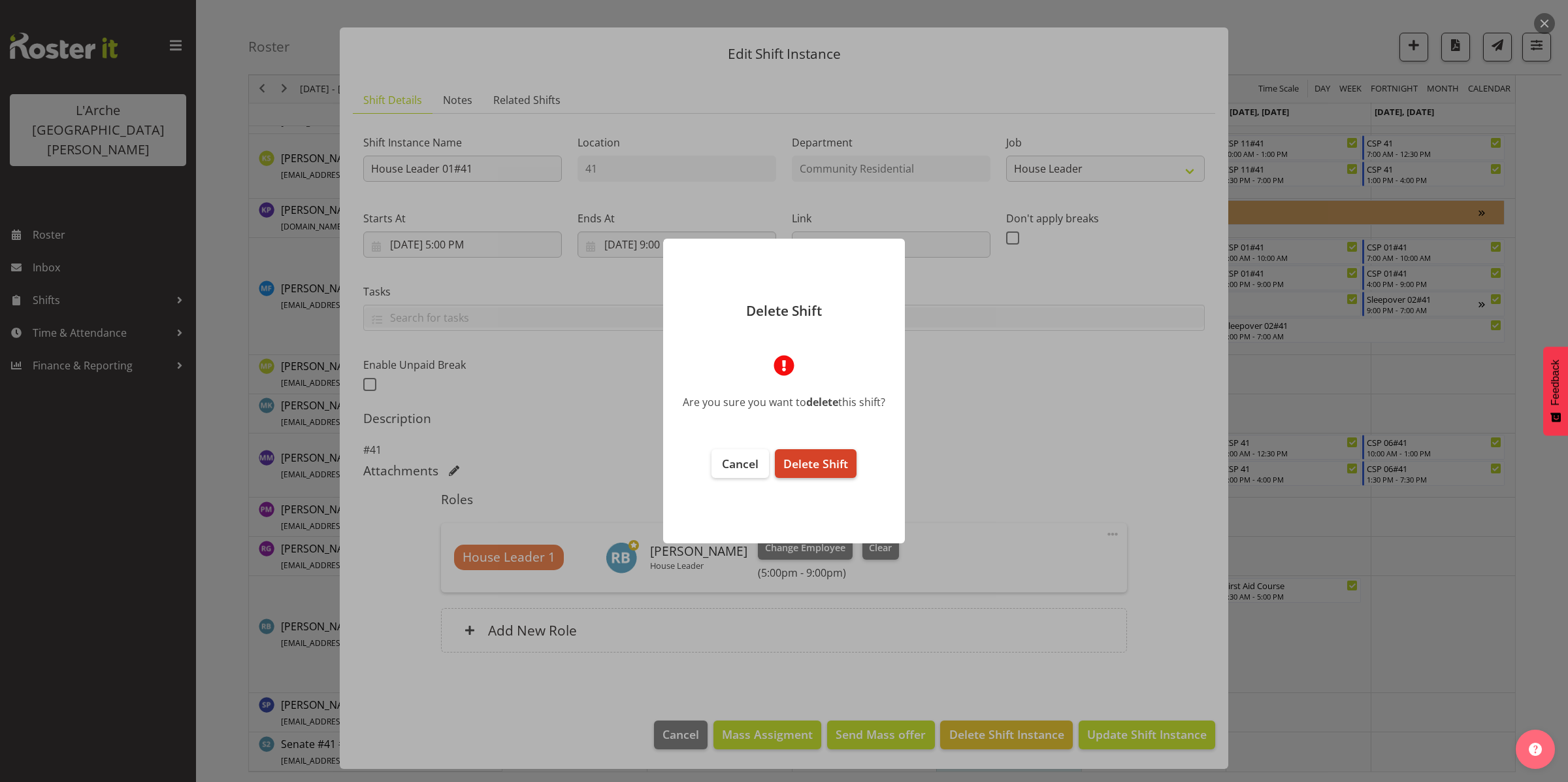
click at [843, 466] on span "Delete Shift" at bounding box center [816, 463] width 65 height 16
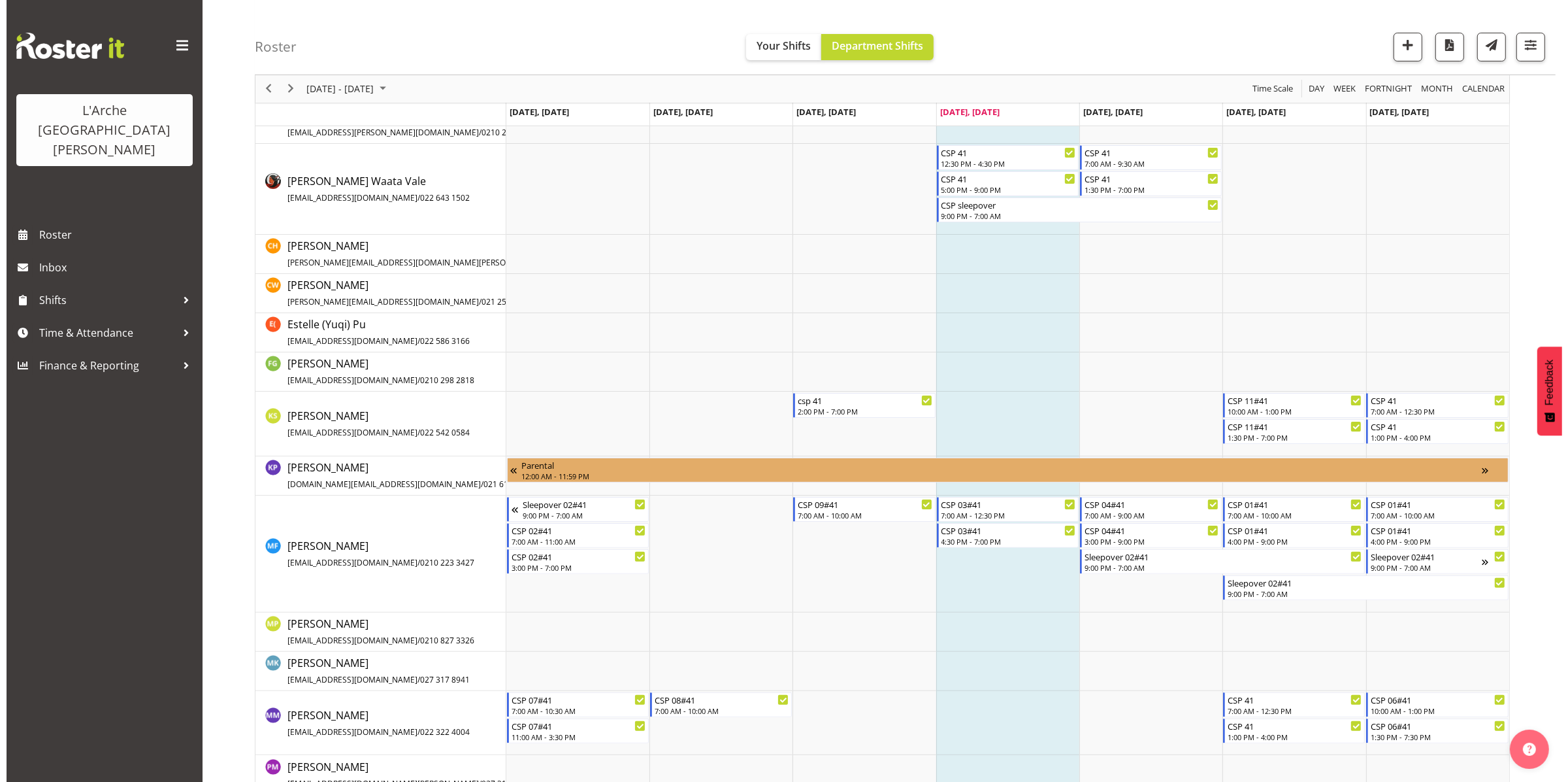
scroll to position [494, 0]
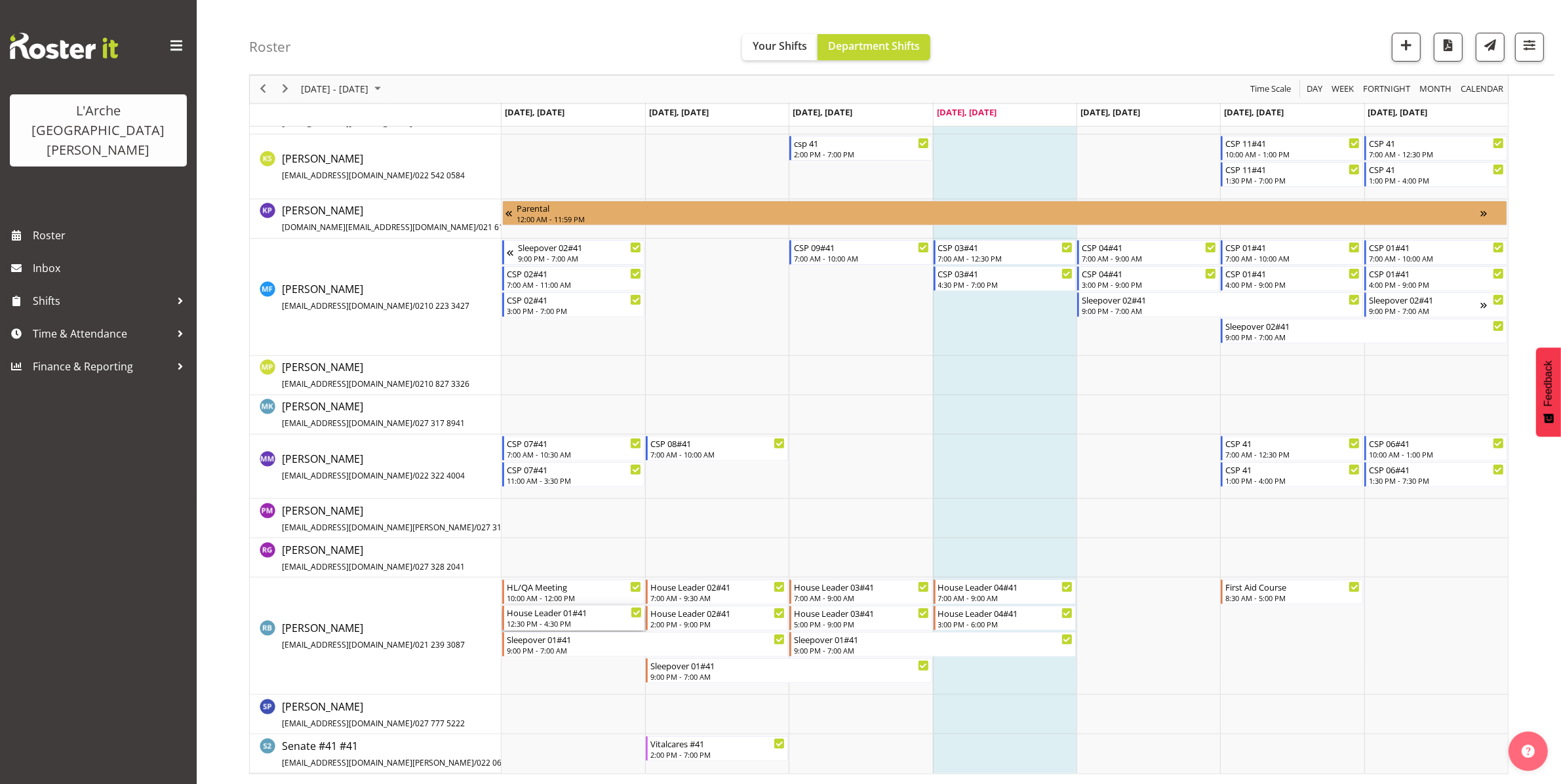
click at [579, 623] on div "12:30 PM - 4:30 PM" at bounding box center [574, 623] width 135 height 10
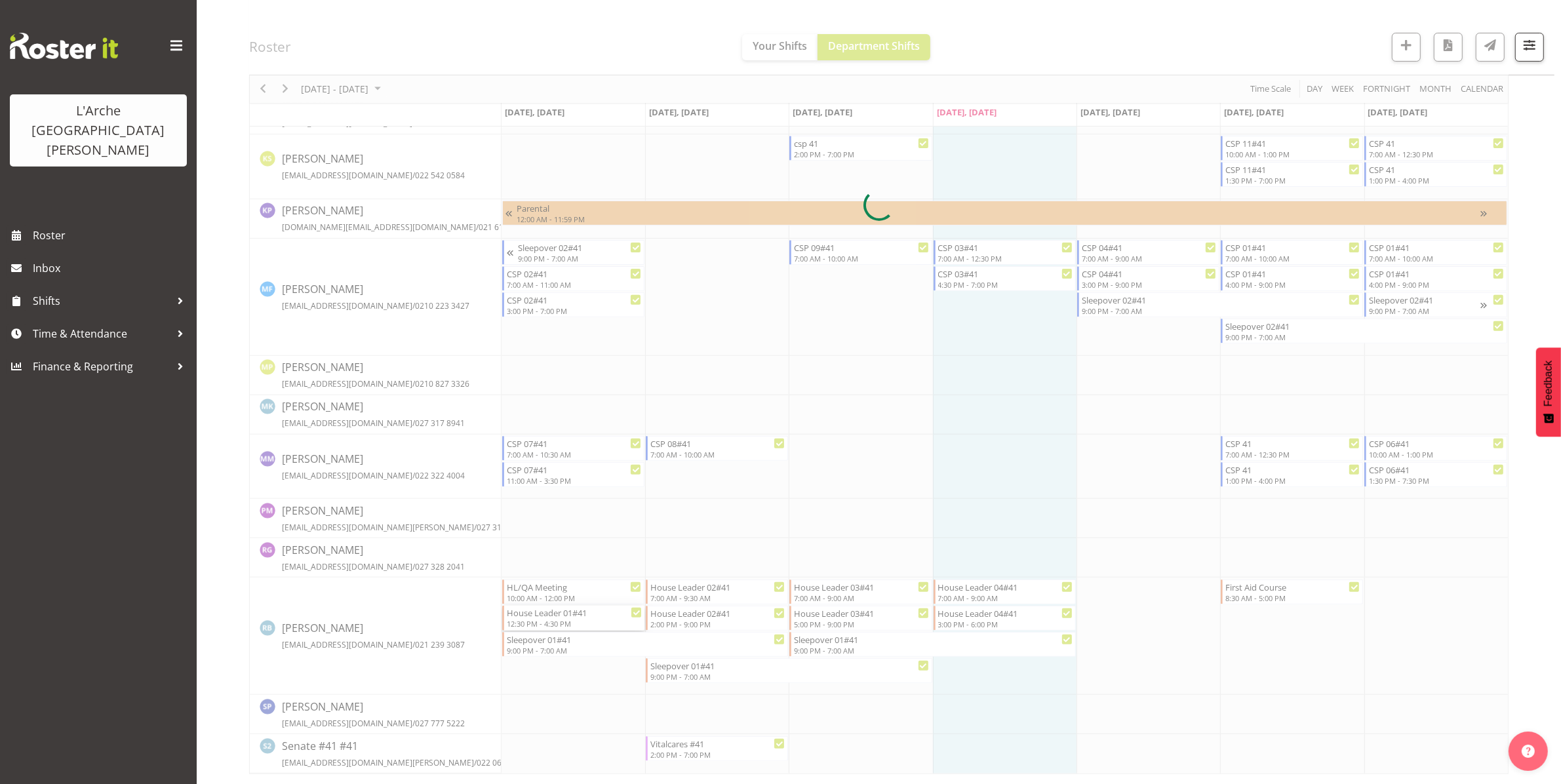
select select
select select "8"
select select "2025"
select select "16"
select select "30"
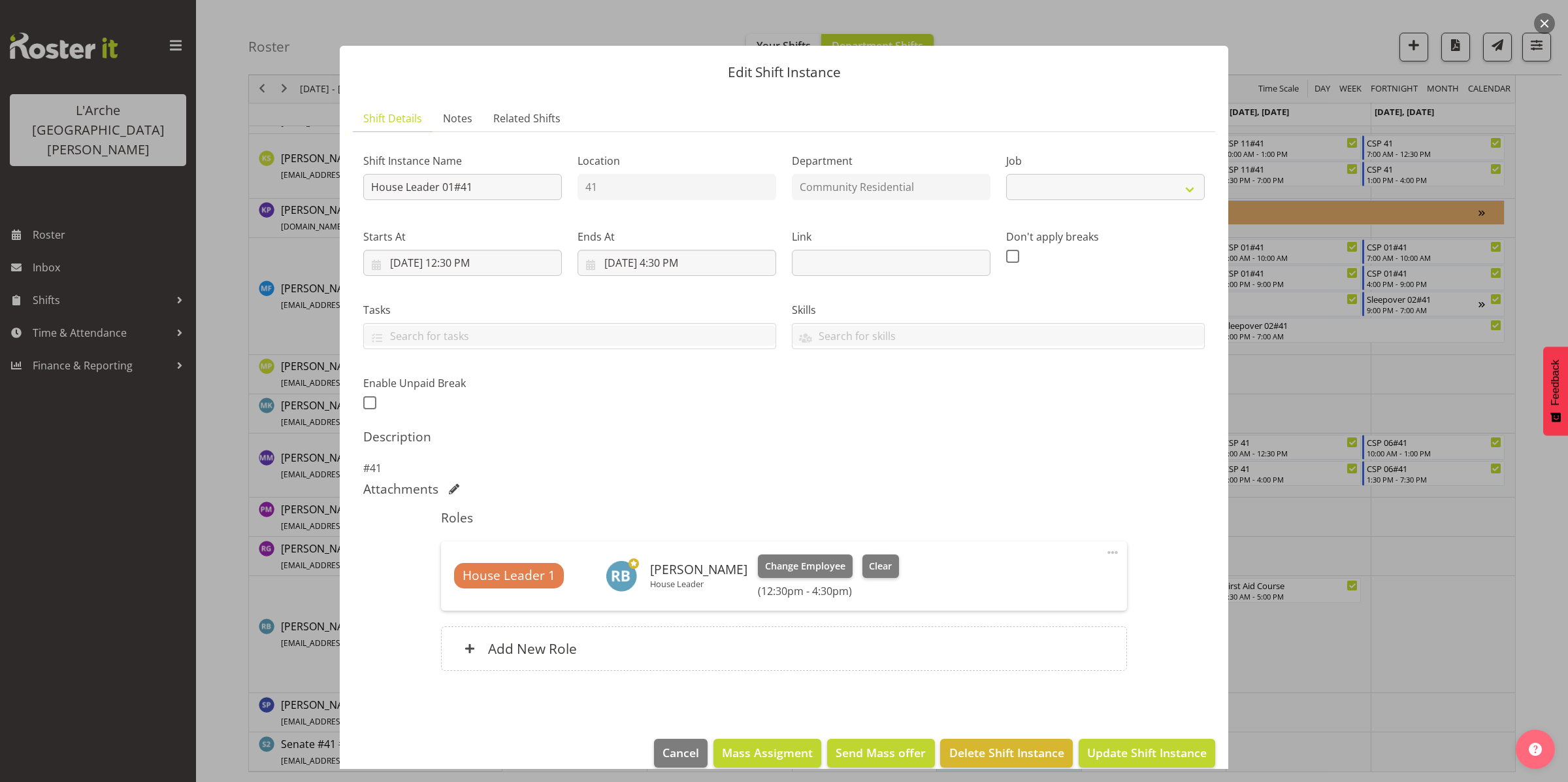
select select "1"
click at [673, 264] on input "[DATE] 4:30 PM" at bounding box center [677, 262] width 199 height 26
click at [674, 540] on select "00 01 02 03 04 05 06 07 08 09 10 11 12 13 14 15 16 17 18 19 20 21 22 23" at bounding box center [677, 541] width 29 height 26
select select "21"
click at [663, 528] on select "00 01 02 03 04 05 06 07 08 09 10 11 12 13 14 15 16 17 18 19 20 21 22 23" at bounding box center [677, 541] width 29 height 26
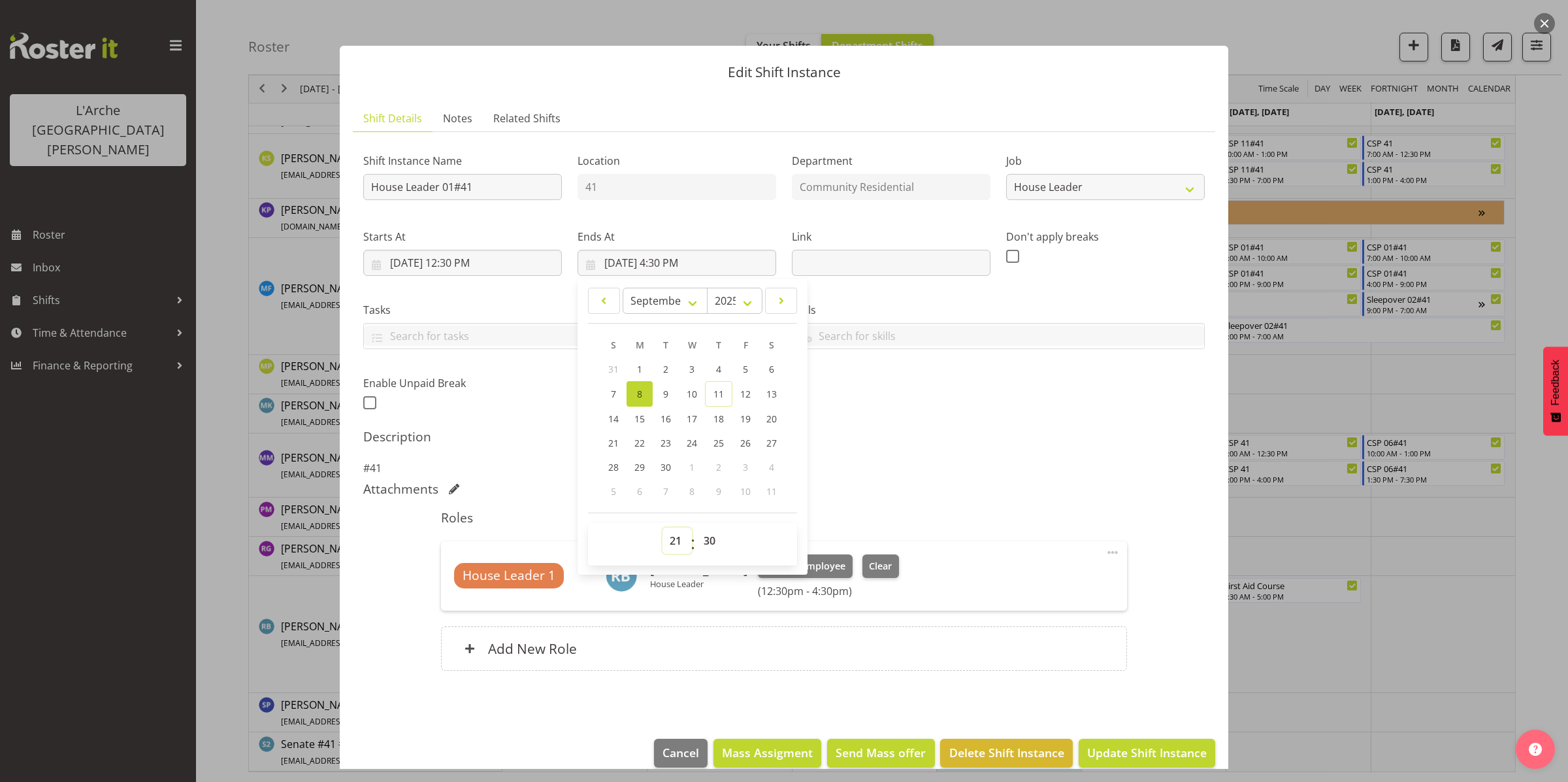
type input "[DATE] 9:30 PM"
click at [706, 541] on select "00 01 02 03 04 05 06 07 08 09 10 11 12 13 14 15 16 17 18 19 20 21 22 23 24 25 2…" at bounding box center [711, 541] width 29 height 26
select select "0"
click at [696, 528] on select "00 01 02 03 04 05 06 07 08 09 10 11 12 13 14 15 16 17 18 19 20 21 22 23 24 25 2…" at bounding box center [711, 541] width 29 height 26
type input "[DATE] 9:00 PM"
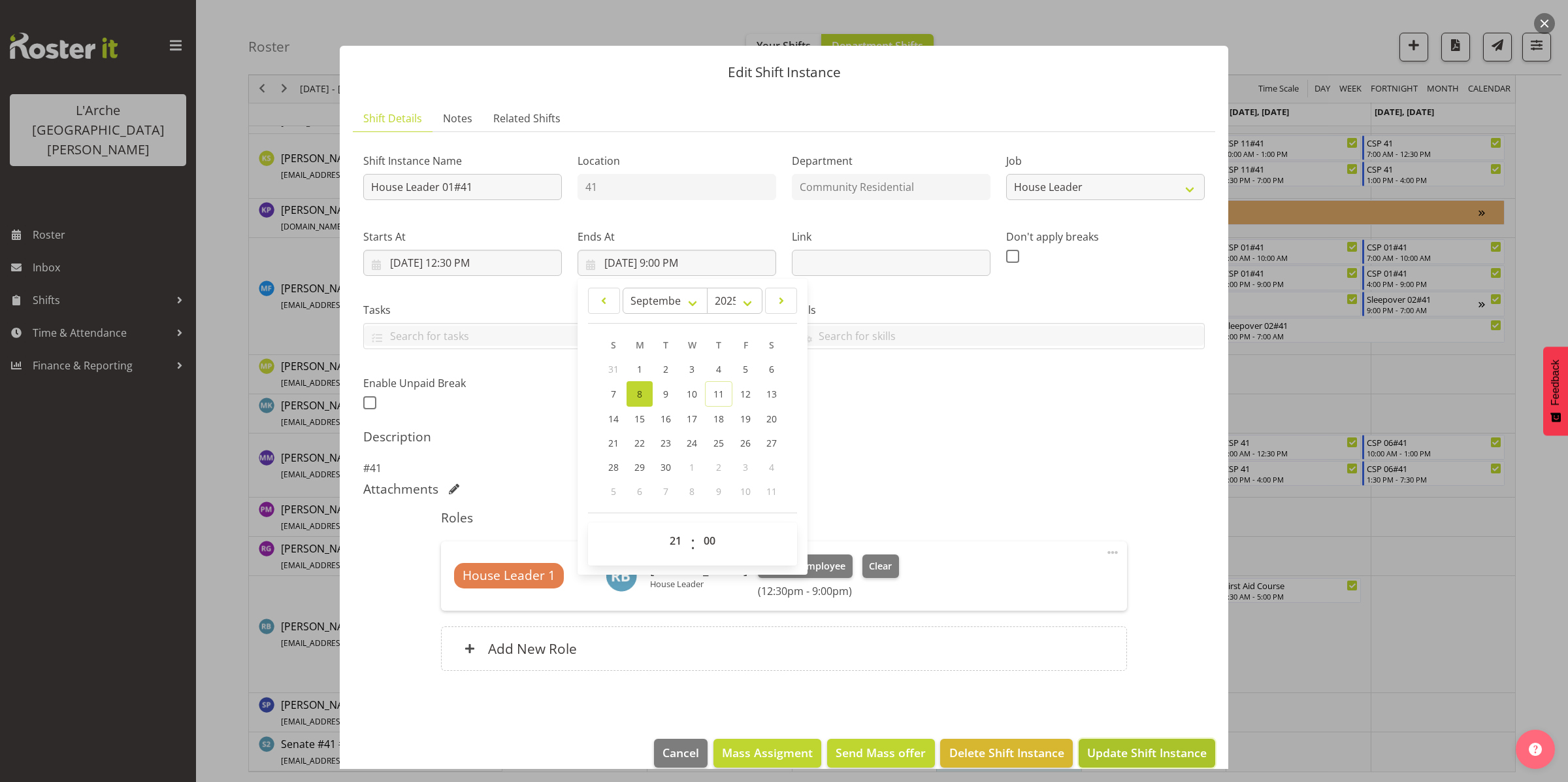
click at [1108, 747] on span "Update Shift Instance" at bounding box center [1147, 753] width 120 height 17
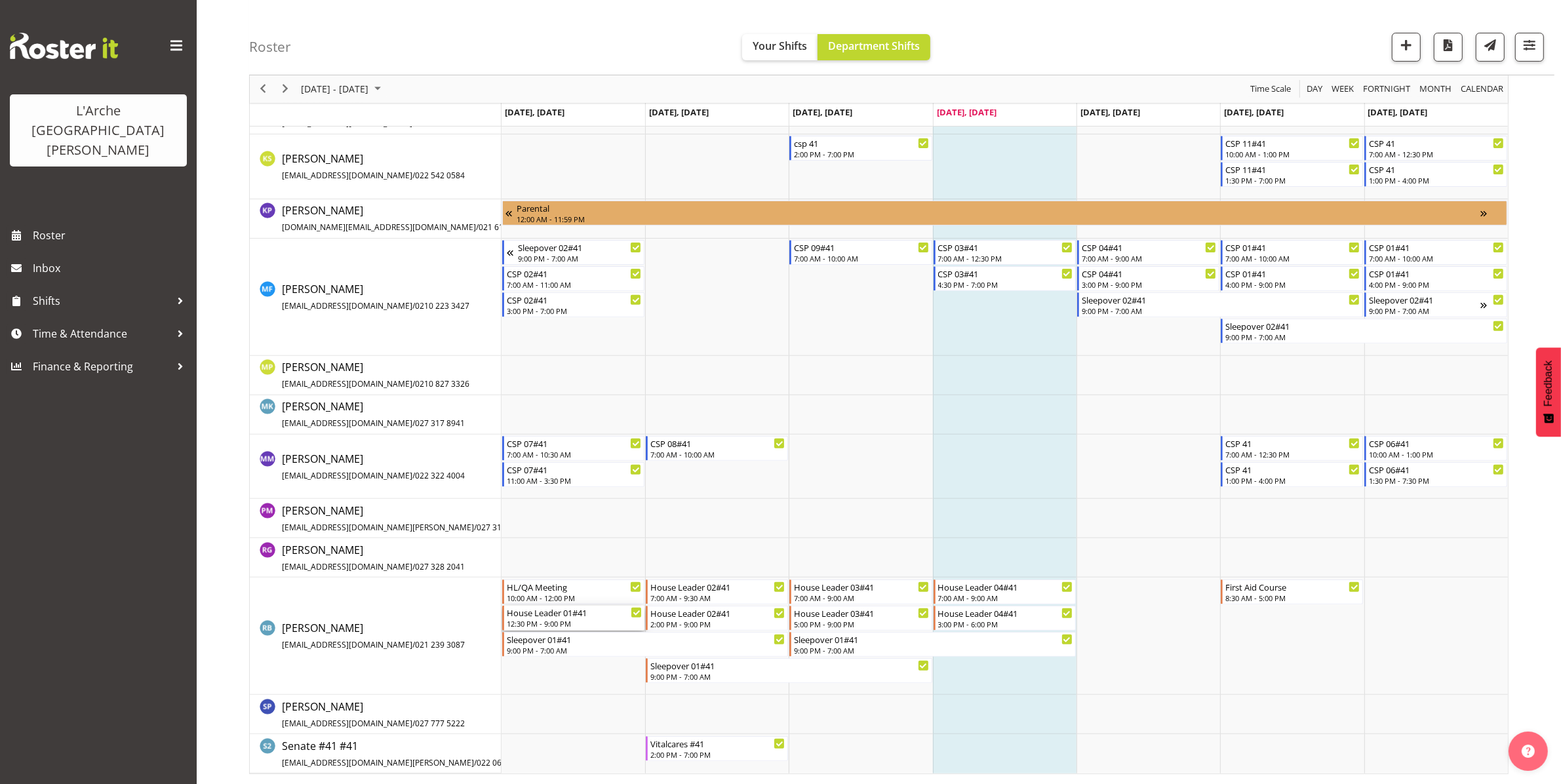
click at [537, 612] on div "House Leader 01#41" at bounding box center [574, 612] width 135 height 13
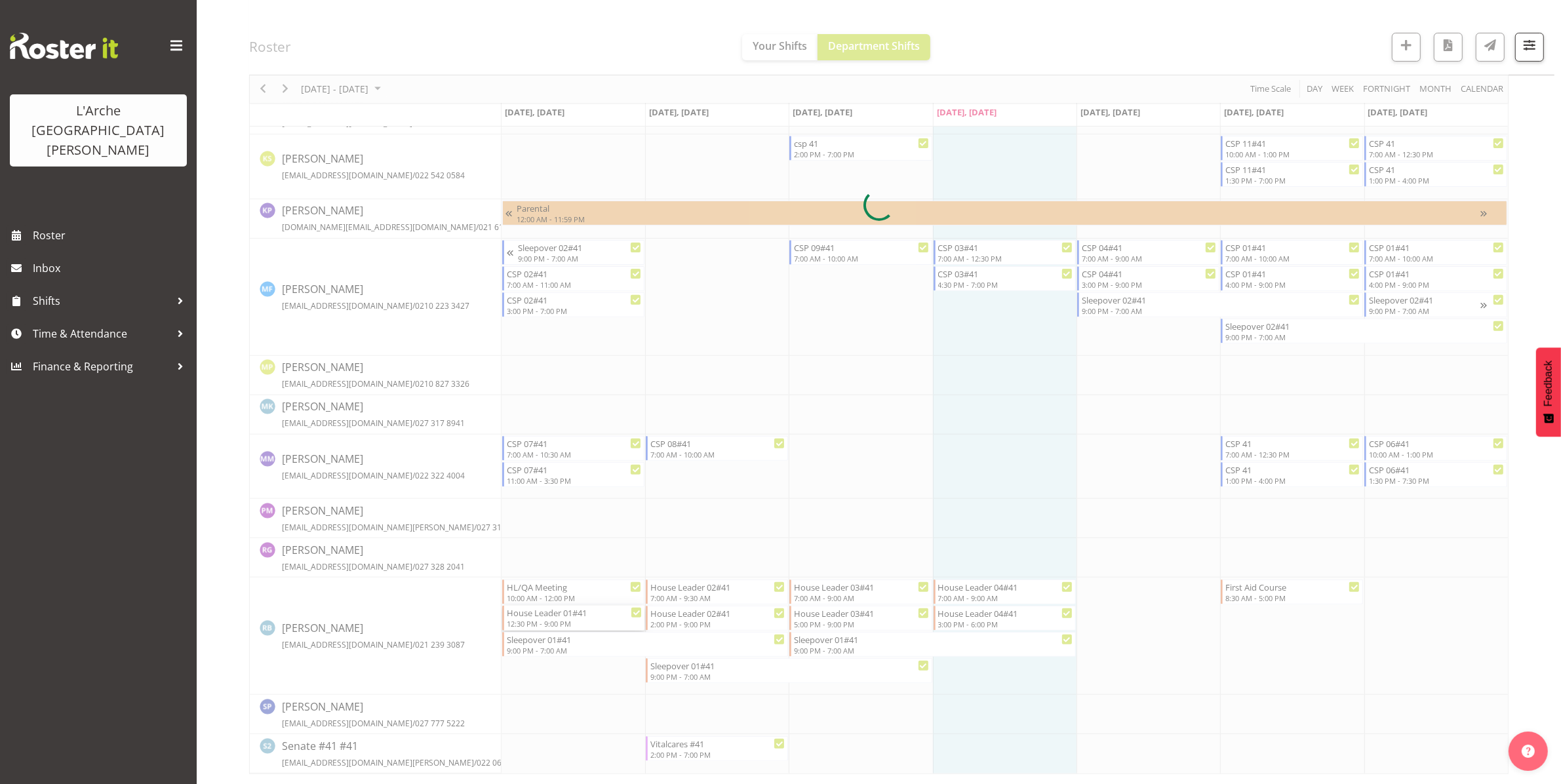
select select
select select "8"
select select "2025"
select select "12"
select select "30"
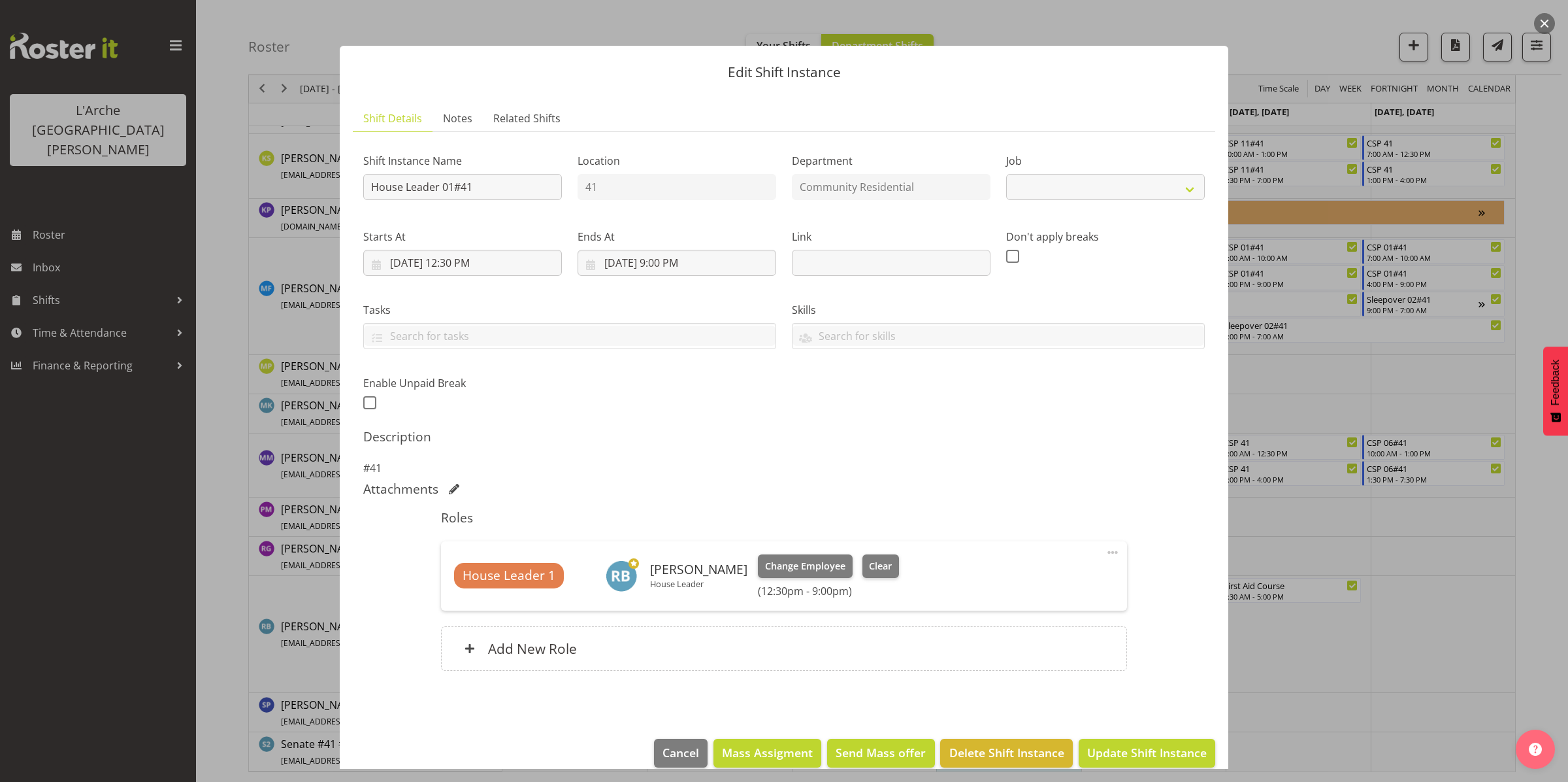
select select "1"
click at [469, 262] on input "[DATE] 12:30 PM" at bounding box center [463, 262] width 199 height 26
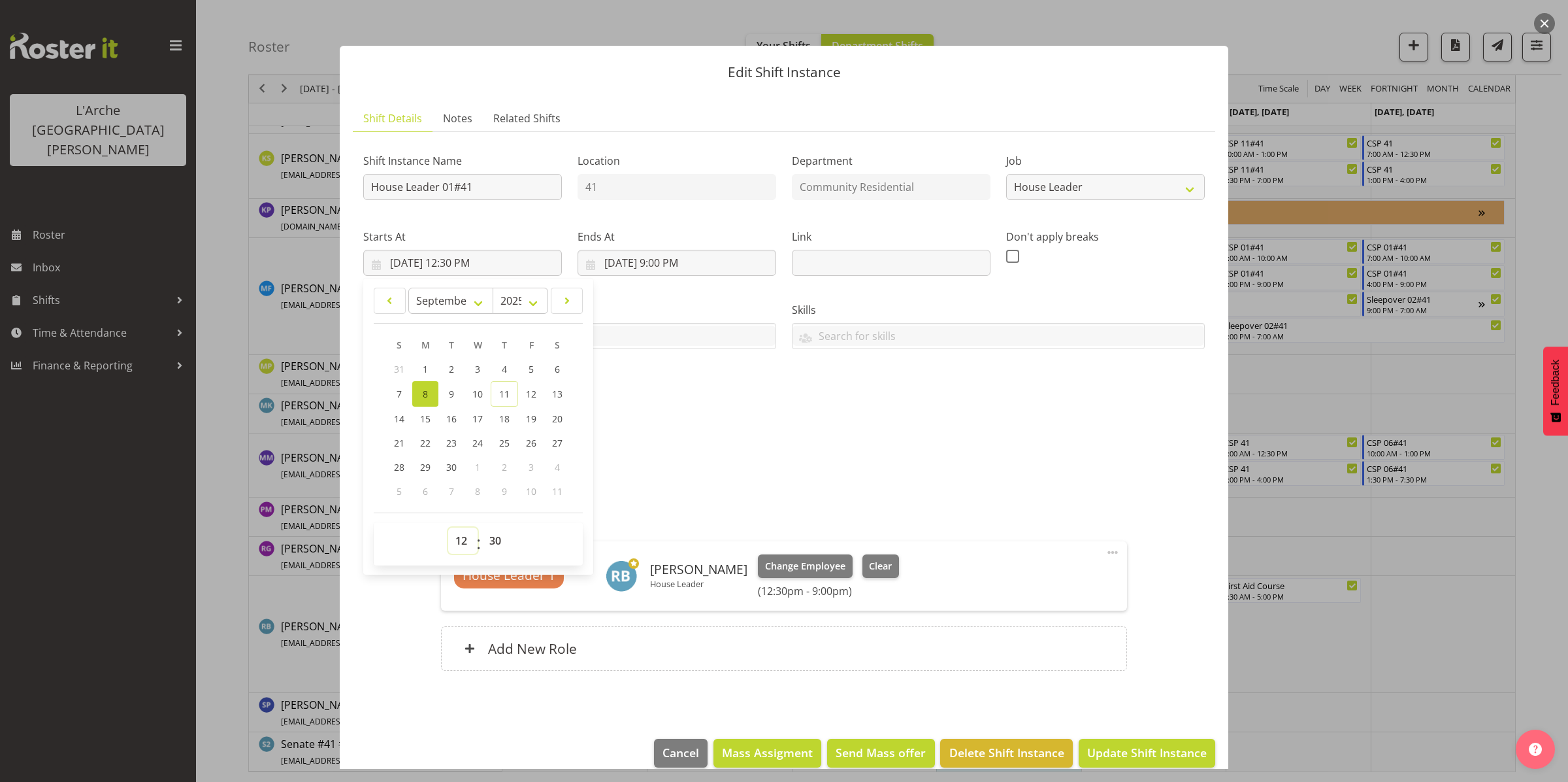
click at [467, 544] on select "00 01 02 03 04 05 06 07 08 09 10 11 12 13 14 15 16 17 18 19 20 21 22 23" at bounding box center [462, 541] width 29 height 26
select select "13"
click at [448, 528] on select "00 01 02 03 04 05 06 07 08 09 10 11 12 13 14 15 16 17 18 19 20 21 22 23" at bounding box center [462, 541] width 29 height 26
type input "[DATE] 1:30 PM"
click at [1331, 664] on div at bounding box center [784, 391] width 1568 height 782
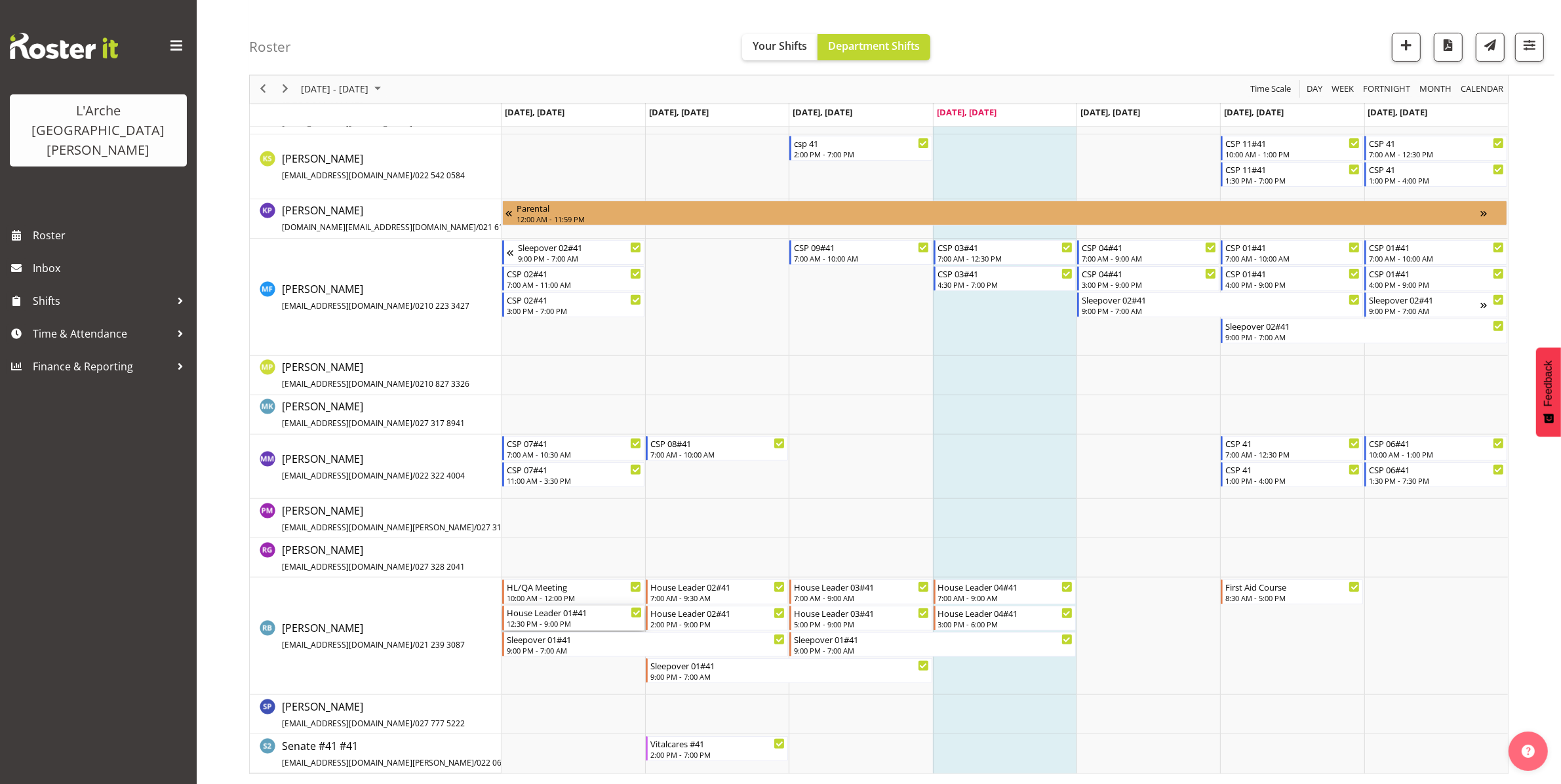
click at [541, 618] on div "House Leader 01#41 12:30 PM - 9:00 PM" at bounding box center [574, 617] width 135 height 25
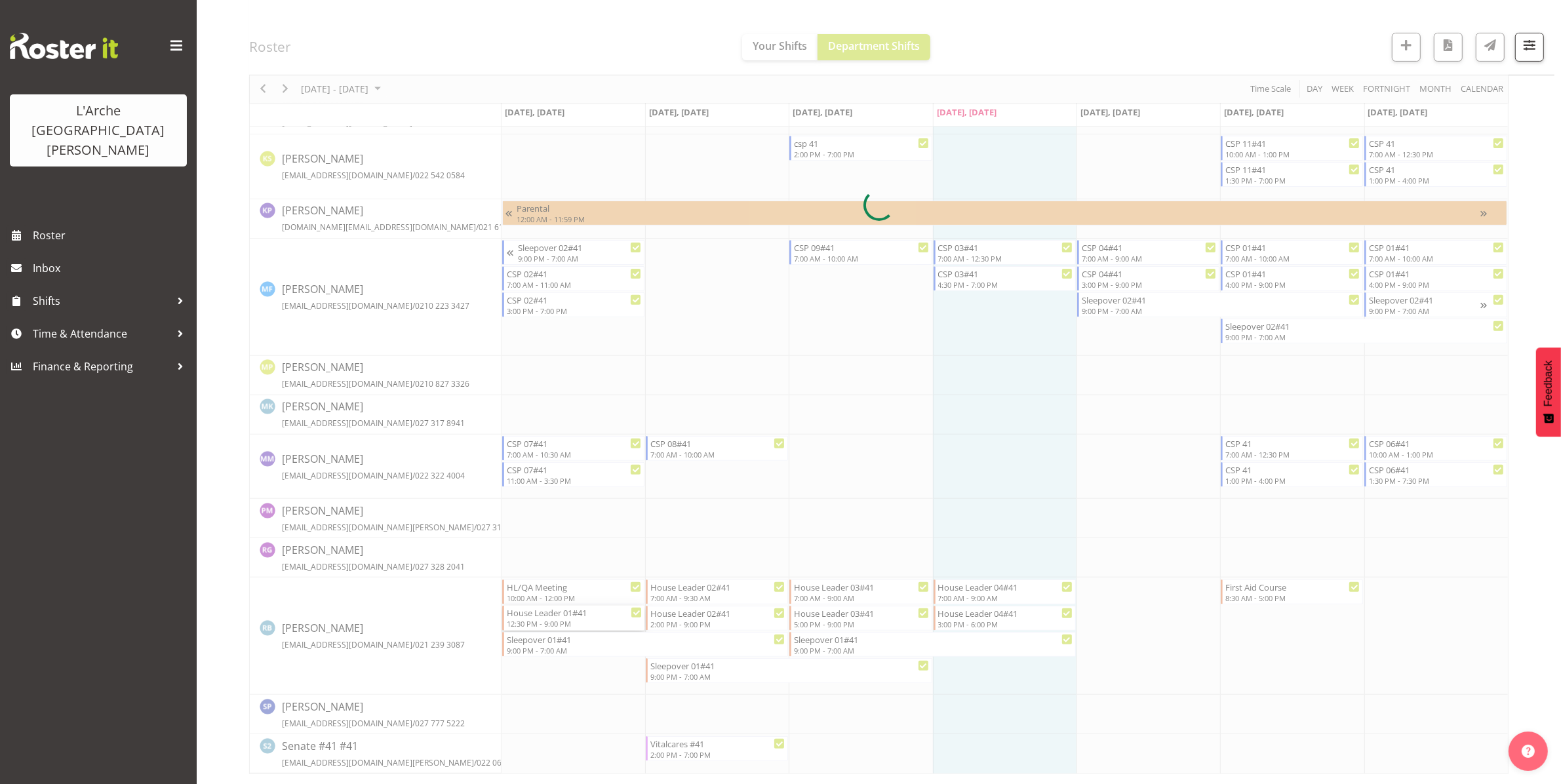
select select
select select "8"
select select "2025"
select select "12"
select select "30"
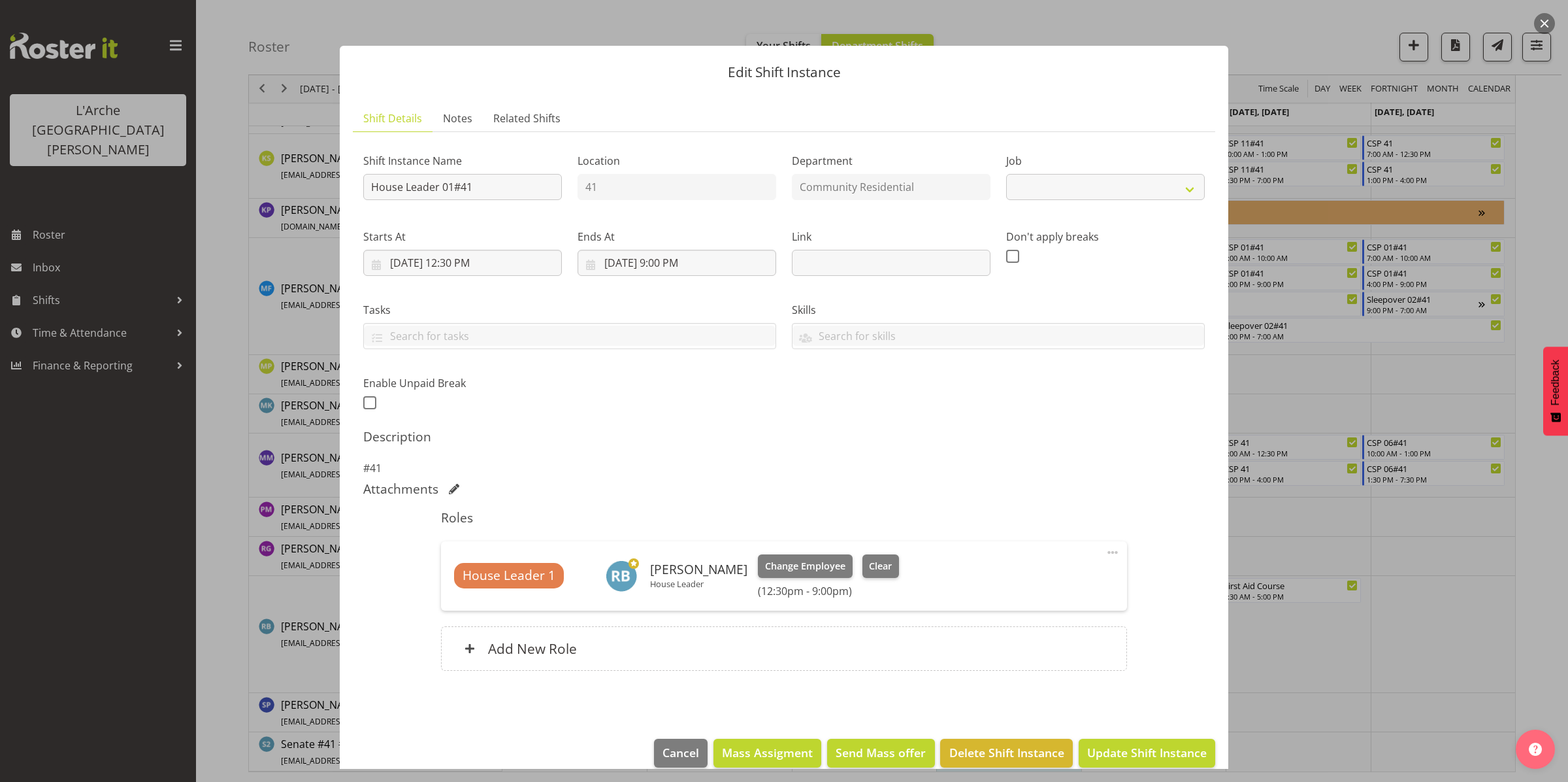
select select "1"
click at [476, 259] on input "[DATE] 12:30 PM" at bounding box center [463, 262] width 199 height 26
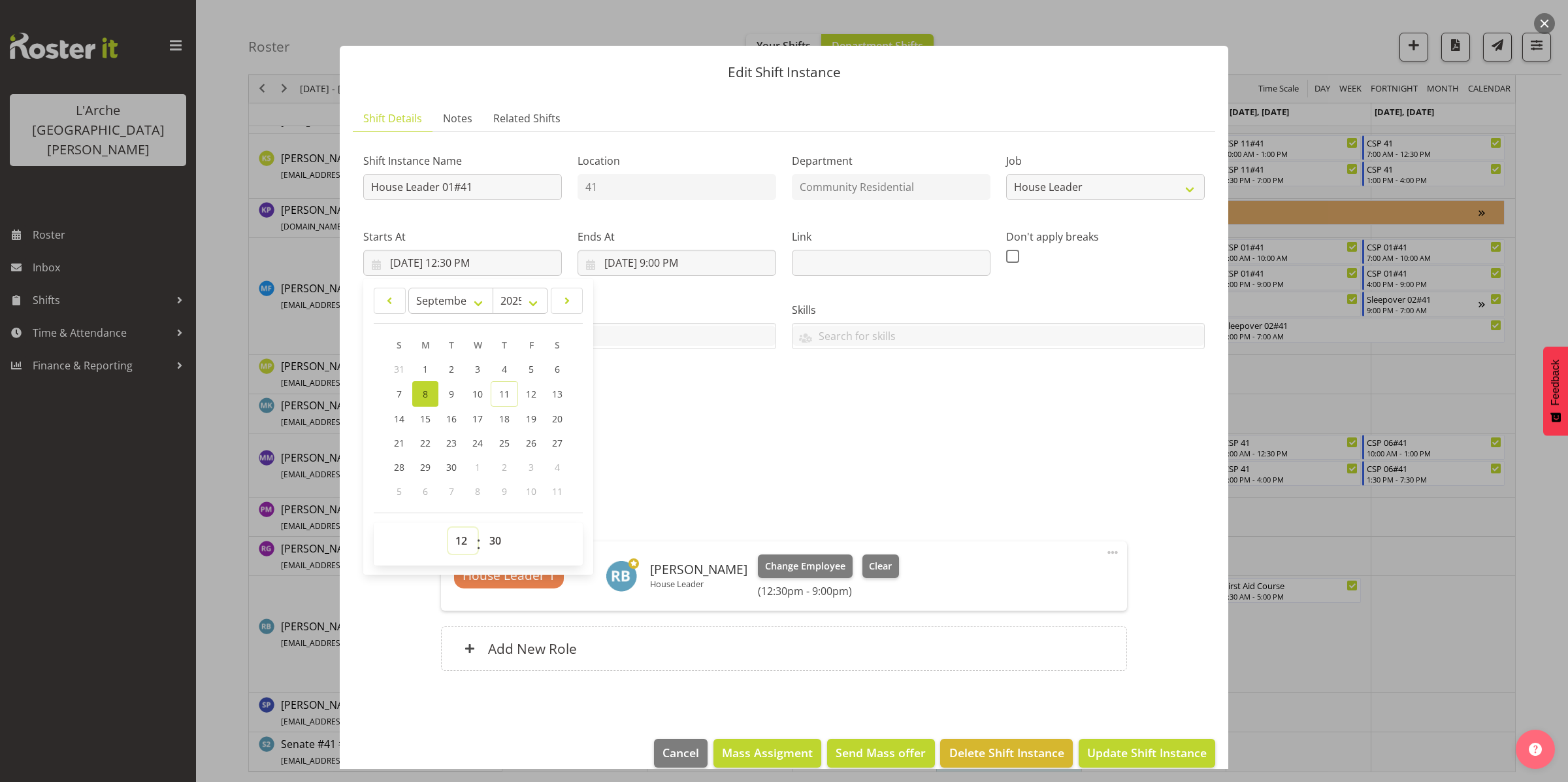
click at [465, 544] on select "00 01 02 03 04 05 06 07 08 09 10 11 12 13 14 15 16 17 18 19 20 21 22 23" at bounding box center [462, 541] width 29 height 26
select select "13"
click at [448, 528] on select "00 01 02 03 04 05 06 07 08 09 10 11 12 13 14 15 16 17 18 19 20 21 22 23" at bounding box center [462, 541] width 29 height 26
type input "[DATE] 1:30 PM"
click at [1127, 744] on span "Update Shift Instance" at bounding box center [1147, 753] width 120 height 17
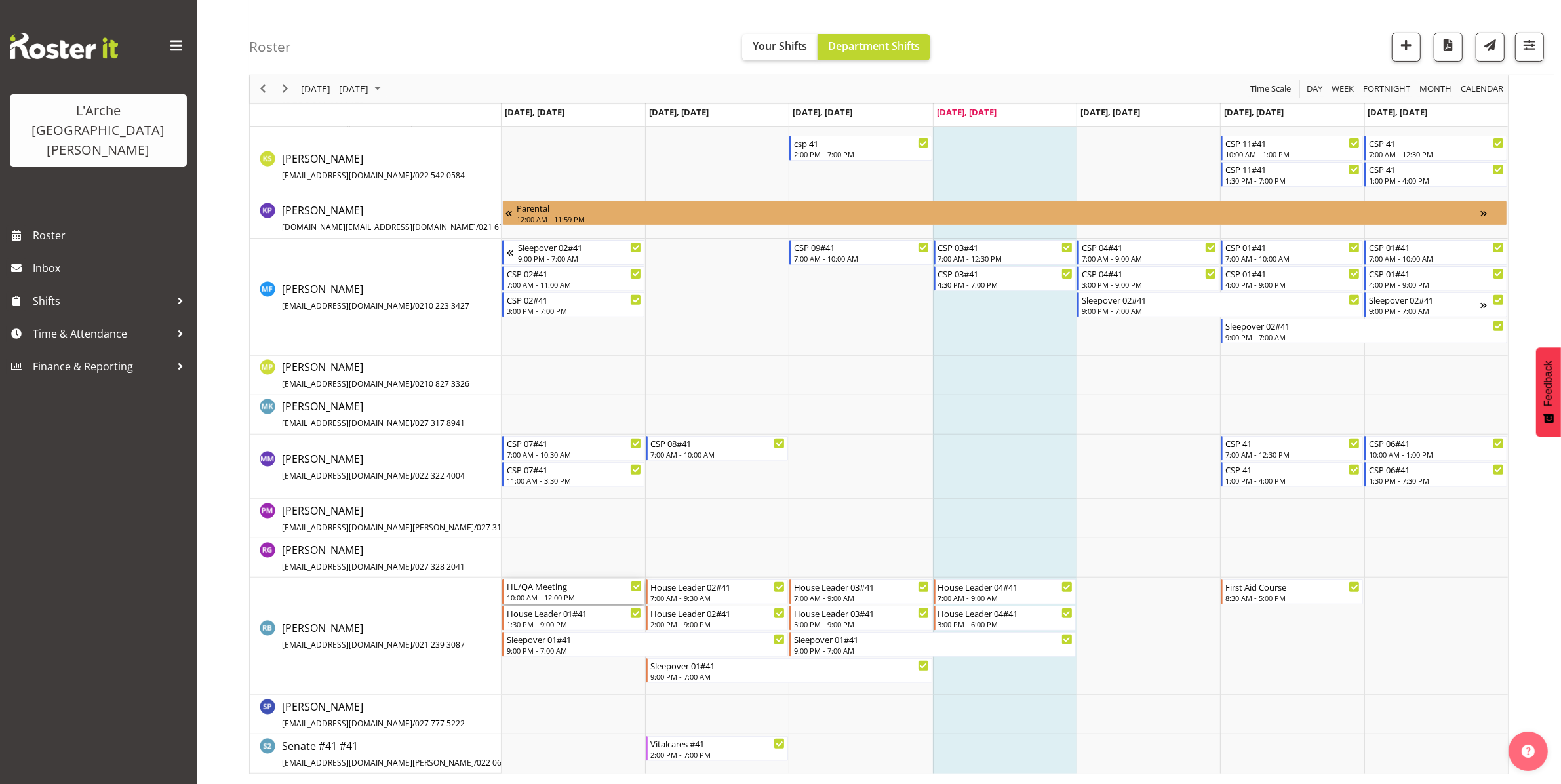
click at [569, 587] on div "HL/QA Meeting" at bounding box center [574, 585] width 135 height 13
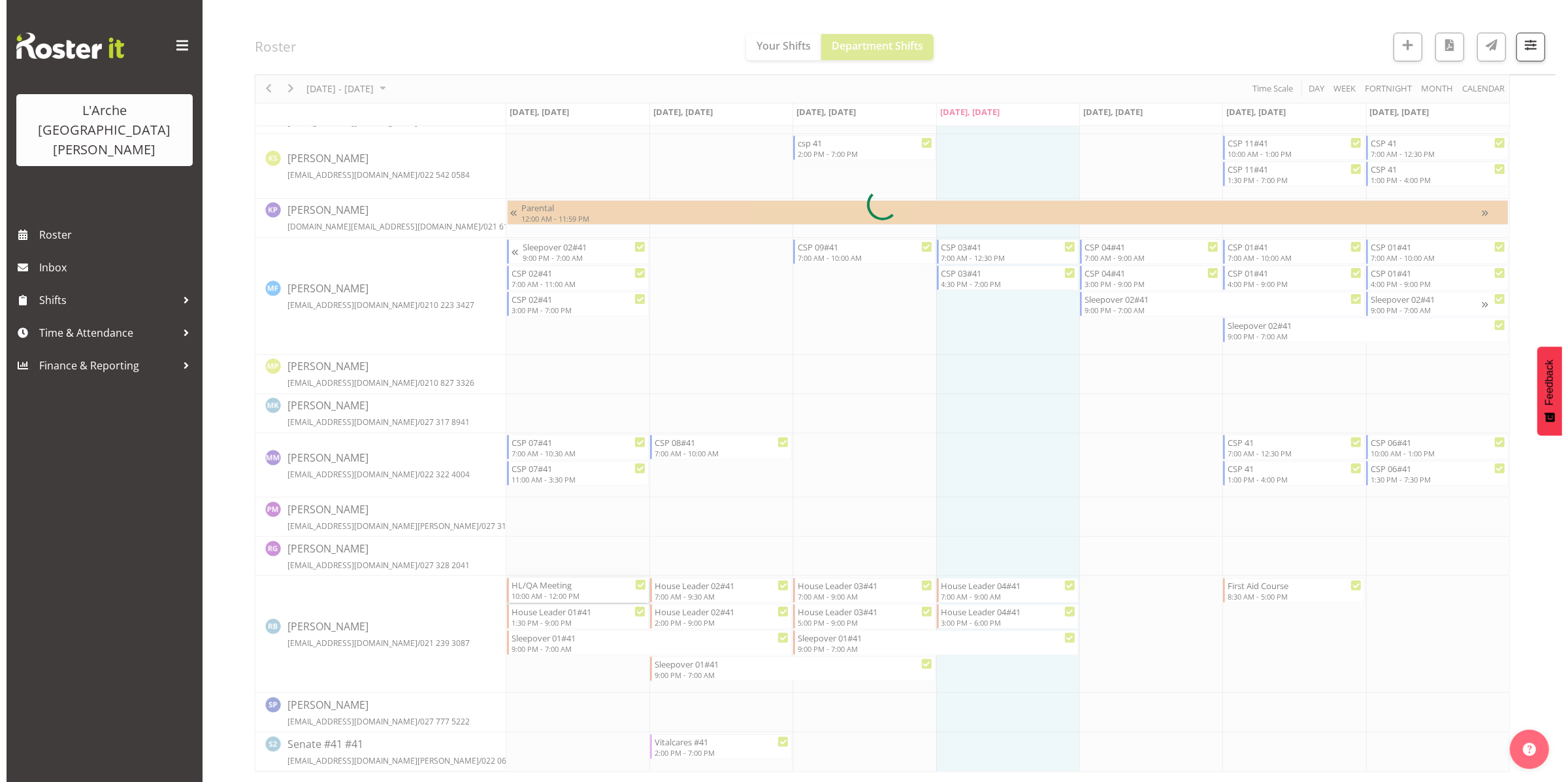
select select
select select "8"
select select "2025"
select select "12"
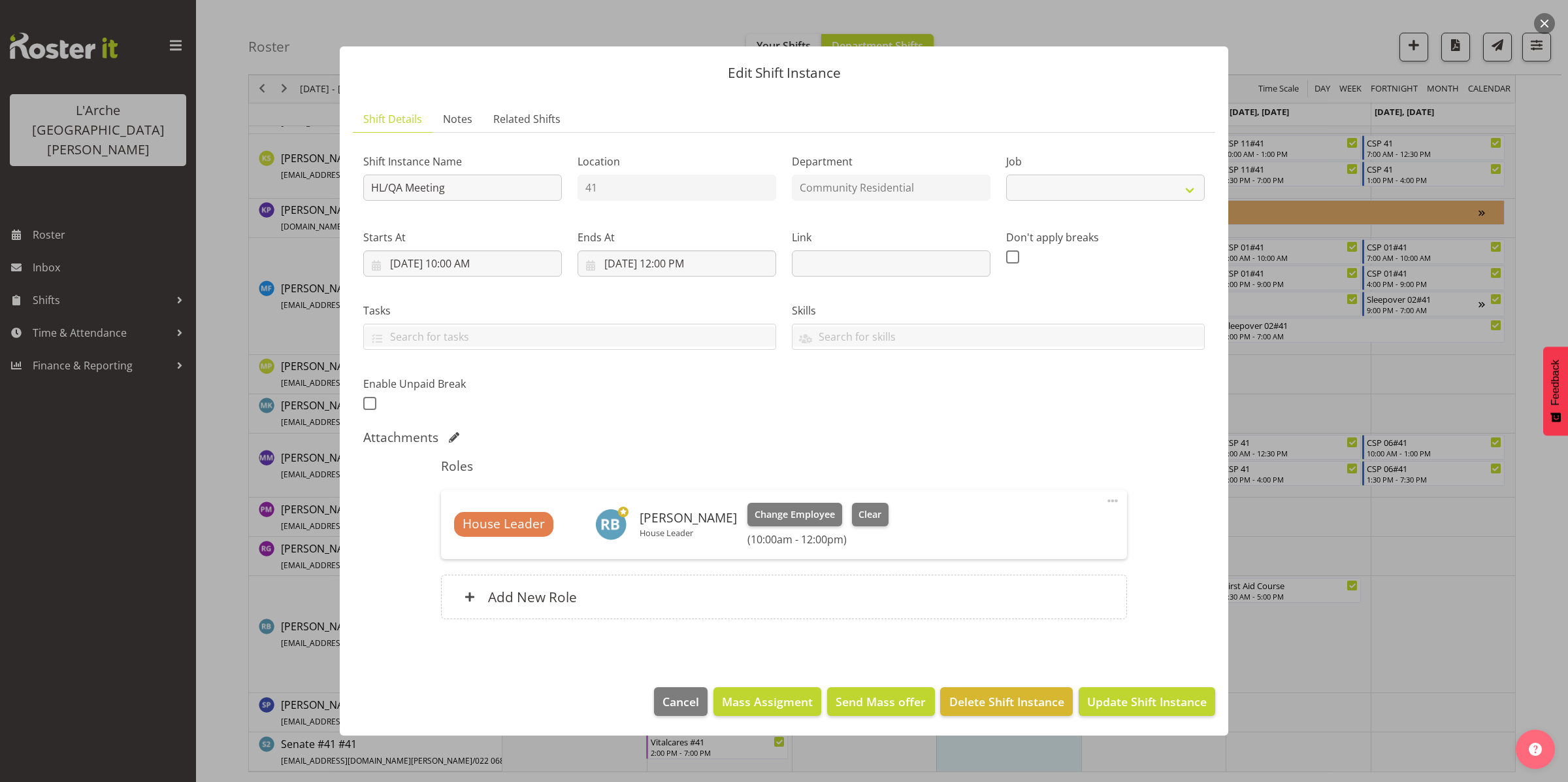
select select "1"
click at [668, 260] on input "[DATE] 12:00 PM" at bounding box center [677, 263] width 199 height 26
click at [709, 541] on select "00 01 02 03 04 05 06 07 08 09 10 11 12 13 14 15 16 17 18 19 20 21 22 23 24 25 2…" at bounding box center [711, 541] width 29 height 26
select select "30"
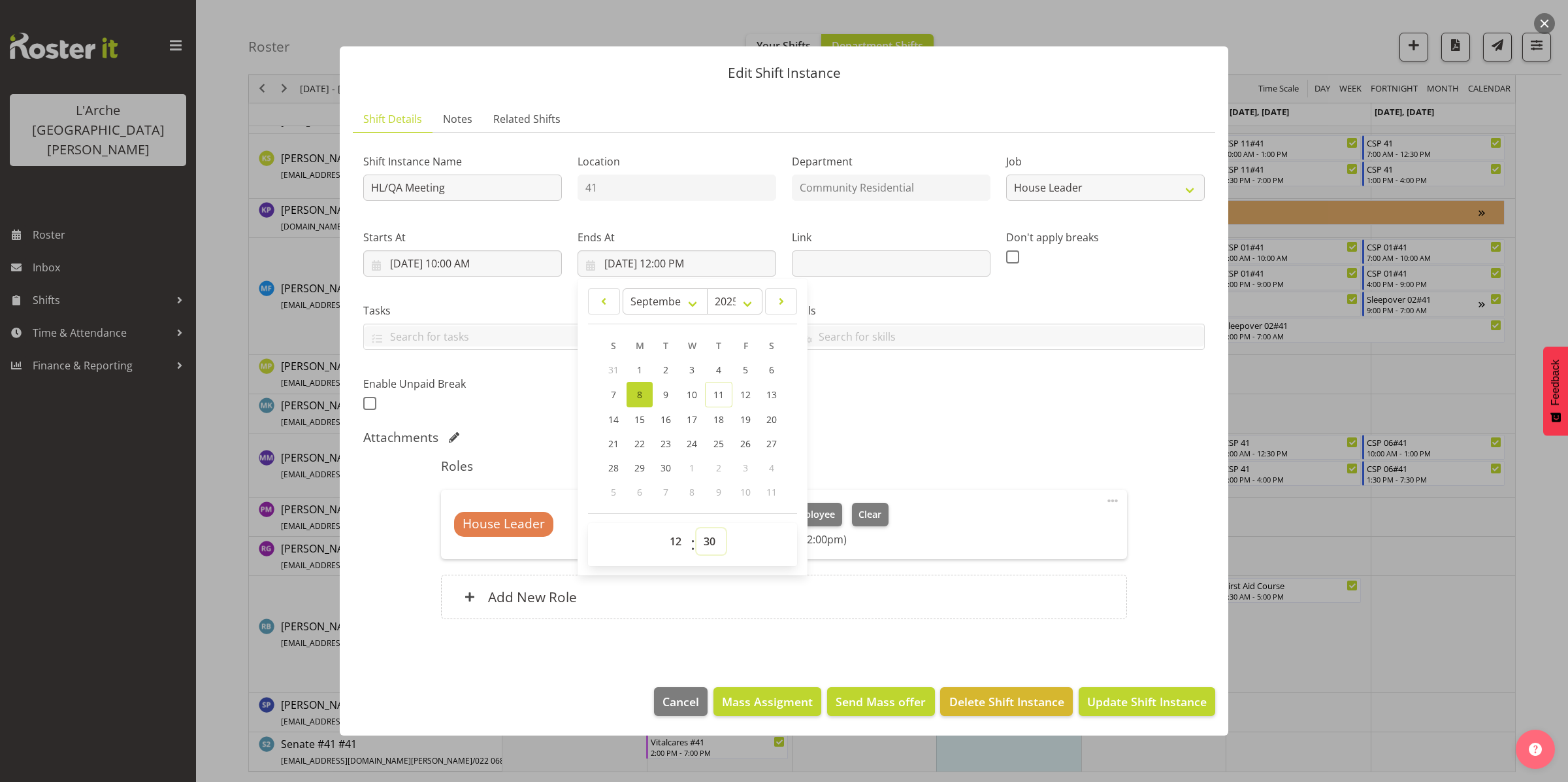
click at [696, 528] on select "00 01 02 03 04 05 06 07 08 09 10 11 12 13 14 15 16 17 18 19 20 21 22 23 24 25 2…" at bounding box center [711, 541] width 29 height 26
type input "[DATE] 12:30 PM"
click at [1119, 697] on span "Update Shift Instance" at bounding box center [1147, 702] width 120 height 17
